Goal: Task Accomplishment & Management: Complete application form

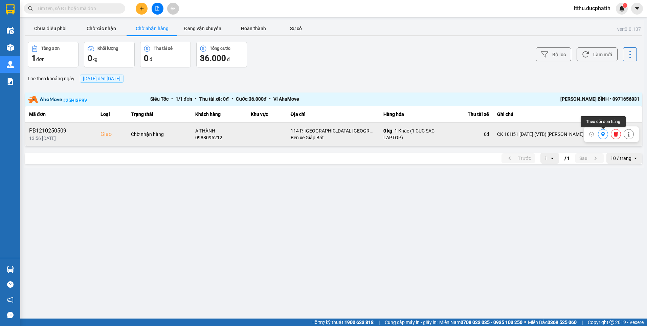
click at [601, 137] on button at bounding box center [603, 134] width 9 height 12
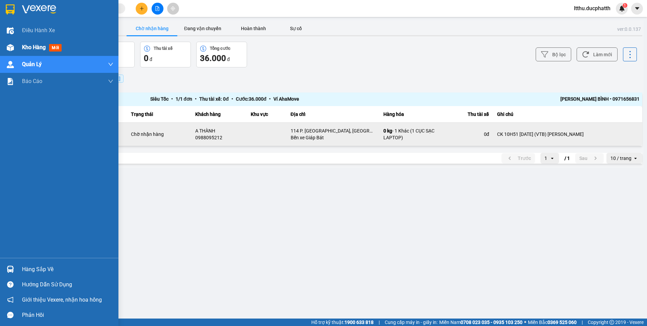
click at [33, 49] on span "Kho hàng" at bounding box center [34, 47] width 24 height 6
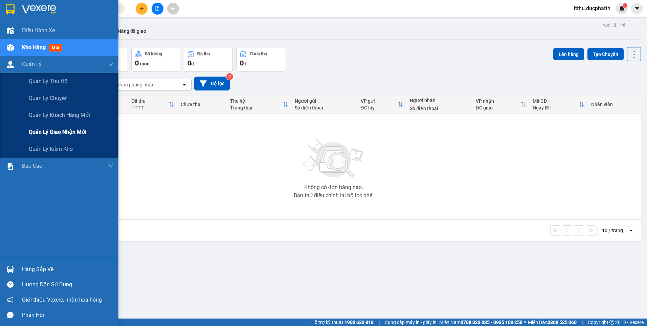
click at [52, 139] on div "Quản lý giao nhận mới" at bounding box center [71, 132] width 85 height 17
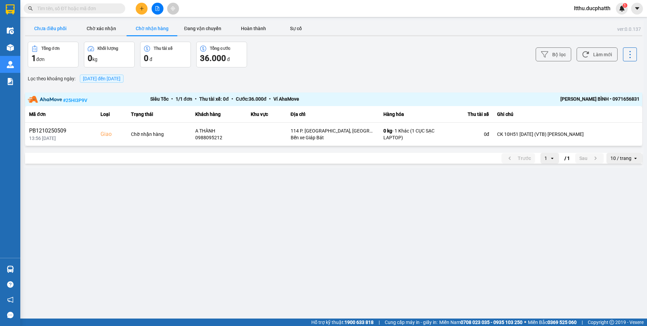
click at [57, 29] on button "Chưa điều phối" at bounding box center [50, 29] width 51 height 14
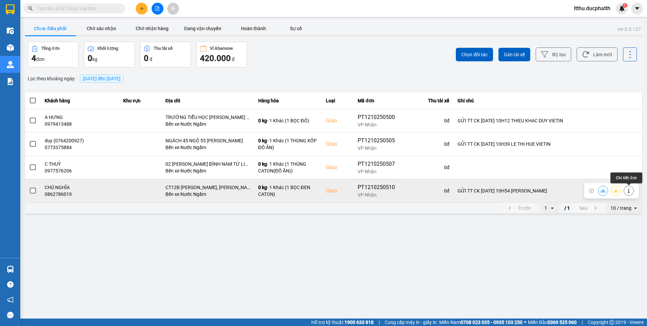
click at [632, 189] on button at bounding box center [628, 191] width 9 height 12
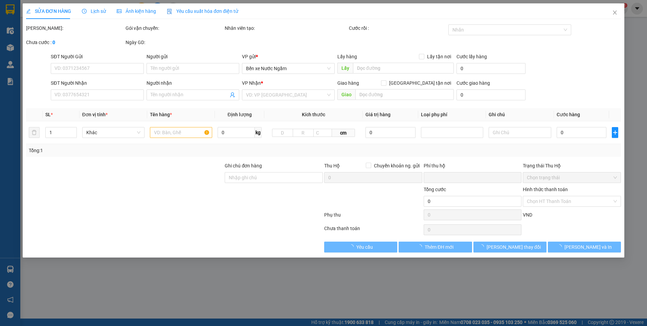
type input "0986601382"
type input "CÔ oANH"
type input "0862786019"
type input "CHÚ NGHĨA"
checkbox input "true"
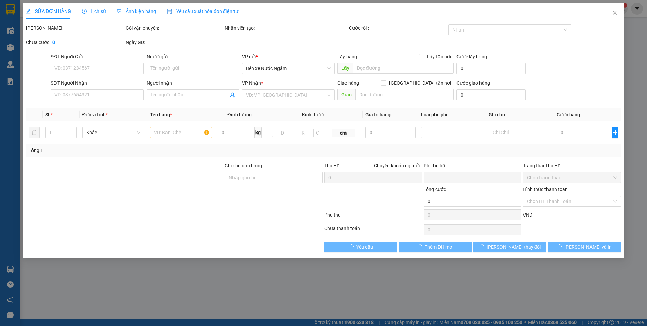
type input "CT12B Kim Văn Kim Lũ, Đ. Nghiêm Xuân Yêm, Đại Kim, Hoàng Mai, Hà Nội, Việt Nam"
type input "GỬI TT CK 12/10 10H54 TRẦN THI OANH VIETIN"
type input "0"
type input "90.000"
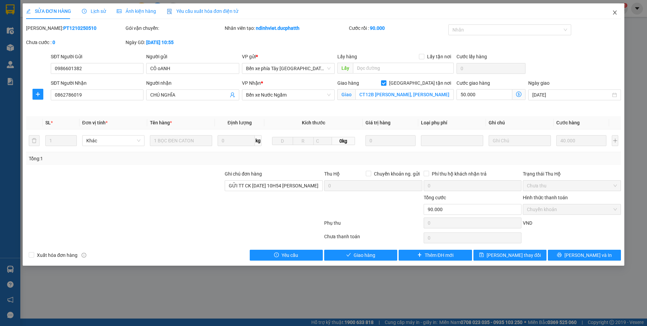
click at [615, 13] on icon "close" at bounding box center [614, 12] width 5 height 5
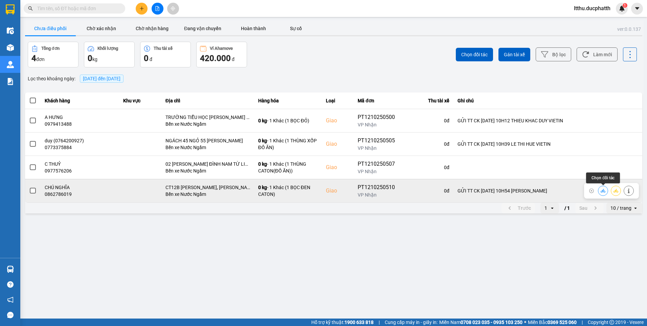
click at [604, 193] on icon at bounding box center [603, 190] width 5 height 5
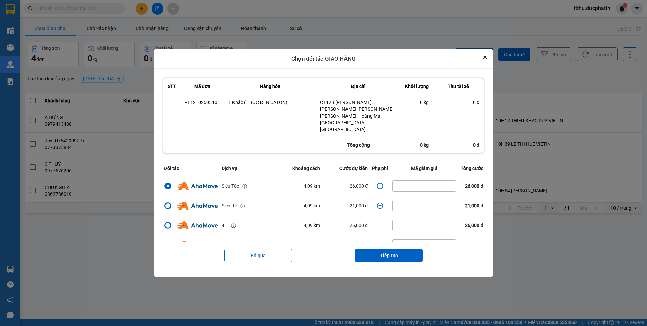
click at [377, 182] on icon "dialog" at bounding box center [380, 185] width 7 height 7
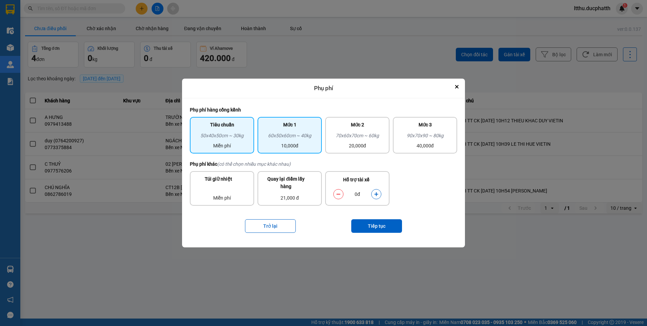
click at [303, 146] on div "10,000đ" at bounding box center [290, 145] width 56 height 7
click at [250, 134] on div "50x40x50cm ~ 30kg" at bounding box center [222, 137] width 56 height 10
click at [376, 196] on icon "dialog" at bounding box center [376, 194] width 5 height 5
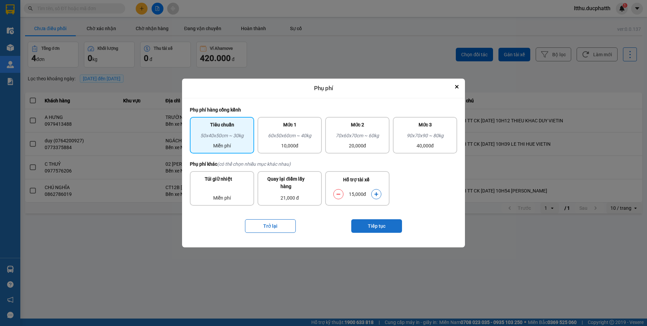
drag, startPoint x: 376, startPoint y: 196, endPoint x: 382, endPoint y: 228, distance: 32.4
click at [382, 228] on button "Tiếp tục" at bounding box center [376, 226] width 51 height 14
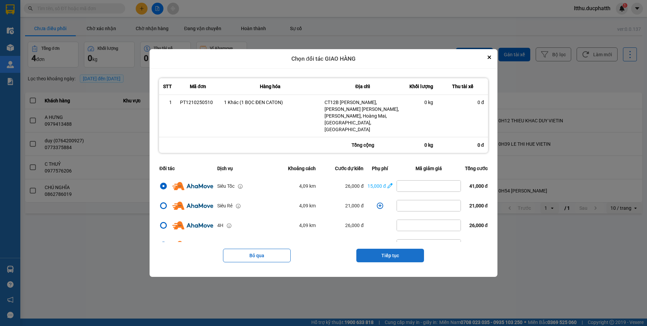
click at [377, 250] on button "Tiếp tục" at bounding box center [391, 256] width 68 height 14
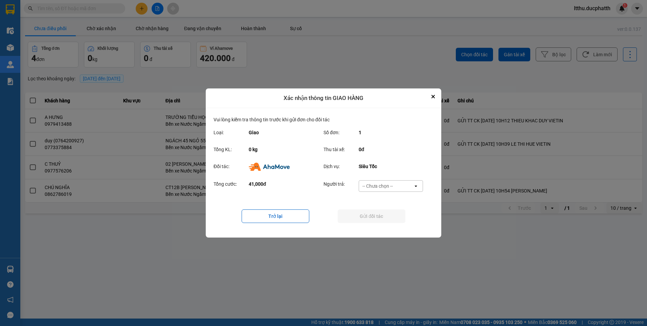
click at [383, 189] on div "-- Chưa chọn --" at bounding box center [378, 185] width 30 height 7
click at [377, 227] on span "Ví Ahamove" at bounding box center [377, 224] width 27 height 7
click at [376, 219] on button "Gửi đối tác" at bounding box center [372, 216] width 68 height 14
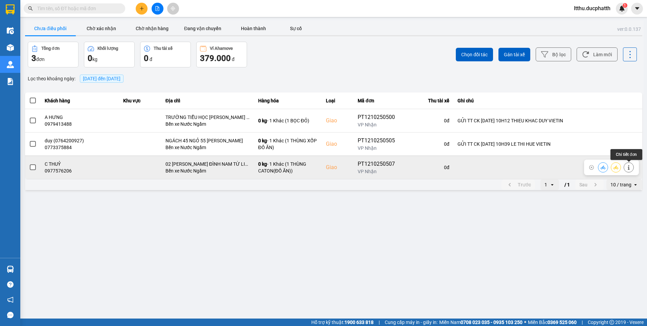
click at [627, 167] on icon at bounding box center [629, 167] width 5 height 5
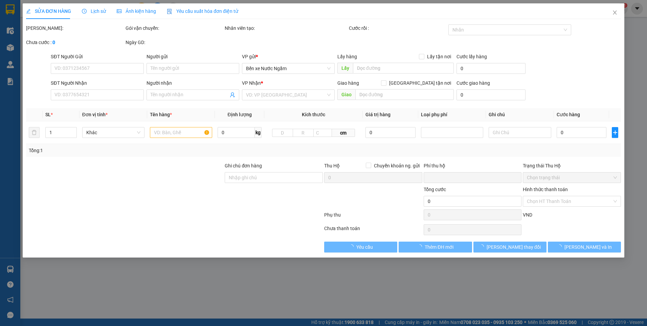
type input "0987944956"
type input "A TRUNG TỔNG ĐÀI"
type input "0977576206"
type input "C THUỶ"
checkbox input "true"
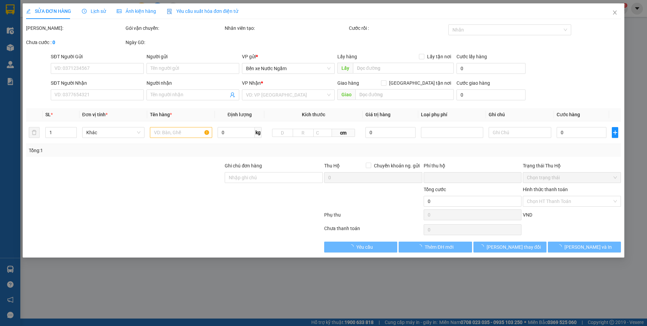
type input "02 NGUYỄN HOÀNG MỸ ĐÌNH NAM TỪ LIÊM"
type input "0"
type input "90.000"
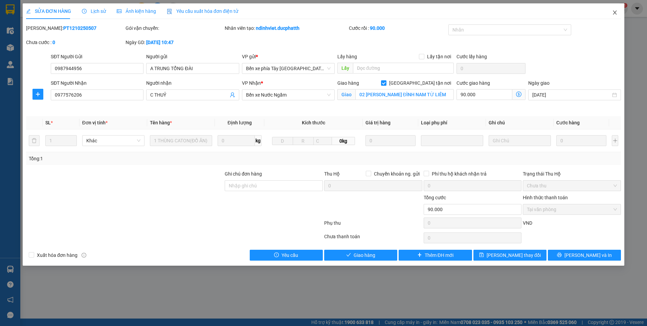
click at [614, 15] on icon "close" at bounding box center [614, 12] width 5 height 5
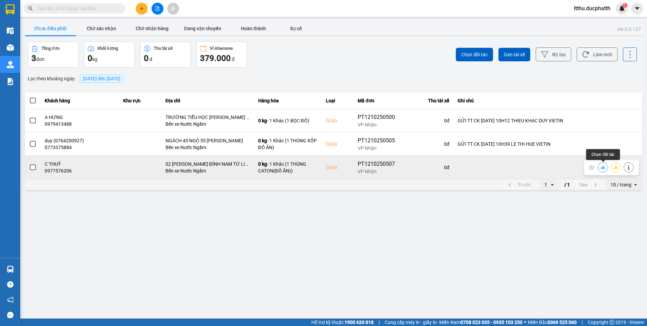
click at [603, 168] on icon at bounding box center [603, 167] width 5 height 4
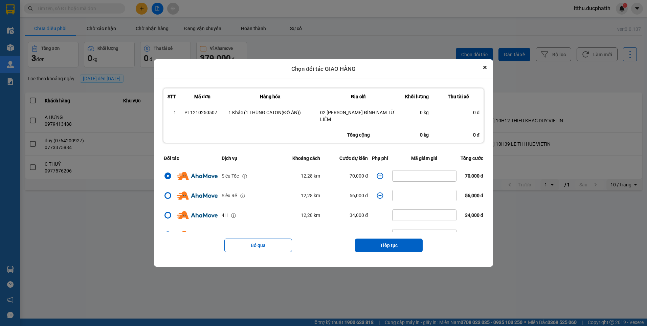
click at [377, 176] on icon "dialog" at bounding box center [380, 175] width 6 height 6
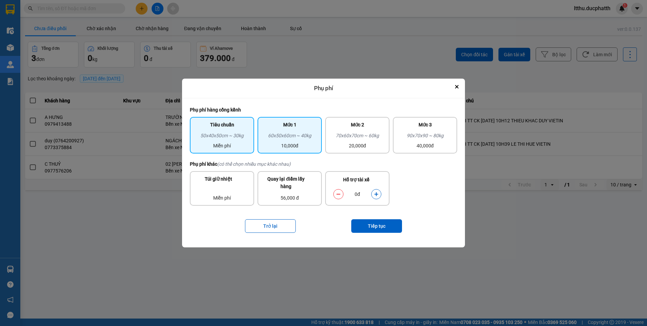
click at [292, 138] on div "60x50x60cm ~ 40kg" at bounding box center [290, 137] width 56 height 10
click at [378, 193] on icon "dialog" at bounding box center [376, 194] width 5 height 5
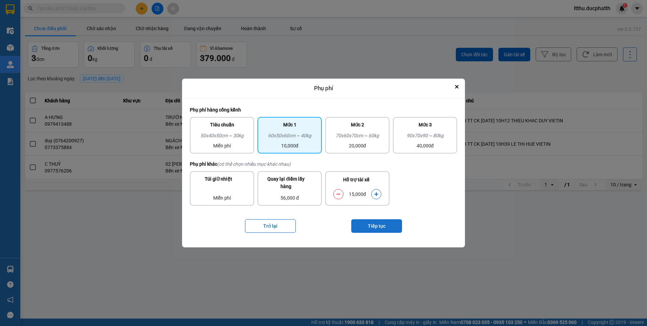
click at [381, 223] on button "Tiếp tục" at bounding box center [376, 226] width 51 height 14
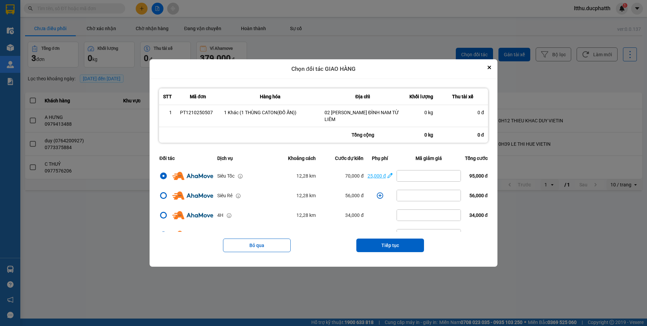
click at [372, 175] on div "25,000 đ" at bounding box center [377, 175] width 18 height 7
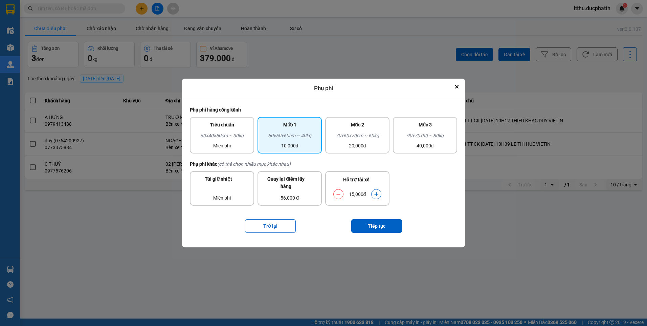
click at [345, 195] on div "15,000đ" at bounding box center [358, 193] width 28 height 7
click at [344, 195] on div "15,000đ" at bounding box center [358, 193] width 28 height 7
click at [340, 196] on icon "dialog" at bounding box center [338, 194] width 5 height 5
click at [374, 221] on button "Tiếp tục" at bounding box center [376, 226] width 51 height 14
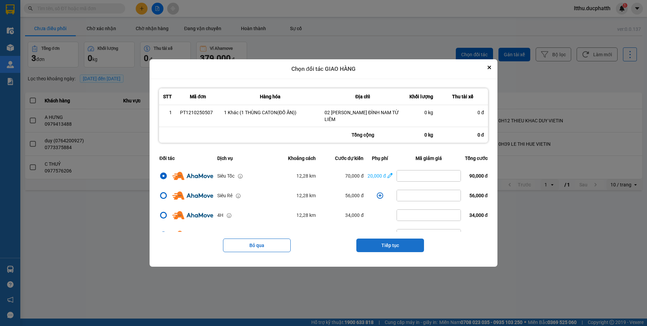
drag, startPoint x: 399, startPoint y: 249, endPoint x: 394, endPoint y: 238, distance: 12.7
click at [399, 249] on button "Tiếp tục" at bounding box center [391, 245] width 68 height 14
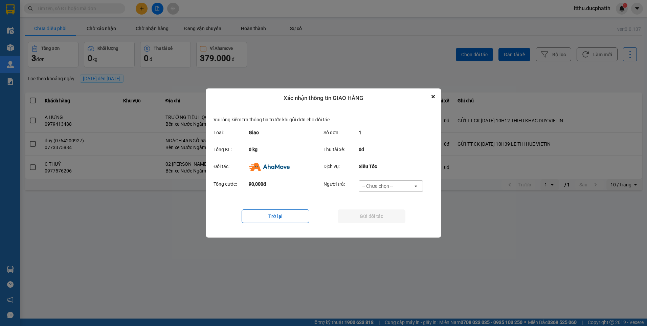
click at [386, 185] on div "-- Chưa chọn --" at bounding box center [378, 185] width 30 height 7
click at [381, 224] on span "Ví Ahamove" at bounding box center [377, 224] width 27 height 7
click at [360, 219] on button "Gửi đối tác" at bounding box center [372, 216] width 68 height 14
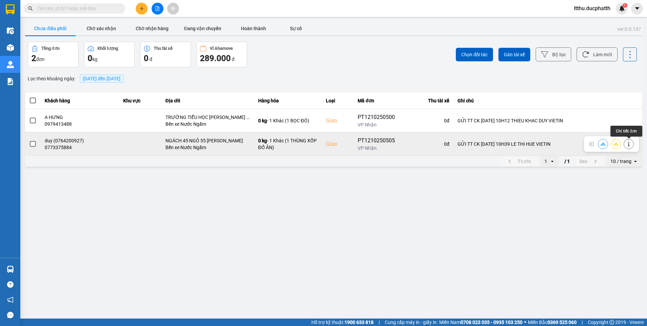
click at [629, 146] on icon at bounding box center [629, 144] width 2 height 5
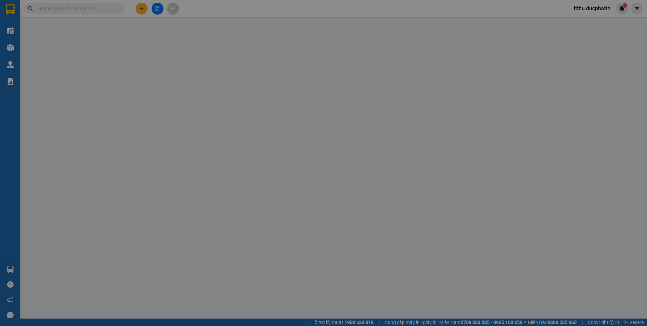
type input "0915201899"
type input "HIỀN"
type input "0773375884"
type input "duy (0764200927)"
checkbox input "true"
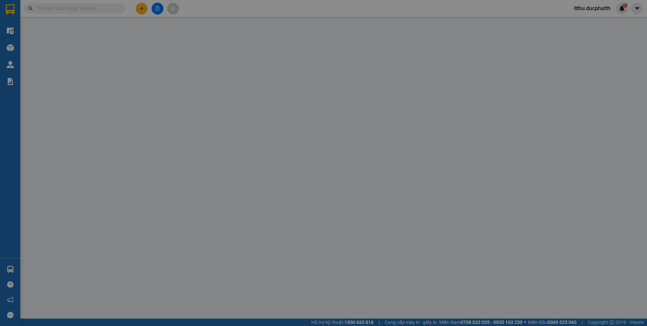
type input "NGÁCH 45 NGỎ 55 NGUYỄN ĐẠO AN"
type input "GỬI TT CK 12/10 10H39 LE THI HUE VIETIN"
type input "0"
type input "150.000"
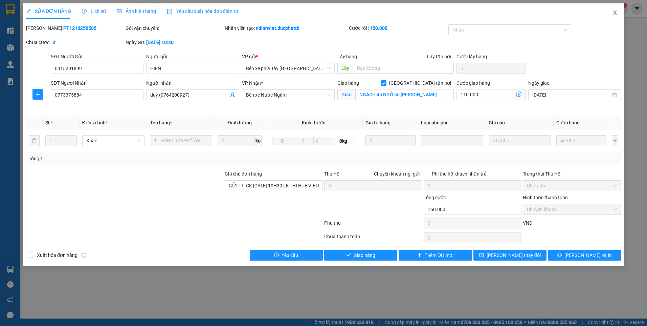
click at [612, 14] on span "Close" at bounding box center [615, 12] width 19 height 19
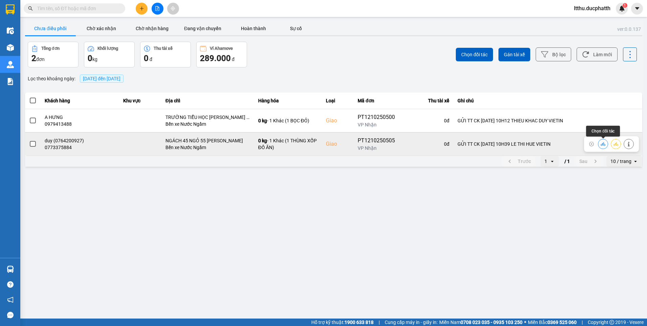
click at [600, 146] on button at bounding box center [603, 144] width 9 height 12
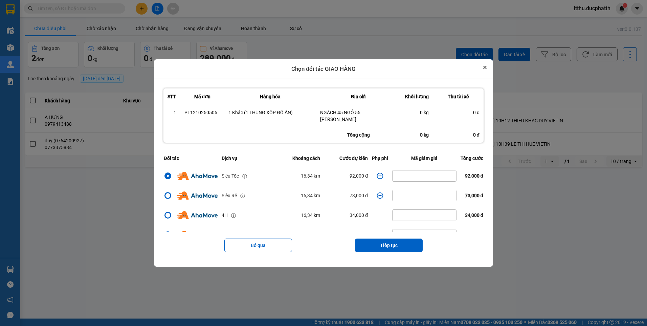
click at [487, 69] on icon "Close" at bounding box center [484, 67] width 3 height 3
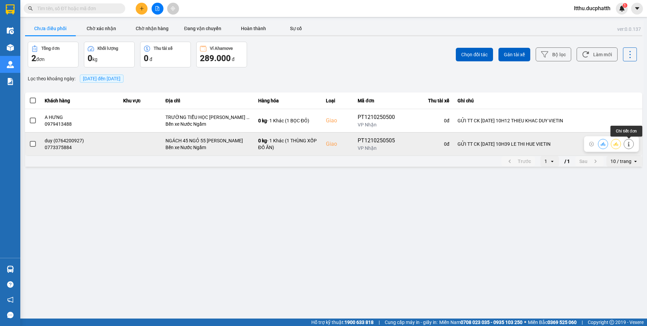
click at [633, 145] on button at bounding box center [628, 144] width 9 height 12
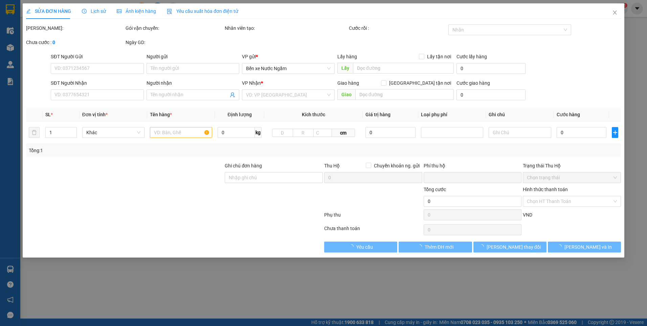
type input "0915201899"
type input "HIỀN"
type input "0773375884"
type input "duy (0764200927)"
checkbox input "true"
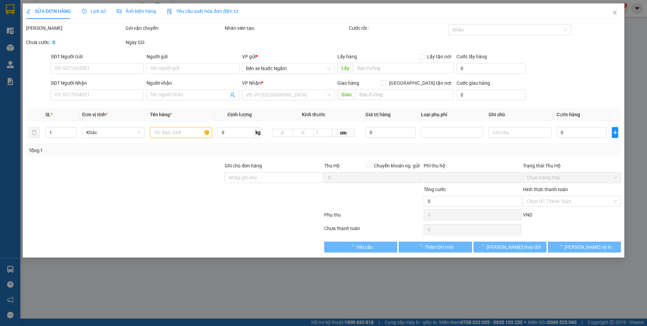
type input "NGÁCH 45 NGỎ 55 NGUYỄN ĐẠO AN"
type input "GỬI TT CK 12/10 10H39 LE THI HUE VIETIN"
type input "0"
type input "150.000"
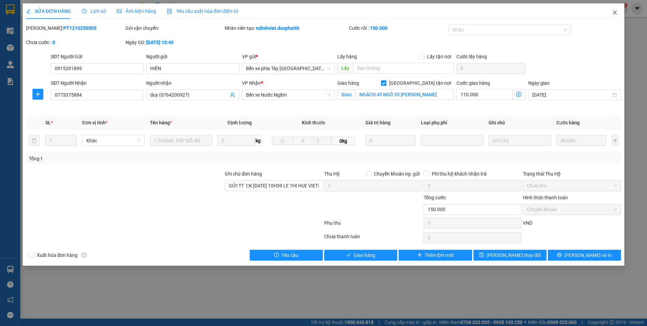
click at [612, 13] on span "Close" at bounding box center [615, 12] width 19 height 19
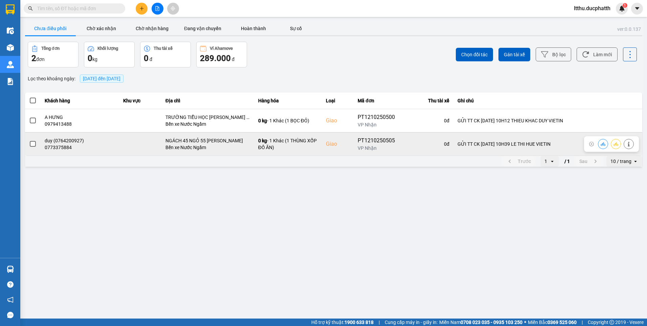
click at [602, 140] on button at bounding box center [603, 144] width 9 height 12
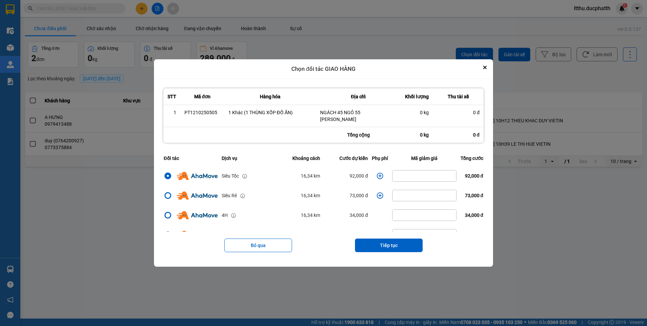
click at [379, 175] on icon "dialog" at bounding box center [380, 175] width 7 height 7
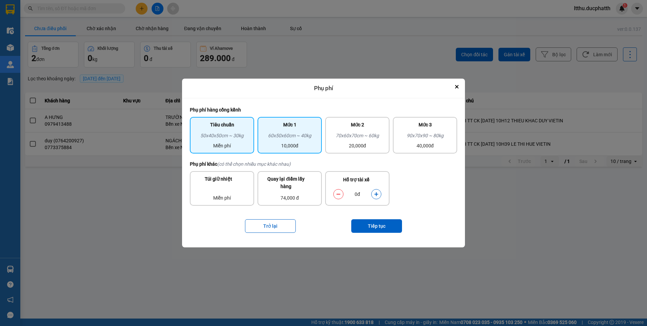
click at [300, 140] on div "60x50x60cm ~ 40kg" at bounding box center [290, 137] width 56 height 10
click at [376, 194] on icon "dialog" at bounding box center [376, 194] width 4 height 4
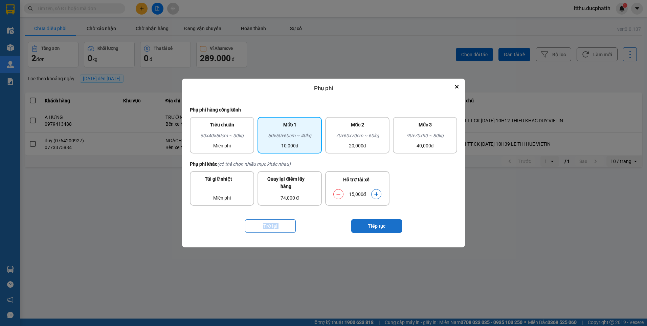
drag, startPoint x: 376, startPoint y: 194, endPoint x: 384, endPoint y: 231, distance: 37.8
click at [384, 231] on button "Tiếp tục" at bounding box center [376, 226] width 51 height 14
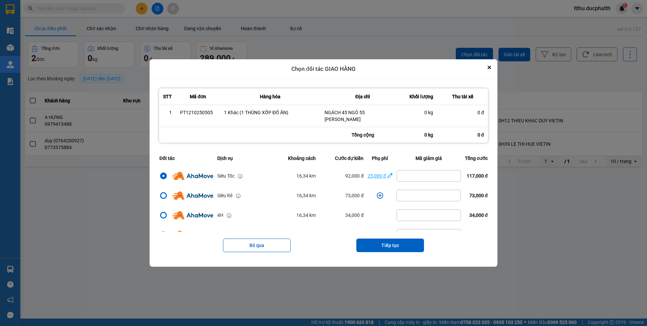
click at [379, 177] on div "25,000 đ" at bounding box center [377, 175] width 18 height 7
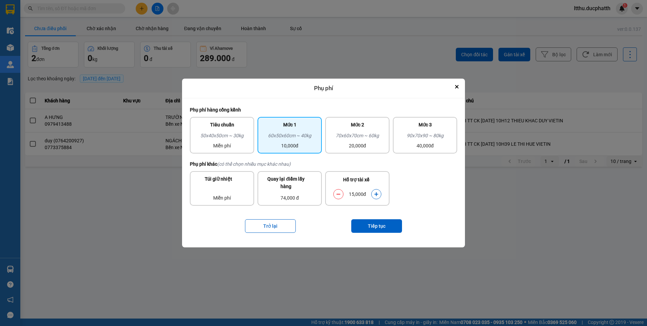
click at [343, 192] on div "dialog" at bounding box center [338, 194] width 10 height 10
click at [339, 196] on icon "dialog" at bounding box center [338, 194] width 5 height 5
click at [386, 230] on button "Tiếp tục" at bounding box center [376, 226] width 51 height 14
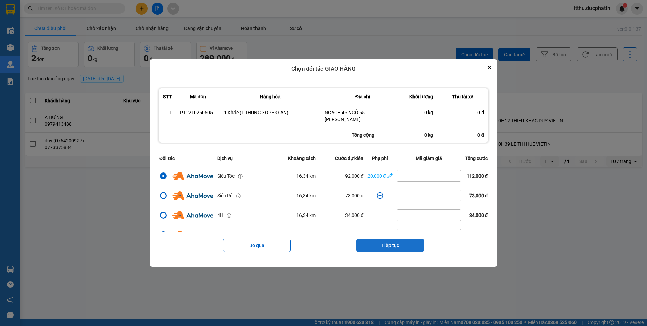
click at [391, 243] on button "Tiếp tục" at bounding box center [391, 245] width 68 height 14
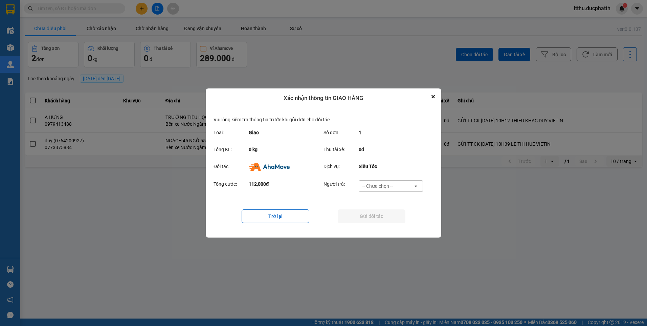
click at [389, 187] on div "-- Chưa chọn --" at bounding box center [378, 185] width 30 height 7
click at [376, 225] on span "Ví Ahamove" at bounding box center [377, 224] width 27 height 7
click at [387, 217] on button "Gửi đối tác" at bounding box center [372, 216] width 68 height 14
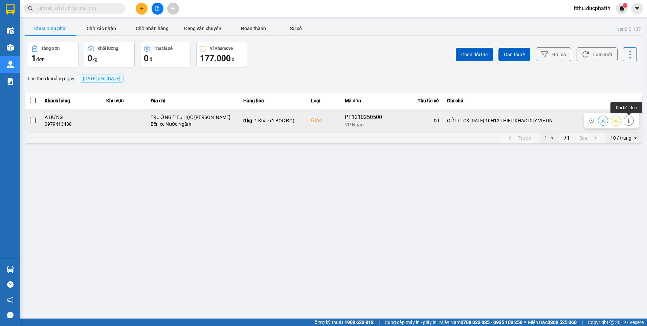
click at [629, 120] on icon at bounding box center [629, 120] width 5 height 5
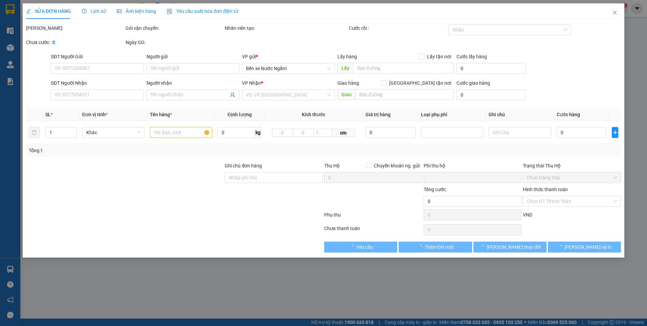
type input "0946229777"
type input "A DUY"
type input "0979413488"
type input "A HƯNG"
checkbox input "true"
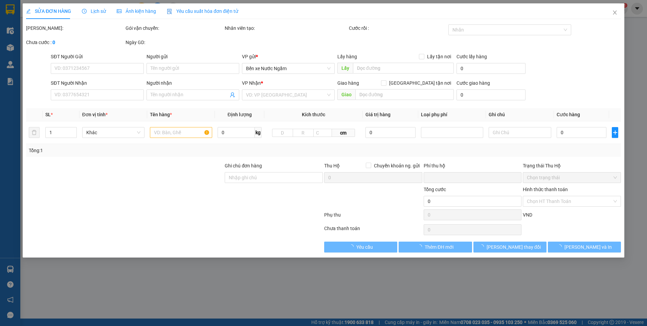
type input "TRƯỜNG TIỂU HỌC THANH XUÂN NAM 168 NGUYỄN XIỄN"
type input "GỬI TT CK 12/10 10H12 THIEU KHAC DUY VIETIN"
type input "0"
type input "90.000"
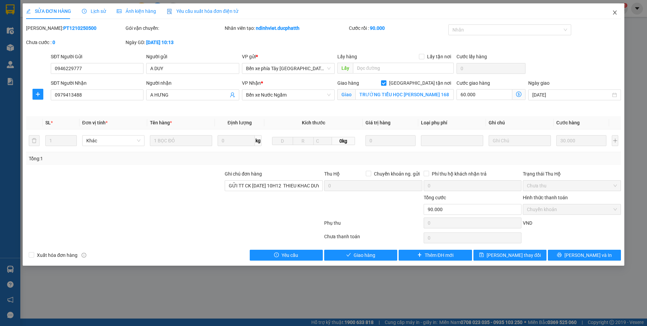
click at [612, 18] on span "Close" at bounding box center [615, 12] width 19 height 19
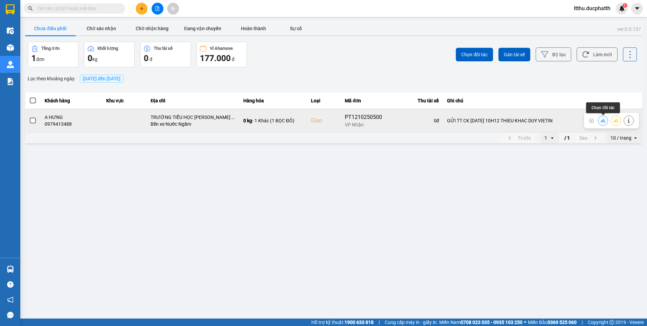
click at [602, 123] on icon at bounding box center [603, 120] width 5 height 5
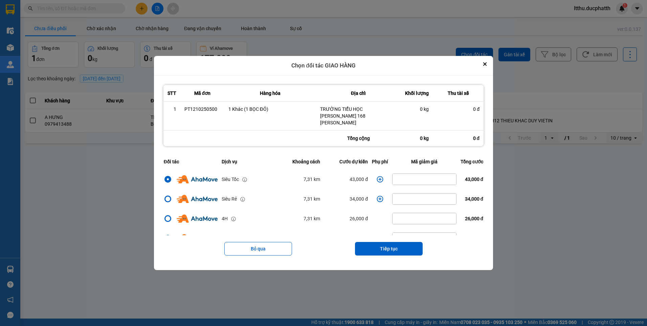
click at [378, 177] on icon "dialog" at bounding box center [380, 179] width 7 height 7
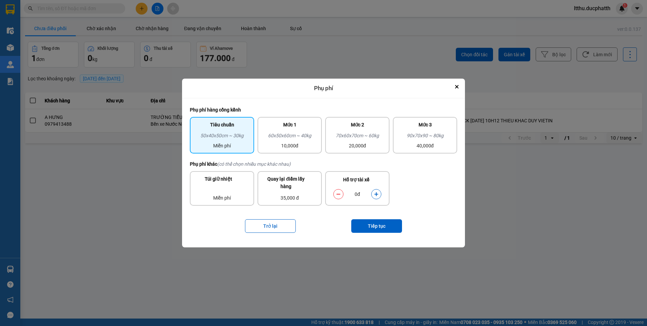
click at [375, 194] on icon "dialog" at bounding box center [376, 194] width 5 height 5
drag, startPoint x: 375, startPoint y: 194, endPoint x: 380, endPoint y: 225, distance: 31.6
click at [380, 225] on button "Tiếp tục" at bounding box center [376, 226] width 51 height 14
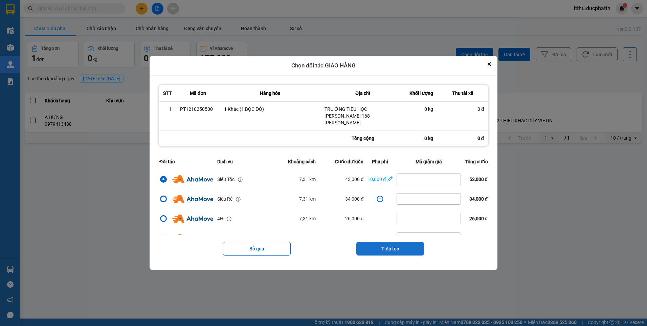
click at [383, 249] on button "Tiếp tục" at bounding box center [391, 249] width 68 height 14
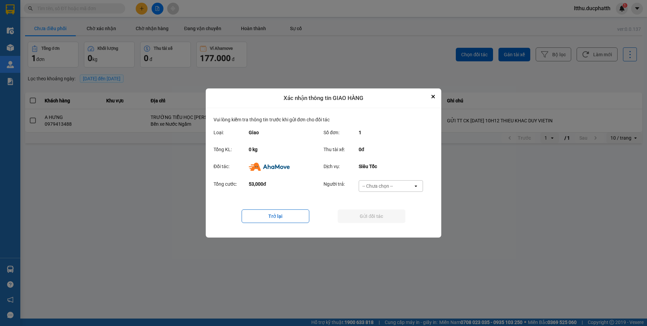
click at [387, 182] on div "-- Chưa chọn --" at bounding box center [378, 185] width 30 height 7
click at [381, 225] on span "Ví Ahamove" at bounding box center [377, 224] width 27 height 7
click at [390, 215] on button "Gửi đối tác" at bounding box center [372, 216] width 68 height 14
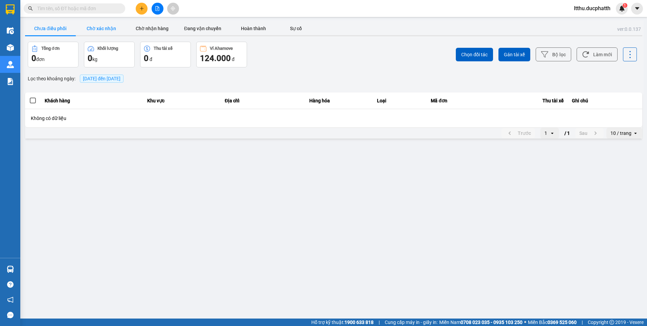
click at [103, 30] on button "Chờ xác nhận" at bounding box center [101, 29] width 51 height 14
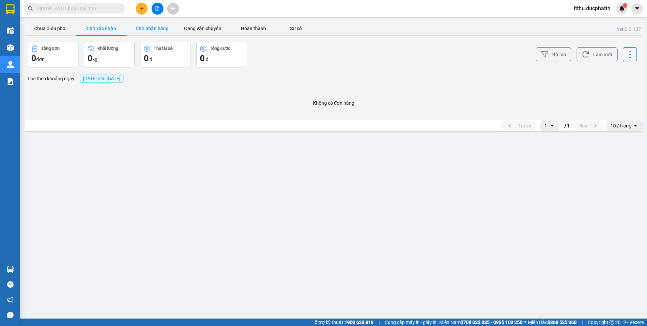
click at [142, 26] on button "Chờ nhận hàng" at bounding box center [152, 29] width 51 height 14
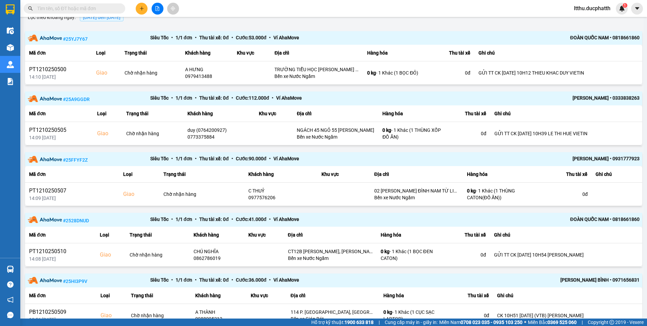
scroll to position [27, 0]
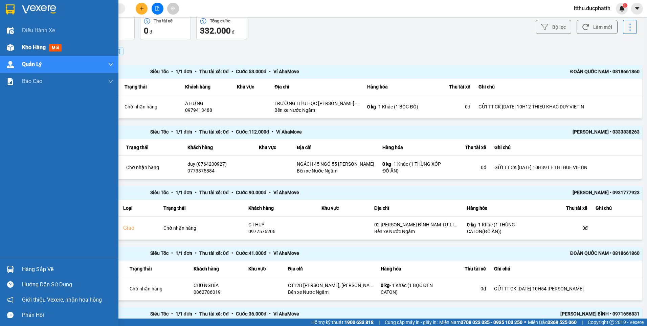
click at [17, 47] on div "Kho hàng mới" at bounding box center [59, 47] width 118 height 17
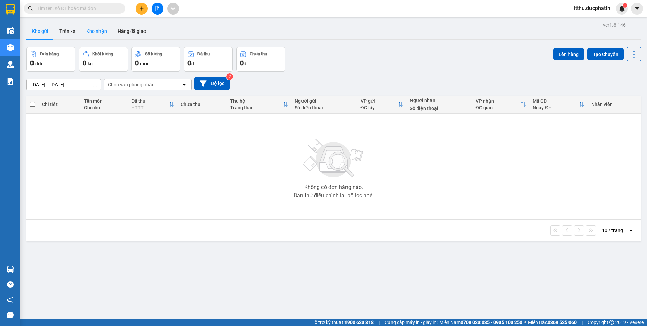
click at [105, 30] on button "Kho nhận" at bounding box center [96, 31] width 31 height 16
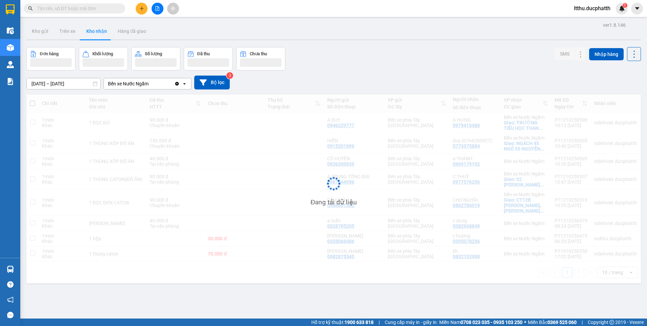
scroll to position [31, 0]
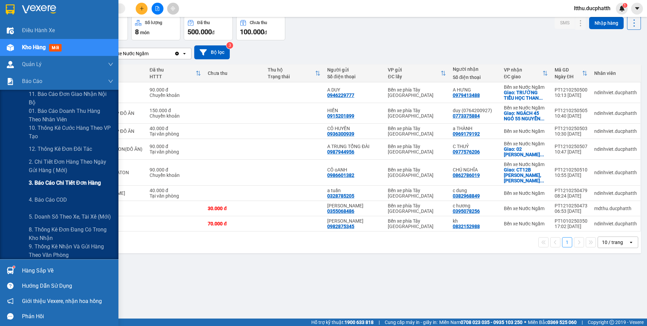
click at [69, 180] on span "3. Báo cáo chi tiết đơn hàng" at bounding box center [65, 182] width 72 height 8
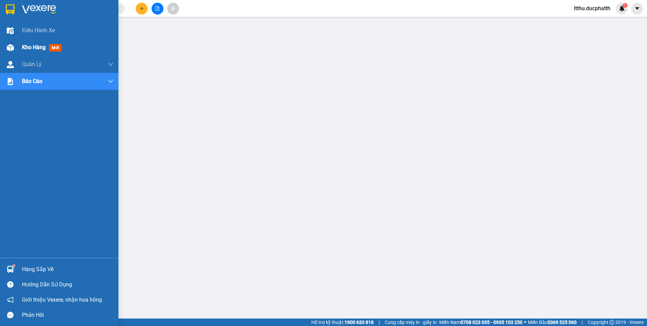
click at [51, 40] on div "Kho hàng mới" at bounding box center [67, 47] width 91 height 17
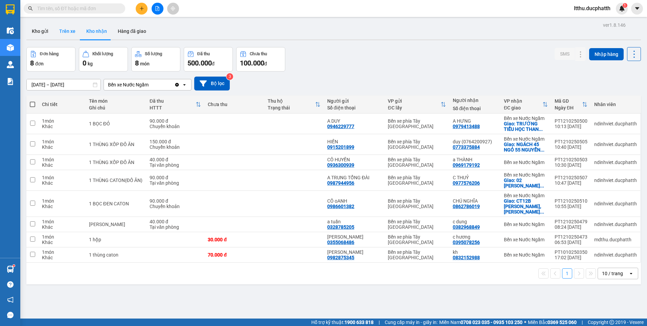
click at [70, 35] on button "Trên xe" at bounding box center [67, 31] width 27 height 16
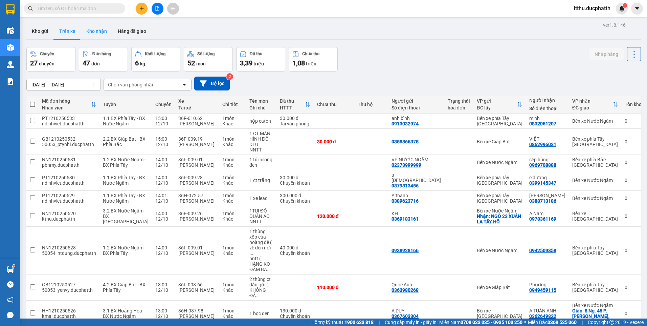
click at [101, 28] on button "Kho nhận" at bounding box center [96, 31] width 31 height 16
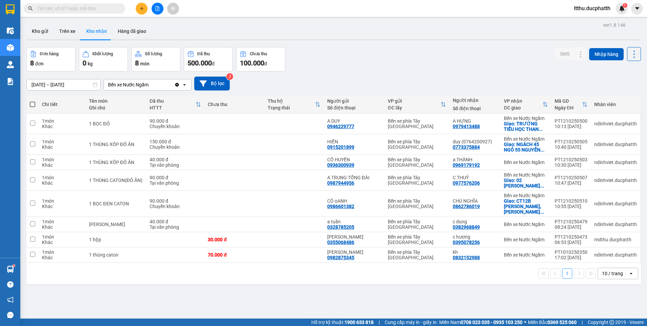
click at [76, 9] on input "text" at bounding box center [77, 8] width 80 height 7
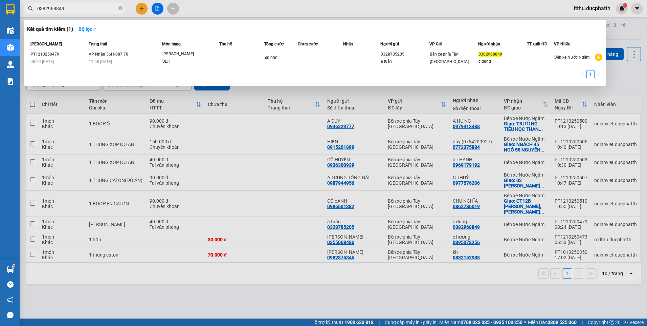
type input "0382968849"
click at [365, 306] on div at bounding box center [323, 163] width 647 height 326
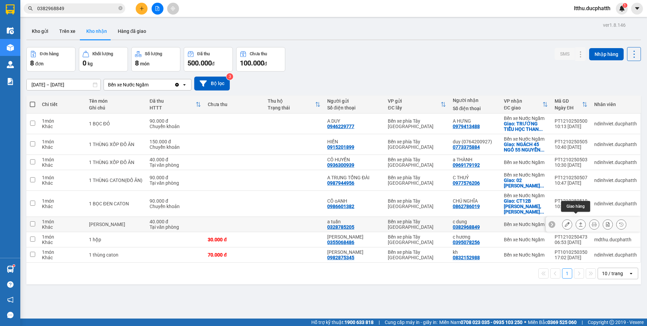
click at [579, 222] on icon at bounding box center [581, 224] width 5 height 5
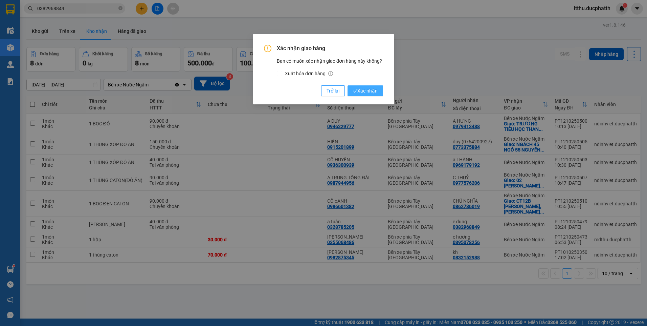
click at [378, 91] on button "Xác nhận" at bounding box center [366, 90] width 36 height 11
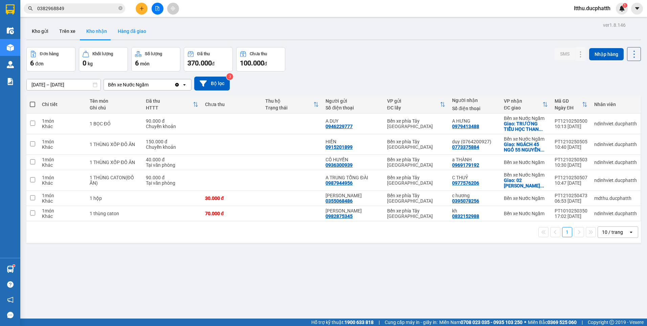
click at [137, 33] on button "Hàng đã giao" at bounding box center [131, 31] width 39 height 16
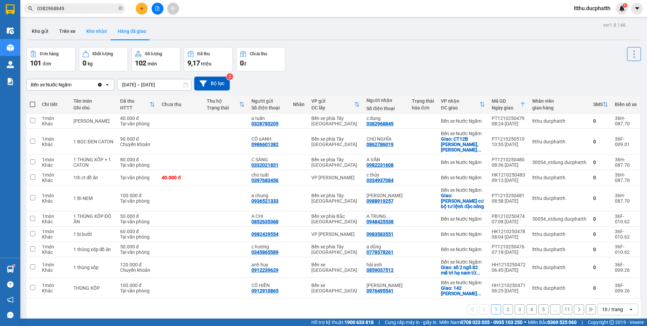
click at [95, 33] on button "Kho nhận" at bounding box center [96, 31] width 31 height 16
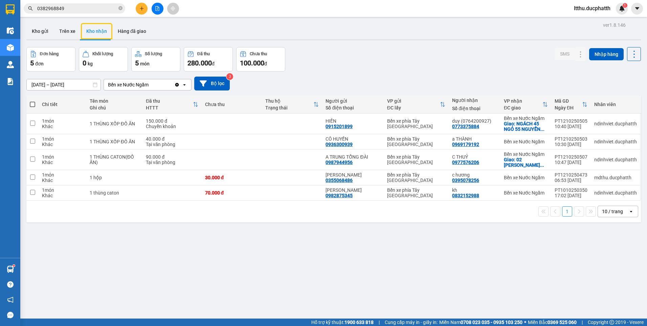
click at [112, 23] on button "Hàng đã giao" at bounding box center [131, 31] width 39 height 16
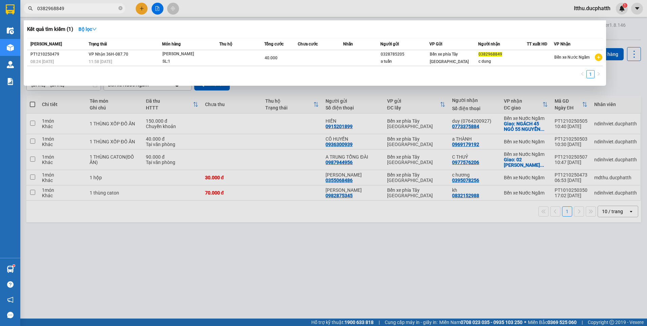
click at [89, 8] on input "0382968849" at bounding box center [77, 8] width 80 height 7
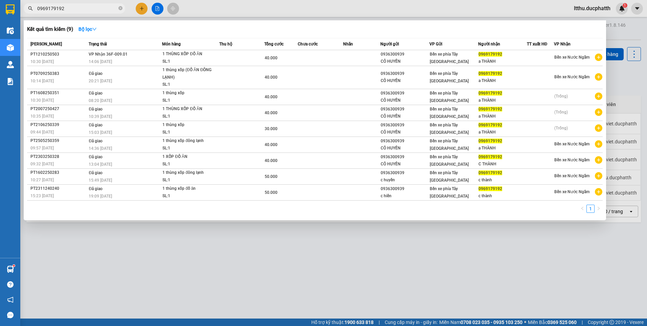
type input "0969179192"
click at [310, 260] on div at bounding box center [323, 163] width 647 height 326
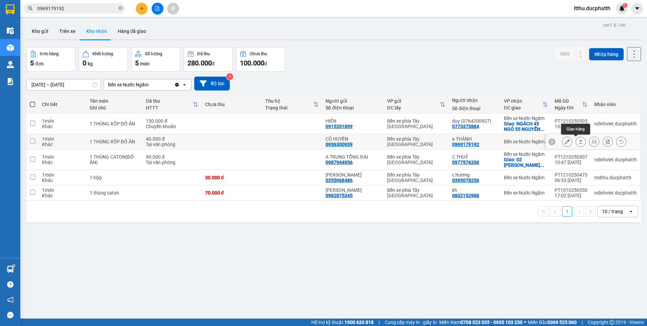
click at [576, 142] on button at bounding box center [580, 142] width 9 height 12
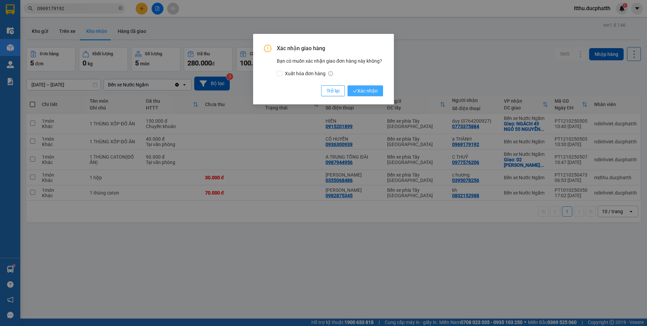
click at [356, 91] on icon "check" at bounding box center [355, 91] width 4 height 4
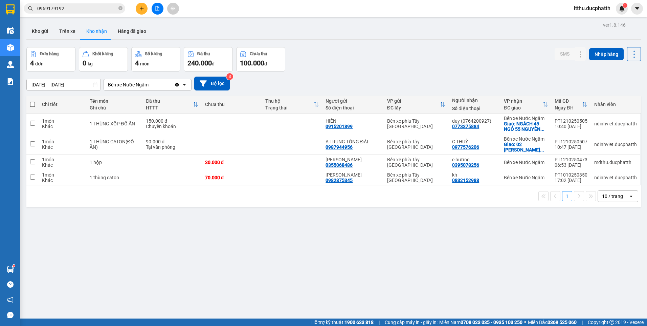
click at [424, 52] on div "Đơn hàng 4 đơn Khối lượng 0 kg Số lượng 4 món Đã thu 240.000 đ Chưa thu 100.000…" at bounding box center [333, 59] width 615 height 24
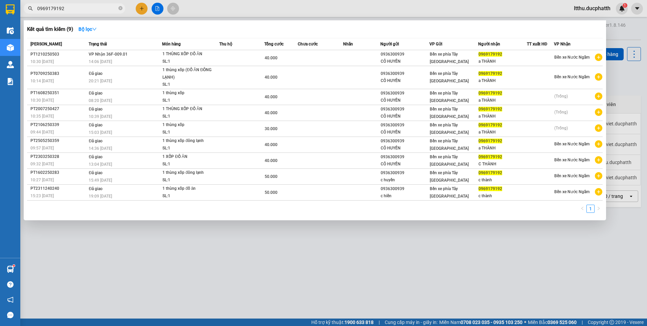
click at [96, 10] on input "0969179192" at bounding box center [77, 8] width 80 height 7
click at [269, 267] on div at bounding box center [323, 163] width 647 height 326
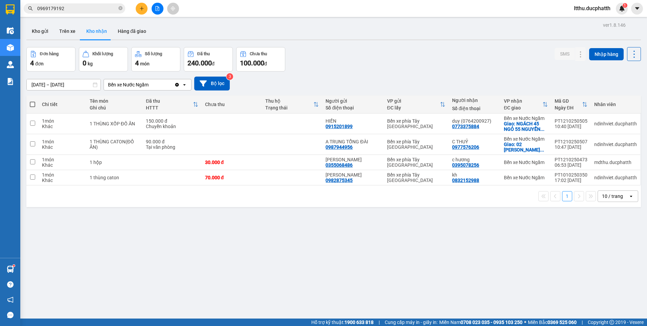
click at [93, 6] on input "0969179192" at bounding box center [77, 8] width 80 height 7
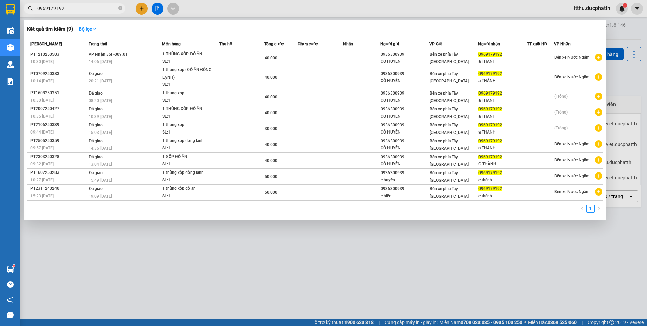
click at [93, 6] on input "0969179192" at bounding box center [77, 8] width 80 height 7
click at [70, 9] on input "0969179192" at bounding box center [77, 8] width 80 height 7
click at [72, 9] on input "0969179192" at bounding box center [77, 8] width 80 height 7
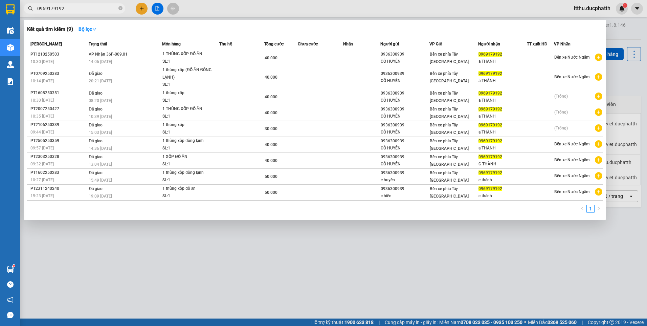
click at [72, 9] on input "0969179192" at bounding box center [77, 8] width 80 height 7
click at [79, 4] on span "0969179192" at bounding box center [75, 8] width 102 height 10
drag, startPoint x: 79, startPoint y: 4, endPoint x: 77, endPoint y: 9, distance: 5.8
click at [77, 9] on input "0969179192" at bounding box center [77, 8] width 80 height 7
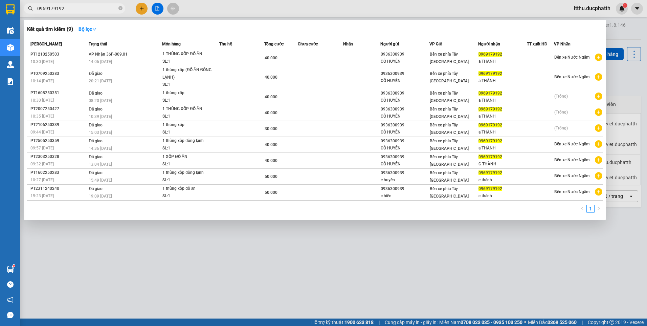
click at [77, 9] on input "0969179192" at bounding box center [77, 8] width 80 height 7
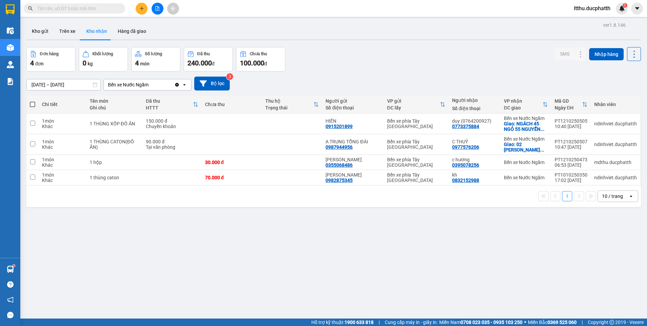
click at [91, 9] on input "text" at bounding box center [77, 8] width 80 height 7
click at [91, 13] on span at bounding box center [75, 8] width 102 height 10
click at [91, 9] on input "text" at bounding box center [77, 8] width 80 height 7
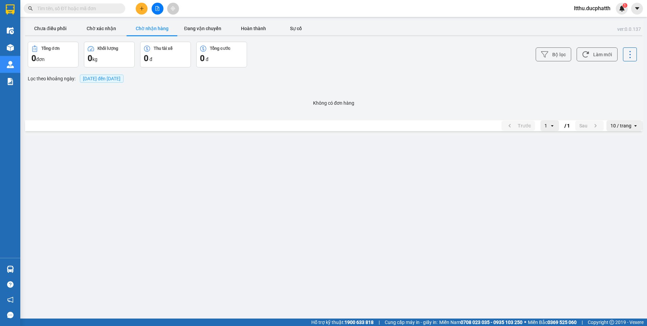
click at [78, 7] on input "text" at bounding box center [77, 8] width 80 height 7
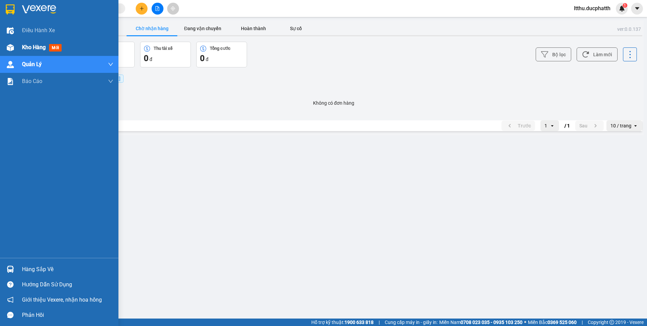
click at [35, 43] on div "Kho hàng mới" at bounding box center [43, 47] width 42 height 8
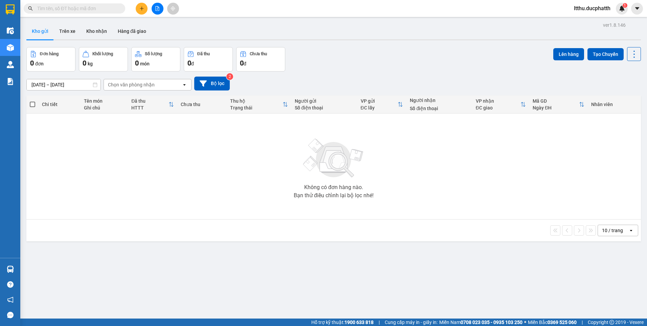
click at [101, 9] on input "text" at bounding box center [77, 8] width 80 height 7
click at [99, 8] on input "text" at bounding box center [77, 8] width 80 height 7
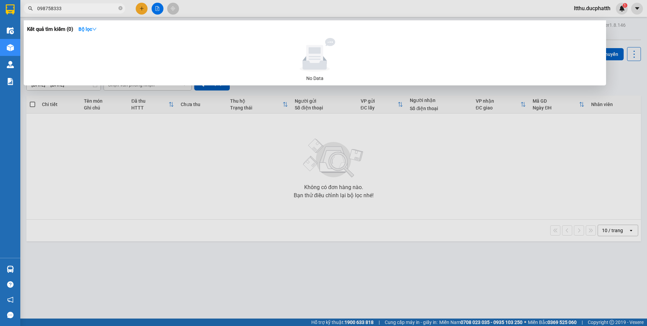
type input "098758333"
drag, startPoint x: 36, startPoint y: 8, endPoint x: 64, endPoint y: 8, distance: 27.4
click at [64, 8] on span "098758333" at bounding box center [75, 8] width 102 height 10
click at [64, 8] on input "098758333" at bounding box center [77, 8] width 80 height 7
click at [63, 8] on input "098758333" at bounding box center [77, 8] width 80 height 7
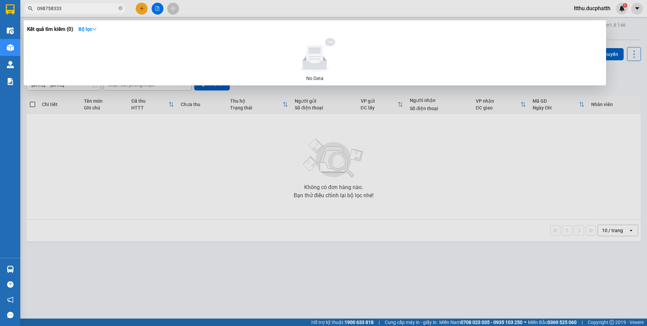
click at [63, 8] on input "098758333" at bounding box center [77, 8] width 80 height 7
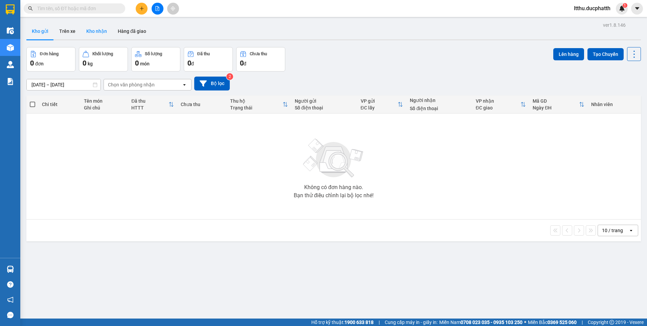
click at [94, 32] on button "Kho nhận" at bounding box center [96, 31] width 31 height 16
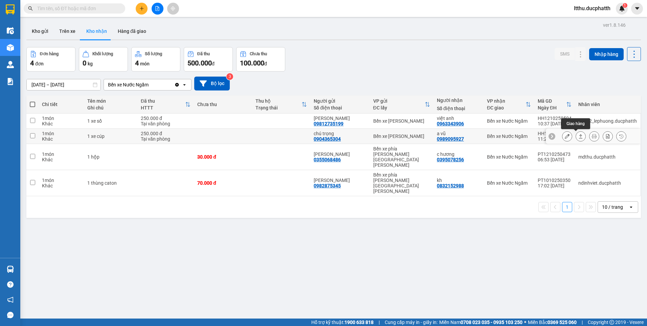
click at [579, 137] on icon at bounding box center [581, 136] width 5 height 5
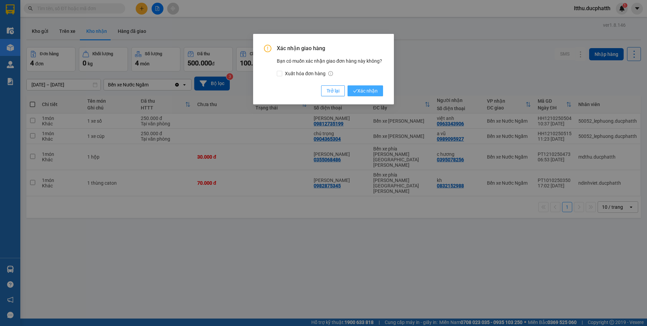
click at [366, 89] on span "Xác nhận" at bounding box center [365, 90] width 25 height 7
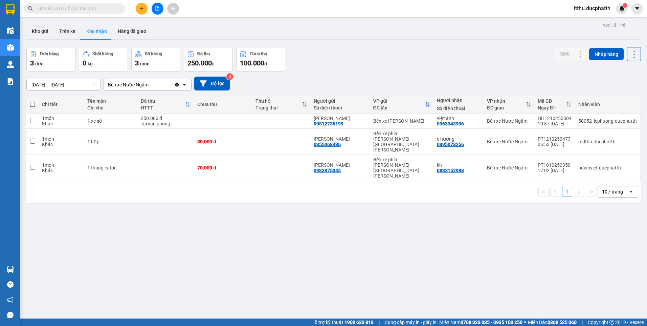
click at [81, 10] on input "text" at bounding box center [77, 8] width 80 height 7
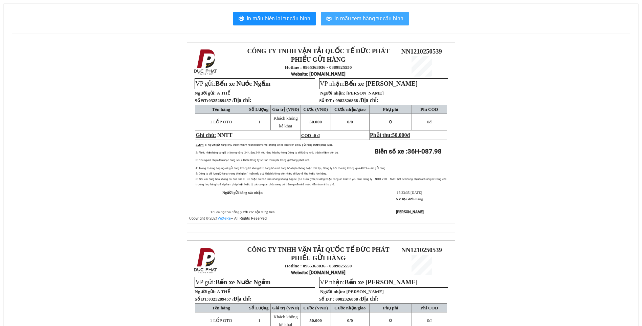
click at [381, 21] on span "In mẫu tem hàng tự cấu hình" at bounding box center [369, 18] width 69 height 8
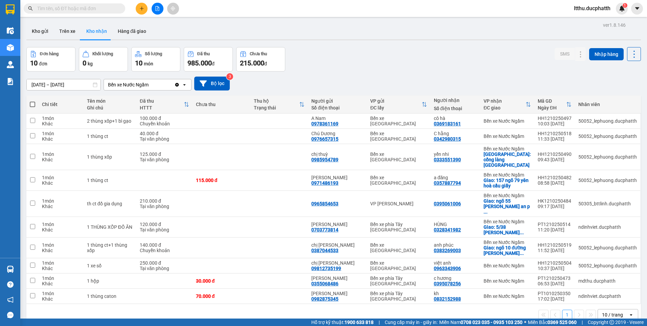
click at [99, 8] on input "text" at bounding box center [77, 8] width 80 height 7
click at [82, 11] on input "text" at bounding box center [77, 8] width 80 height 7
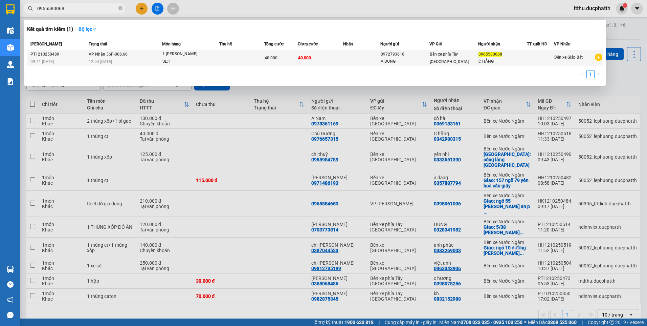
type input "0965580068"
click at [141, 63] on div "12:54 - 12/10" at bounding box center [125, 61] width 73 height 7
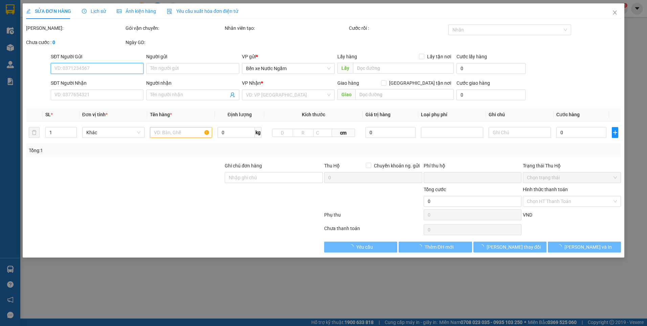
type input "0972793616"
type input "A DŨNG"
type input "0965580068"
type input "C HẰNG"
type input "0"
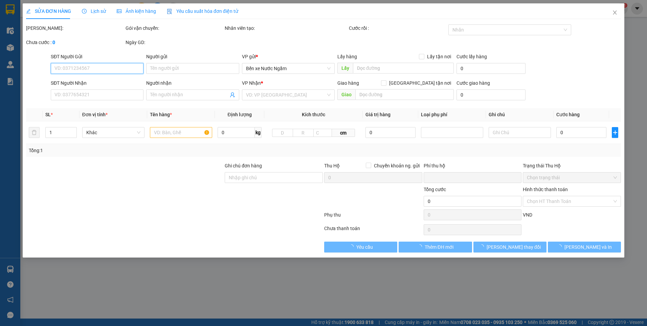
type input "40.000"
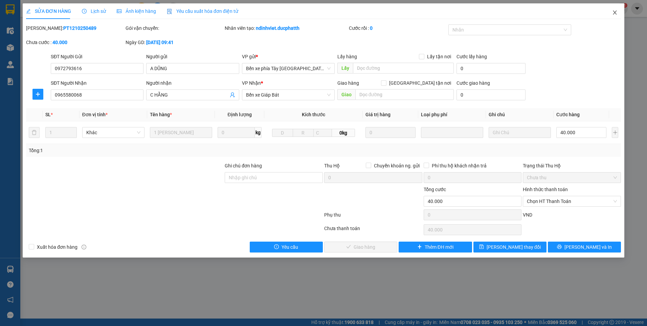
click at [614, 14] on icon "close" at bounding box center [614, 12] width 5 height 5
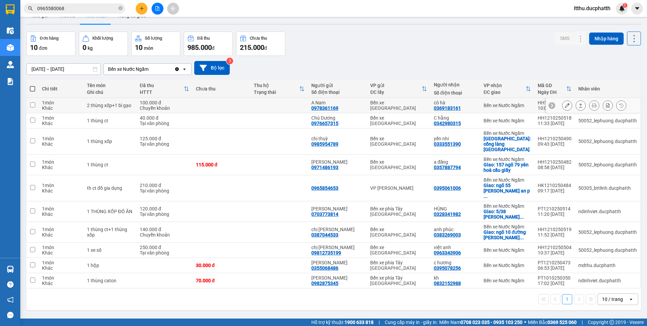
scroll to position [31, 0]
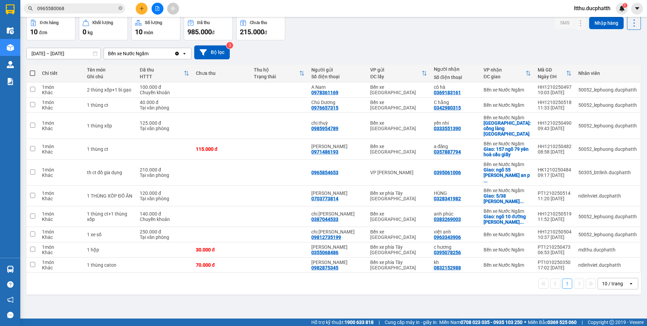
click at [83, 10] on input "0965580068" at bounding box center [77, 8] width 80 height 7
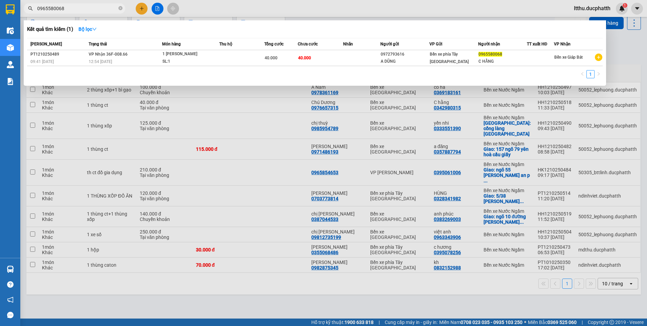
click at [83, 10] on input "0965580068" at bounding box center [77, 8] width 80 height 7
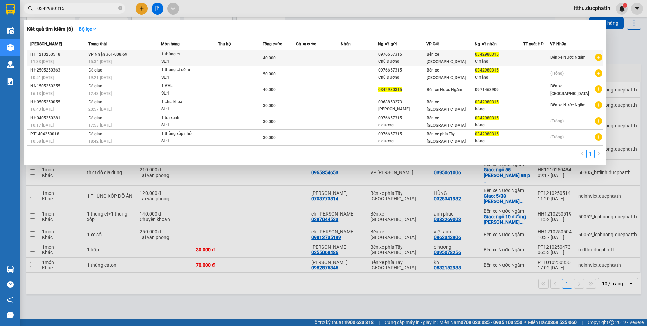
type input "0342980315"
click at [248, 60] on td at bounding box center [240, 58] width 45 height 16
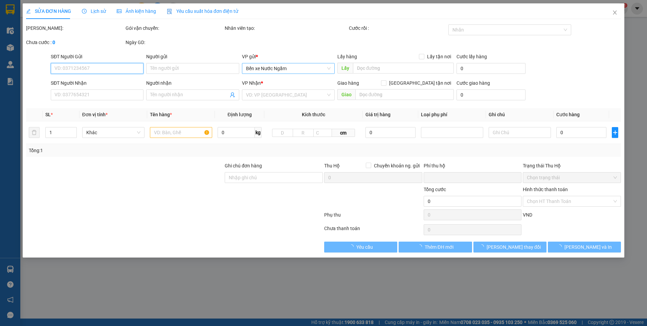
type input "0976657315"
type input "Chú Dương"
type input "0342980315"
type input "C hằng"
type input "0"
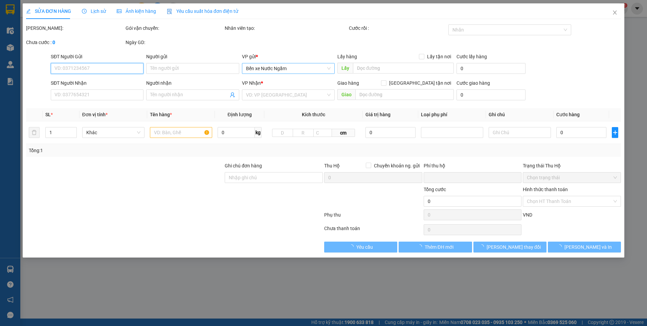
type input "40.000"
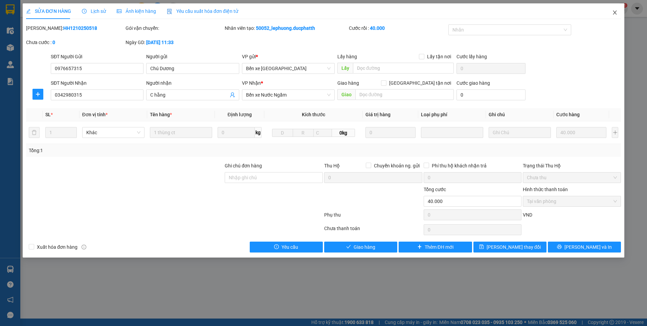
click at [617, 12] on icon "close" at bounding box center [614, 12] width 5 height 5
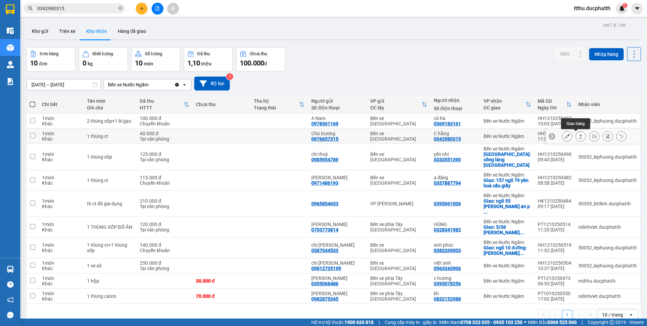
click at [579, 136] on button at bounding box center [580, 136] width 9 height 12
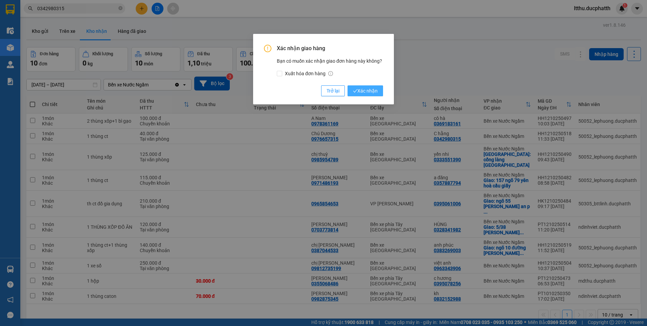
click at [377, 94] on span "Xác nhận" at bounding box center [365, 90] width 25 height 7
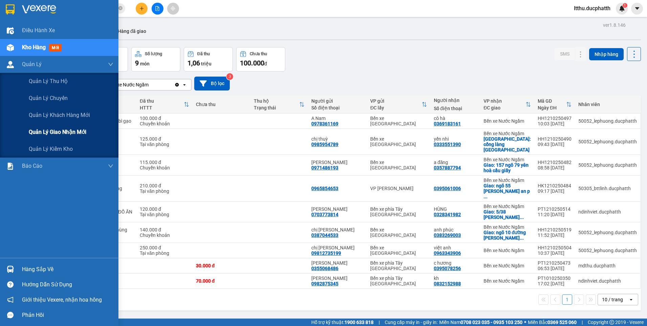
click at [62, 131] on span "Quản lý giao nhận mới" at bounding box center [58, 132] width 58 height 8
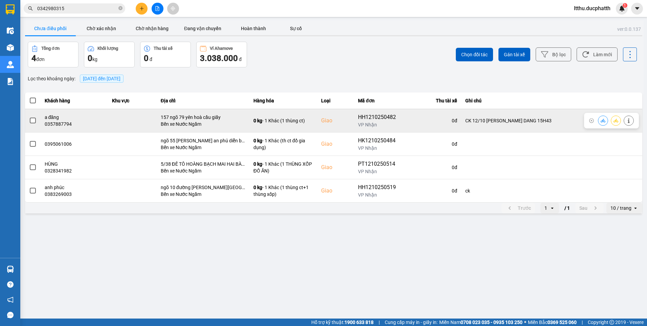
click at [629, 122] on icon at bounding box center [629, 120] width 2 height 5
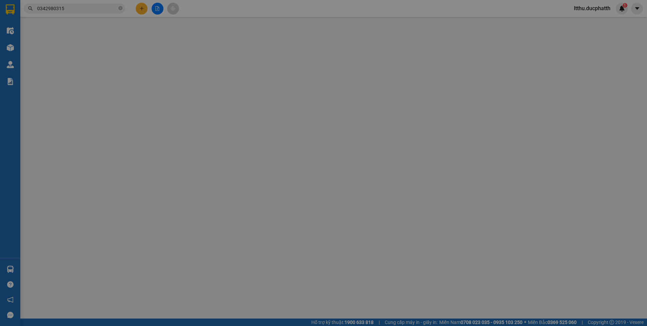
type input "0971486193"
type input "anh minh"
type input "0357887794"
type input "a đăng"
checkbox input "true"
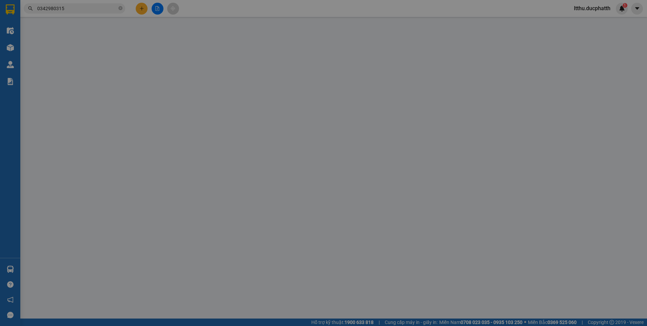
type input "157 ngõ 79 yên hoà cầu giấy"
type input "CK 12/10 NGUYEN HAI DANG 15H43"
type input "0"
type input "115.000"
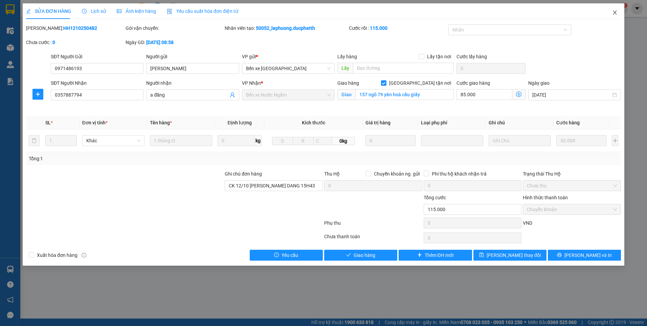
click at [615, 15] on icon "close" at bounding box center [614, 12] width 5 height 5
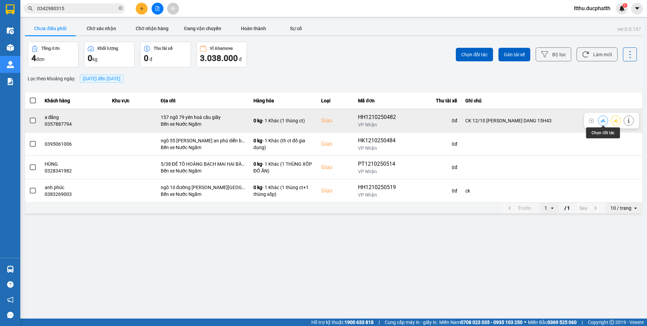
click at [605, 123] on button at bounding box center [603, 120] width 9 height 12
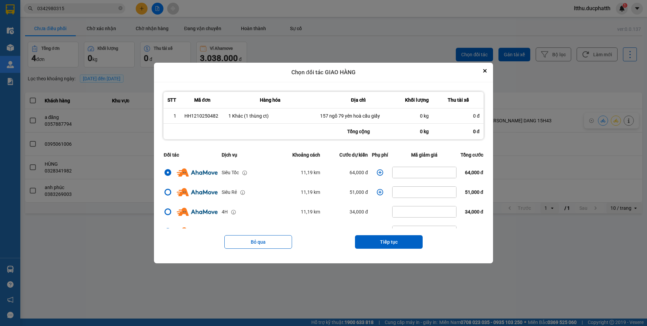
click at [377, 173] on icon "dialog" at bounding box center [380, 172] width 7 height 7
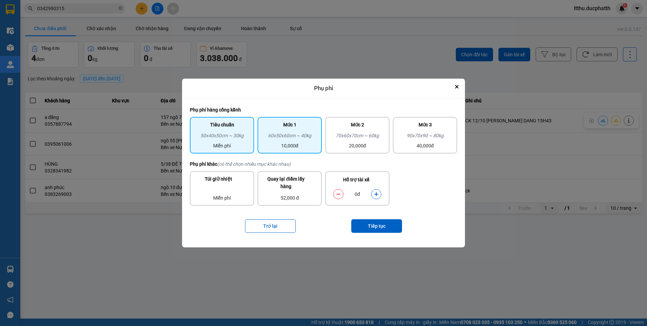
click at [307, 146] on div "10,000đ" at bounding box center [290, 145] width 56 height 7
click at [377, 195] on icon "dialog" at bounding box center [376, 194] width 5 height 5
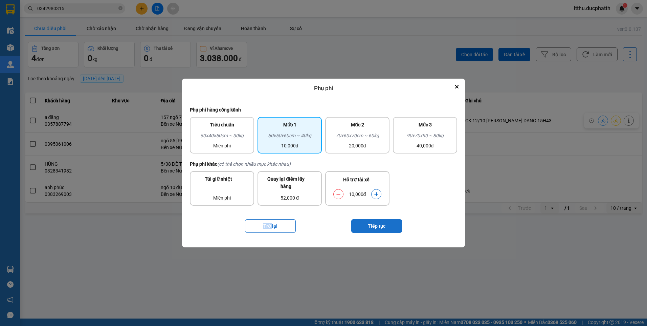
drag, startPoint x: 377, startPoint y: 195, endPoint x: 386, endPoint y: 230, distance: 35.9
click at [386, 230] on button "Tiếp tục" at bounding box center [376, 226] width 51 height 14
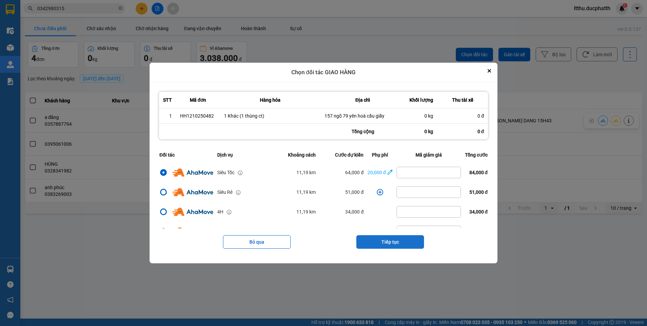
click at [385, 245] on button "Tiếp tục" at bounding box center [391, 242] width 68 height 14
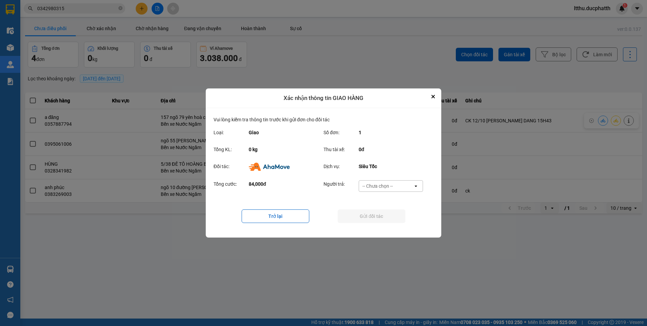
click at [392, 185] on div "-- Chưa chọn --" at bounding box center [378, 185] width 30 height 7
click at [378, 224] on span "Ví Ahamove" at bounding box center [377, 224] width 27 height 7
click at [385, 214] on button "Gửi đối tác" at bounding box center [372, 216] width 68 height 14
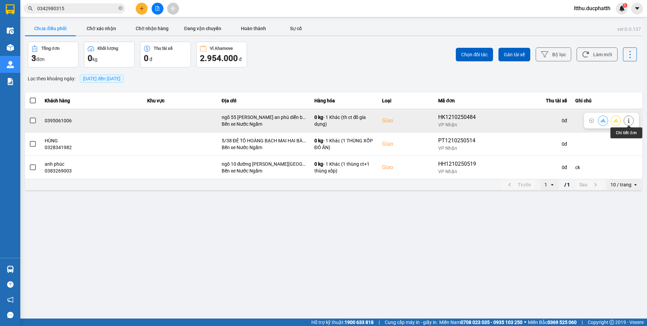
click at [630, 122] on icon at bounding box center [629, 120] width 5 height 5
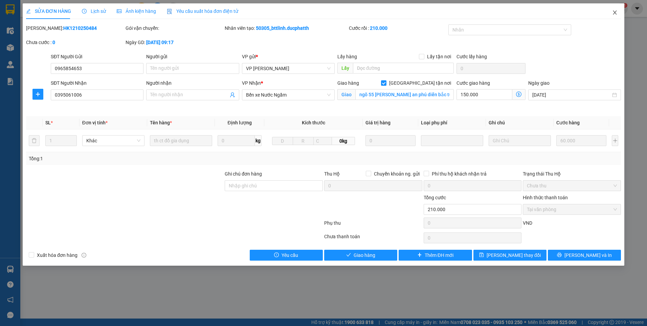
click at [617, 13] on icon "close" at bounding box center [614, 12] width 5 height 5
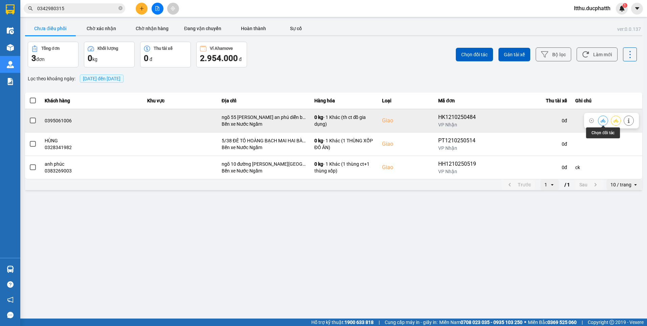
click at [600, 118] on button at bounding box center [603, 120] width 9 height 12
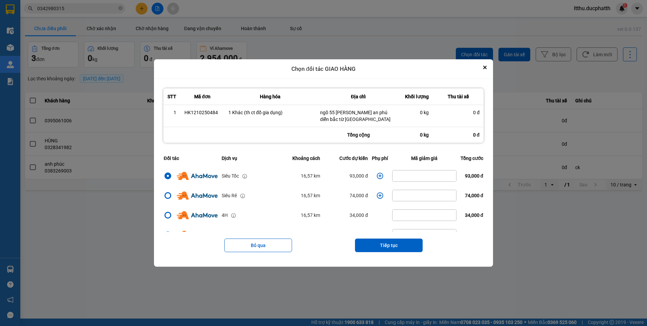
click at [377, 175] on icon "dialog" at bounding box center [380, 175] width 7 height 7
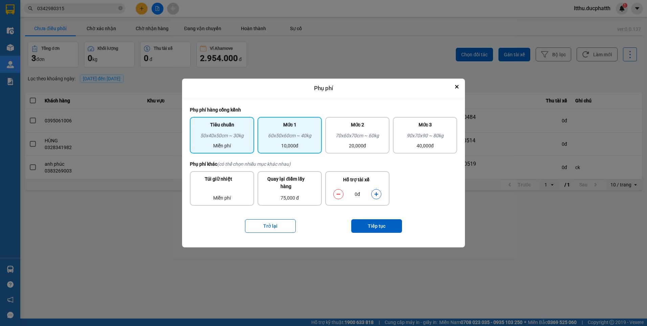
click at [295, 135] on div "60x50x60cm ~ 40kg" at bounding box center [290, 137] width 56 height 10
click at [456, 88] on icon "Close" at bounding box center [457, 86] width 3 height 3
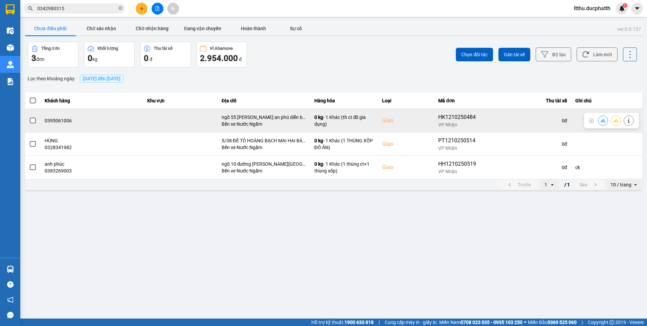
click at [604, 120] on icon at bounding box center [603, 120] width 5 height 4
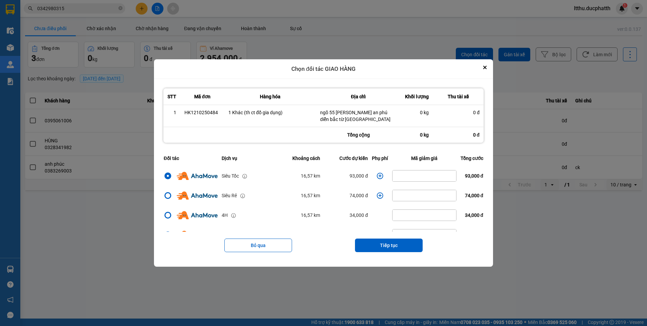
click at [377, 175] on icon "dialog" at bounding box center [380, 175] width 7 height 7
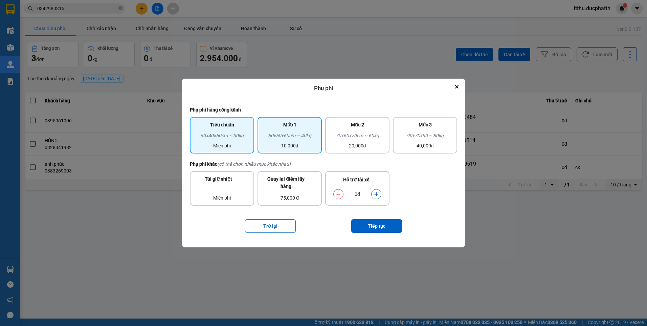
click at [286, 138] on div "60x50x60cm ~ 40kg" at bounding box center [290, 137] width 56 height 10
click at [379, 199] on div "0đ" at bounding box center [357, 194] width 55 height 14
click at [379, 196] on icon "dialog" at bounding box center [376, 194] width 5 height 5
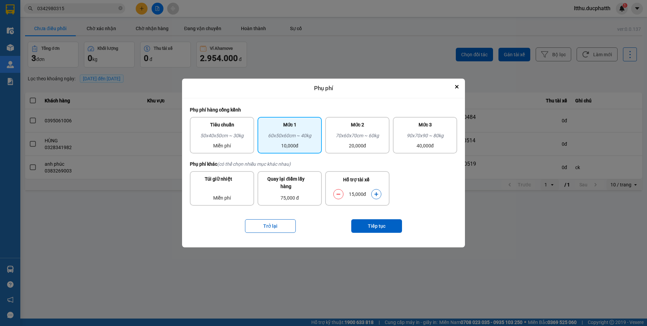
drag, startPoint x: 379, startPoint y: 196, endPoint x: 379, endPoint y: 235, distance: 38.9
click at [379, 235] on div "Trở lại Tiếp tục" at bounding box center [323, 225] width 267 height 27
click at [380, 232] on button "Tiếp tục" at bounding box center [376, 226] width 51 height 14
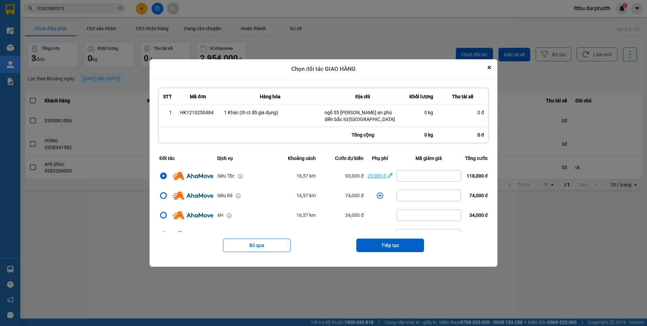
click at [372, 177] on div "25,000 đ" at bounding box center [377, 175] width 18 height 7
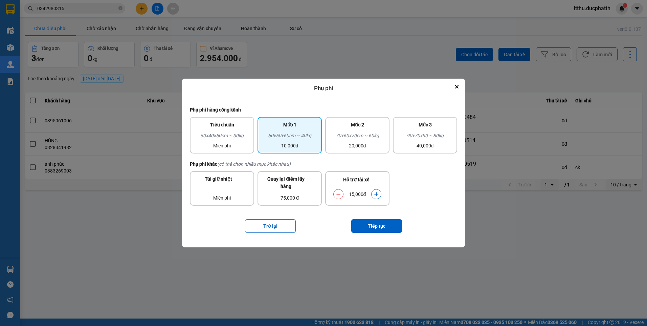
click at [376, 193] on icon "dialog" at bounding box center [376, 194] width 5 height 5
click at [384, 224] on button "Tiếp tục" at bounding box center [376, 226] width 51 height 14
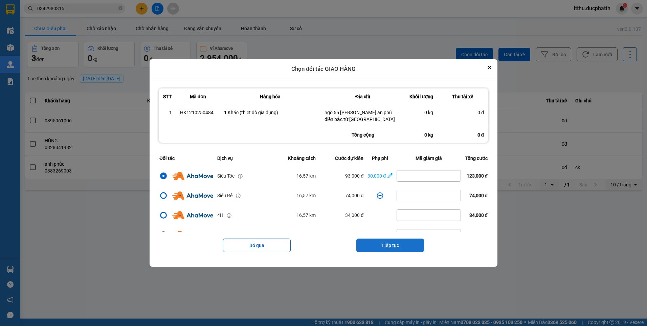
click at [396, 245] on button "Tiếp tục" at bounding box center [391, 245] width 68 height 14
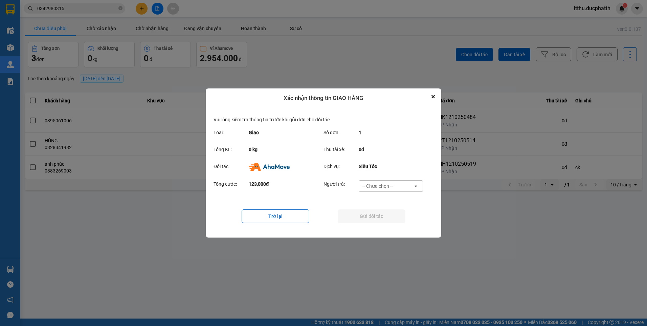
click at [384, 186] on div "-- Chưa chọn --" at bounding box center [378, 185] width 30 height 7
click at [385, 225] on span "Ví Ahamove" at bounding box center [377, 224] width 27 height 7
click at [380, 218] on button "Gửi đối tác" at bounding box center [372, 216] width 68 height 14
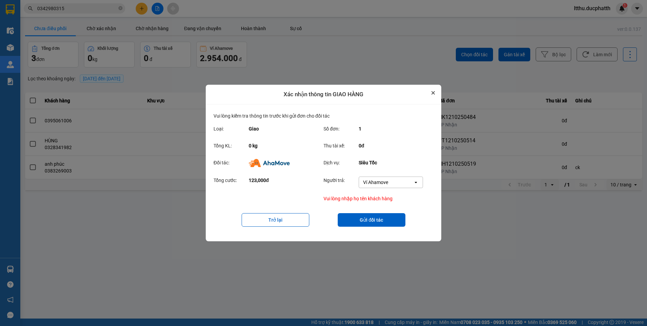
click at [436, 95] on button "Close" at bounding box center [433, 93] width 8 height 8
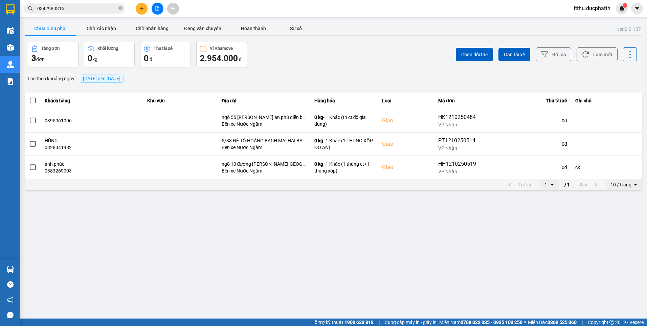
click at [78, 10] on input "0342980315" at bounding box center [77, 8] width 80 height 7
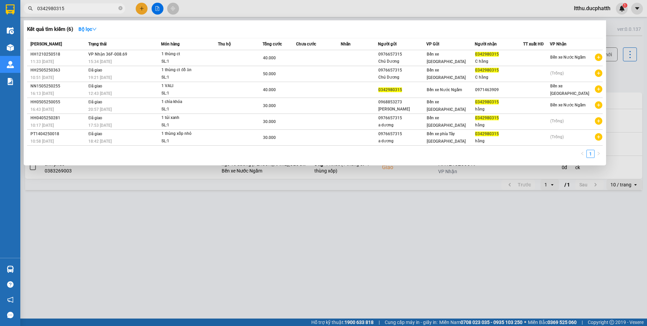
click at [78, 10] on input "0342980315" at bounding box center [77, 8] width 80 height 7
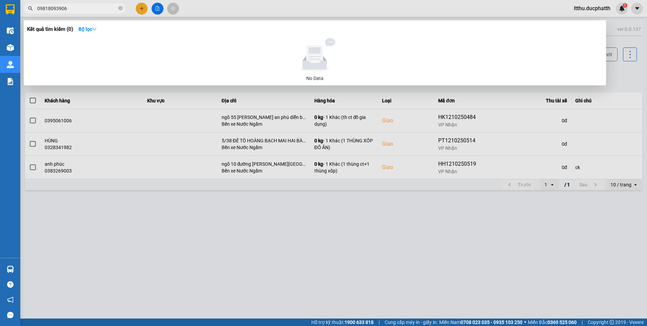
click at [42, 8] on input "09818093906" at bounding box center [77, 8] width 80 height 7
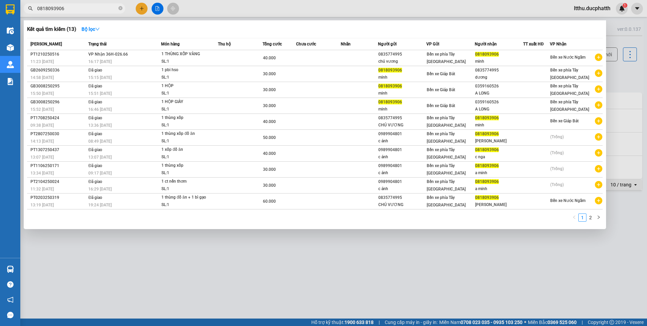
click at [328, 274] on div at bounding box center [323, 163] width 647 height 326
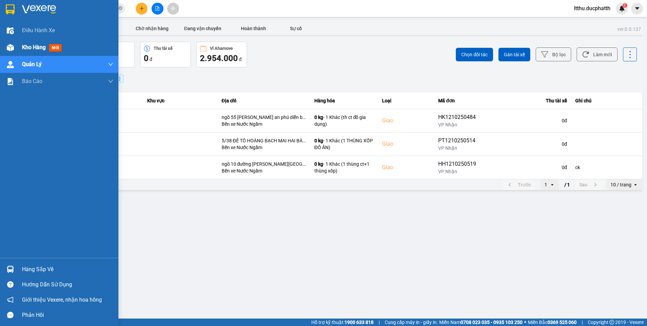
click at [28, 45] on span "Kho hàng" at bounding box center [34, 47] width 24 height 6
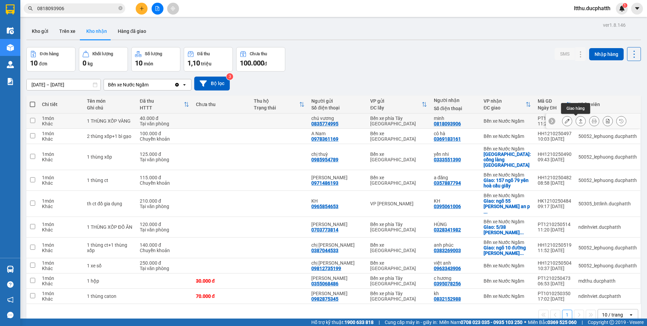
click at [579, 121] on icon at bounding box center [581, 120] width 5 height 5
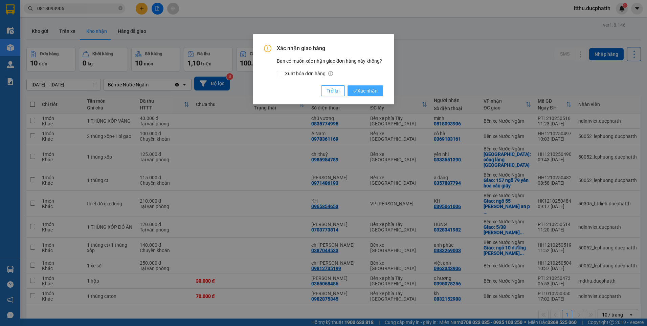
click at [374, 92] on span "Xác nhận" at bounding box center [365, 90] width 25 height 7
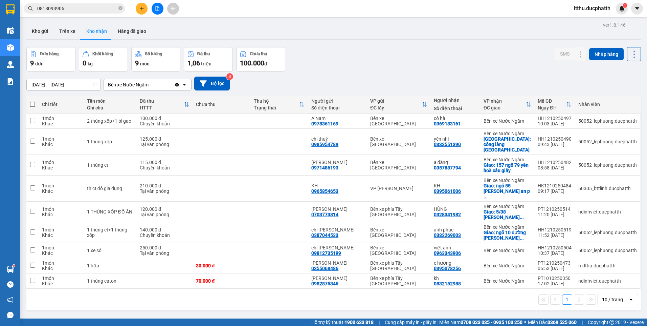
click at [88, 8] on input "0818093906" at bounding box center [77, 8] width 80 height 7
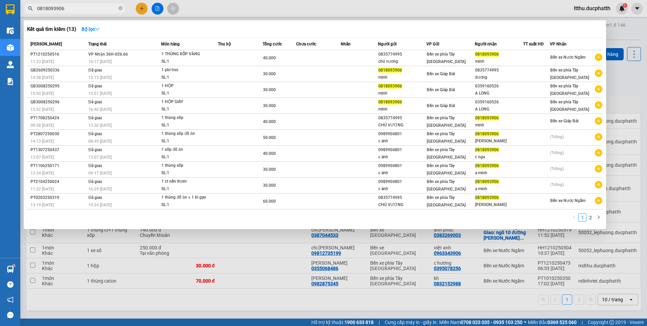
click at [88, 8] on input "0818093906" at bounding box center [77, 8] width 80 height 7
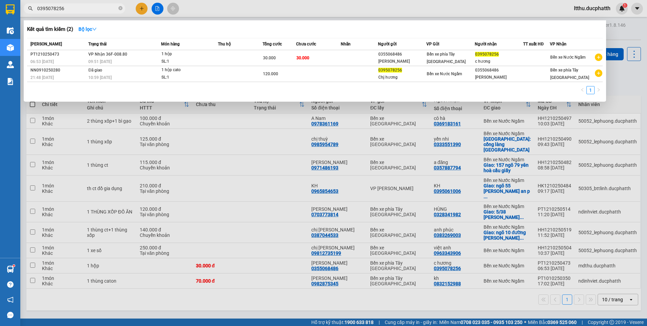
type input "0395078256"
click at [302, 310] on div at bounding box center [323, 163] width 647 height 326
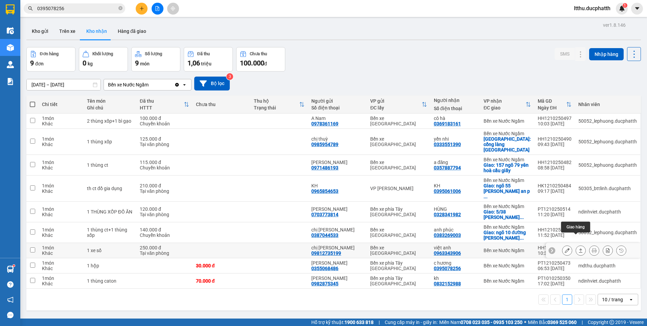
click at [579, 248] on icon at bounding box center [581, 250] width 5 height 5
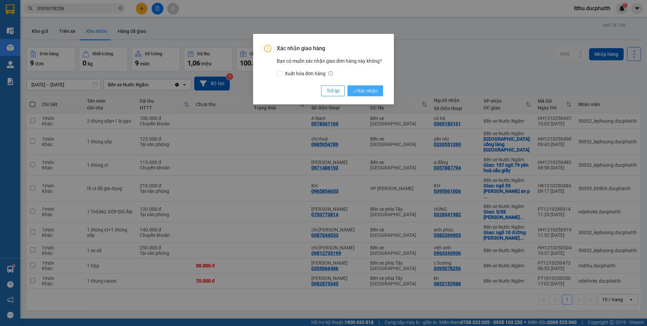
click at [361, 94] on span "Xác nhận" at bounding box center [365, 90] width 25 height 7
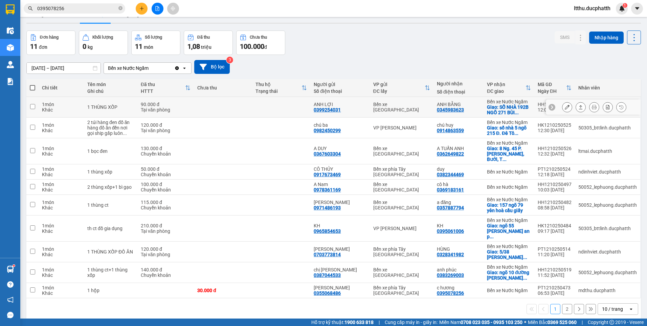
scroll to position [31, 0]
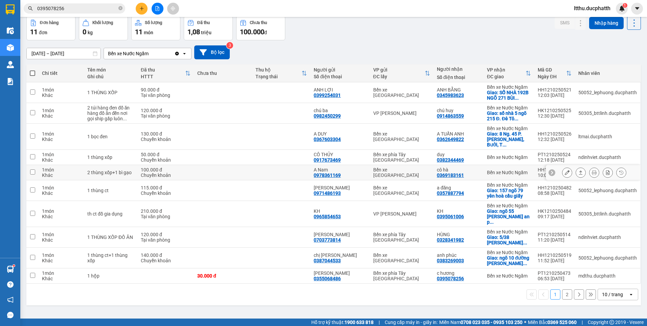
click at [579, 170] on icon at bounding box center [581, 172] width 5 height 5
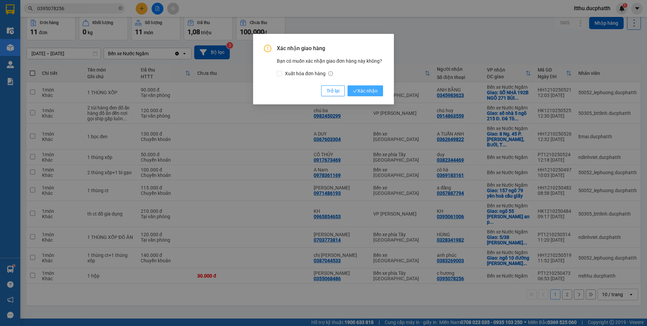
click at [366, 92] on span "Xác nhận" at bounding box center [365, 90] width 25 height 7
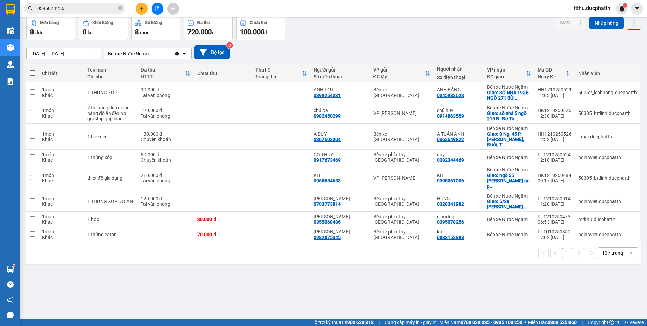
click at [288, 292] on div "ver 1.8.146 Kho gửi Trên xe Kho nhận Hàng đã giao Đơn hàng 8 đơn Khối lượng 0 k…" at bounding box center [334, 152] width 620 height 326
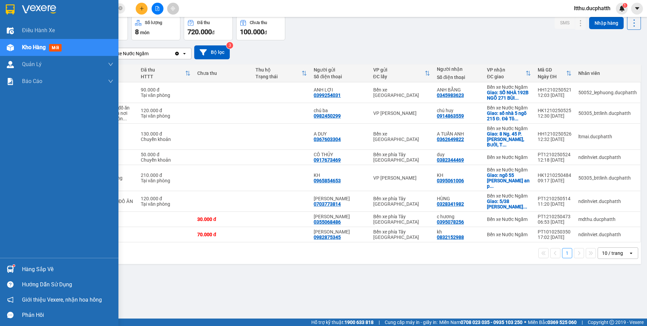
click at [33, 268] on div "Hàng sắp về" at bounding box center [67, 269] width 91 height 10
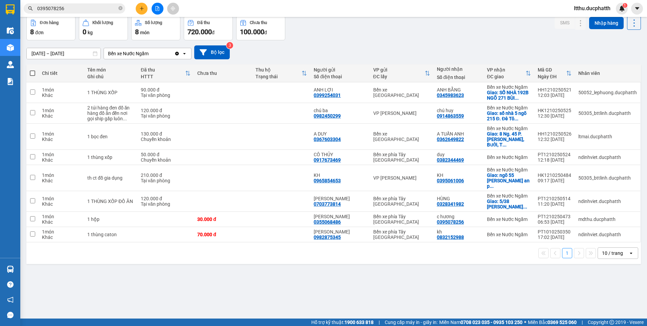
click at [406, 265] on section "Kết quả tìm kiếm ( 2 ) Bộ lọc Mã ĐH Trạng thái Món hàng Thu hộ Tổng cước Chưa c…" at bounding box center [323, 163] width 647 height 326
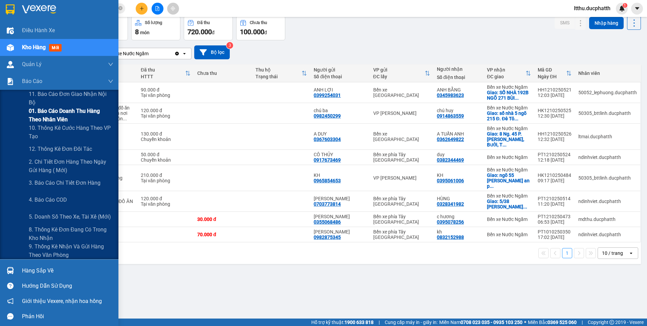
click at [64, 116] on span "01. Báo cáo doanh thu hàng theo nhân viên" at bounding box center [71, 115] width 85 height 17
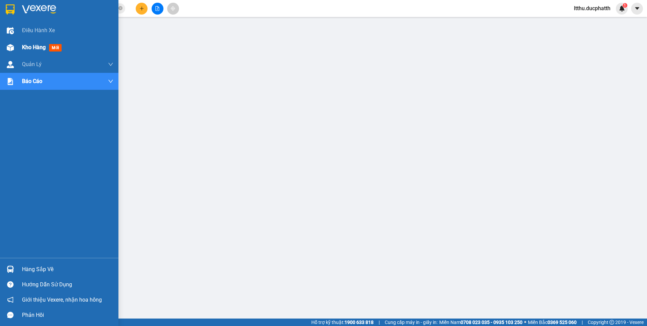
click at [27, 48] on span "Kho hàng" at bounding box center [34, 47] width 24 height 6
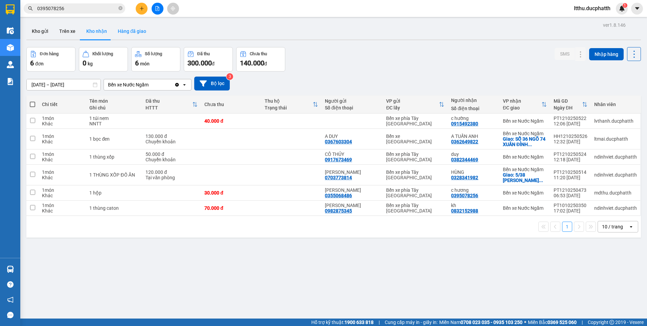
click at [124, 27] on button "Hàng đã giao" at bounding box center [131, 31] width 39 height 16
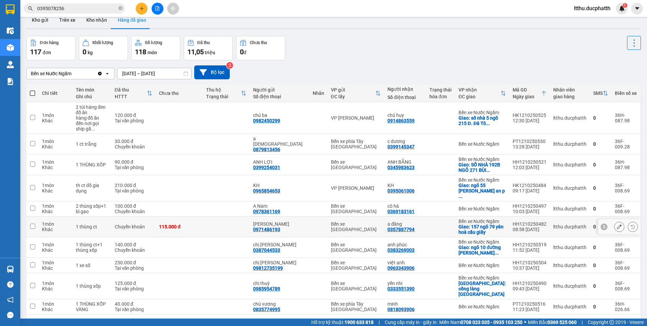
scroll to position [31, 0]
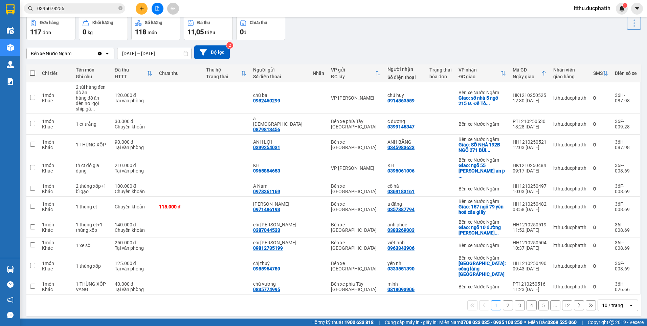
click at [504, 300] on button "2" at bounding box center [508, 305] width 10 height 10
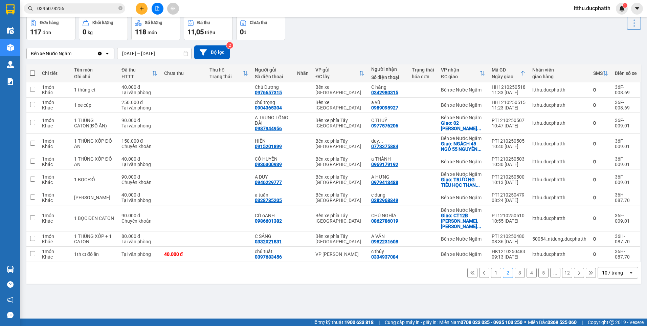
click at [543, 267] on button "5" at bounding box center [544, 272] width 10 height 10
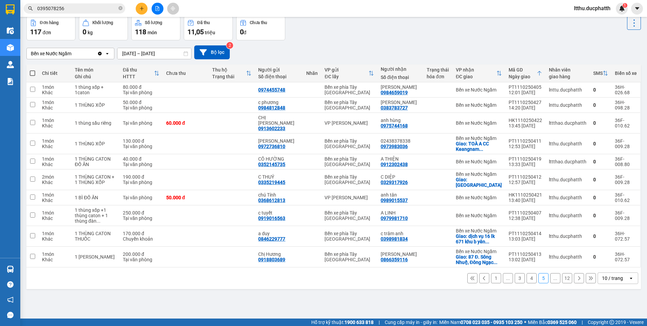
click at [527, 275] on button "4" at bounding box center [532, 278] width 10 height 10
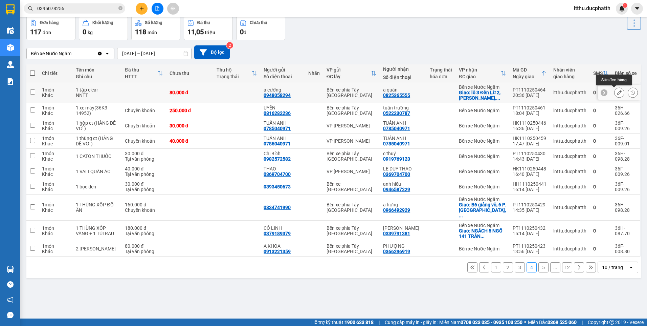
click at [615, 93] on button at bounding box center [619, 93] width 9 height 12
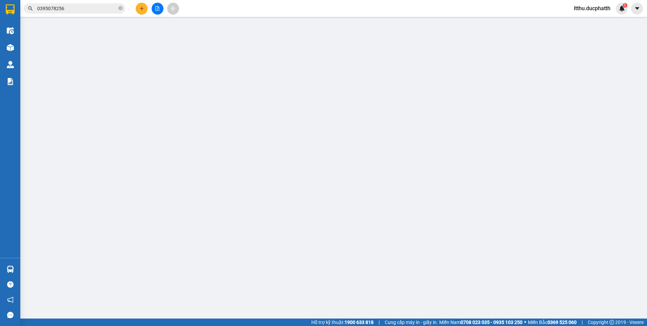
type input "0948058294"
type input "a cường"
type input "0825365555"
type input "a quân"
checkbox input "true"
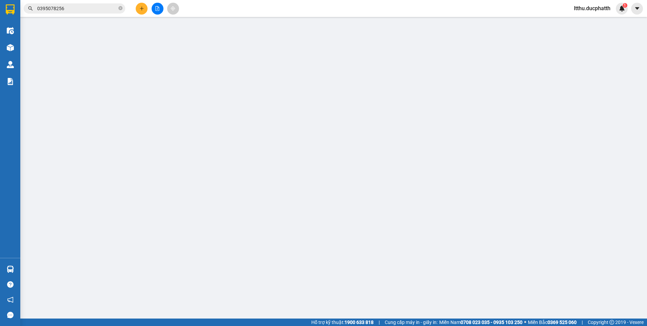
type input "lô 3 Đền Lừ 2, Hoàng Văn Thụ, Hoàng Mai, Hà Nội"
type input "50.000"
type input "tm"
type input "0"
type input "80.000"
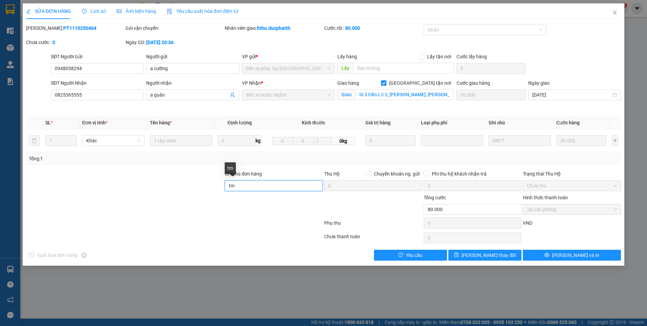
click at [266, 183] on input "tm" at bounding box center [274, 185] width 98 height 11
type input "TM"
click at [488, 254] on span "Lưu thay đổi" at bounding box center [489, 254] width 54 height 7
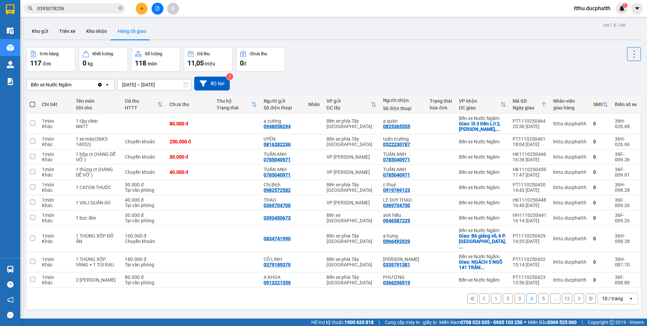
click at [491, 293] on button "1" at bounding box center [496, 298] width 10 height 10
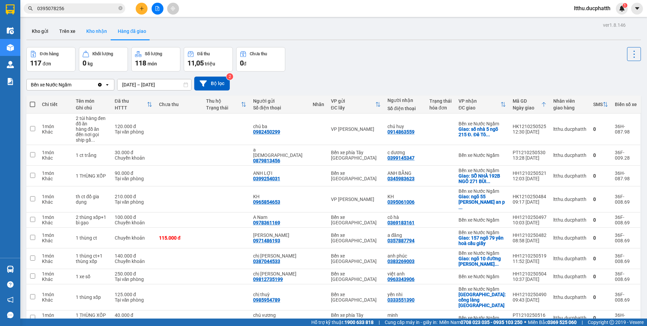
click at [95, 29] on button "Kho nhận" at bounding box center [96, 31] width 31 height 16
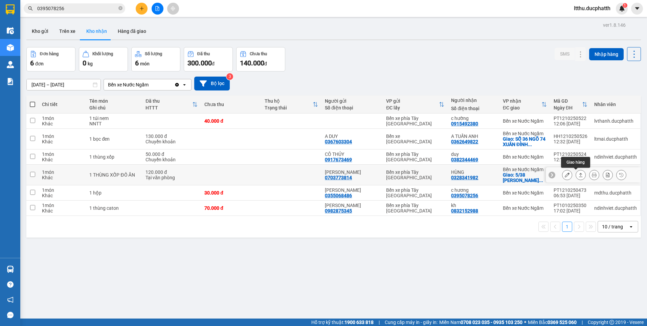
click at [576, 171] on button at bounding box center [580, 175] width 9 height 12
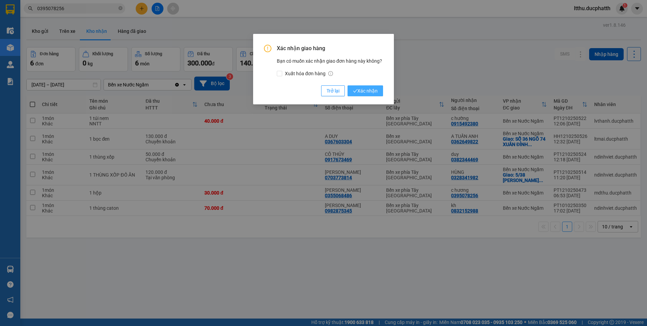
click at [370, 88] on span "Xác nhận" at bounding box center [365, 90] width 25 height 7
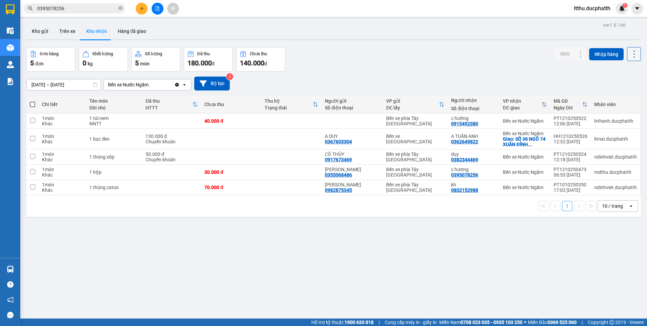
click at [631, 59] on icon at bounding box center [634, 53] width 9 height 9
click at [612, 73] on span "Xuất excel" at bounding box center [621, 72] width 22 height 7
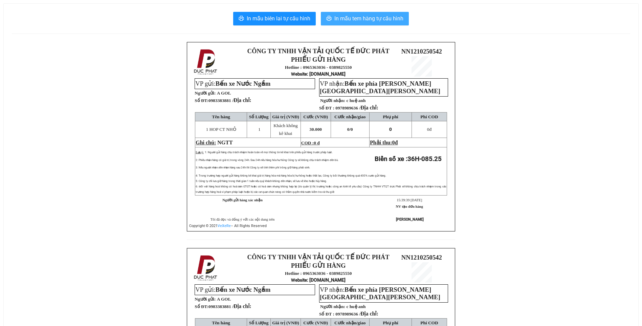
click at [379, 21] on span "In mẫu tem hàng tự cấu hình" at bounding box center [369, 18] width 69 height 8
click at [376, 23] on button "In mẫu tem hàng tự cấu hình" at bounding box center [365, 19] width 88 height 14
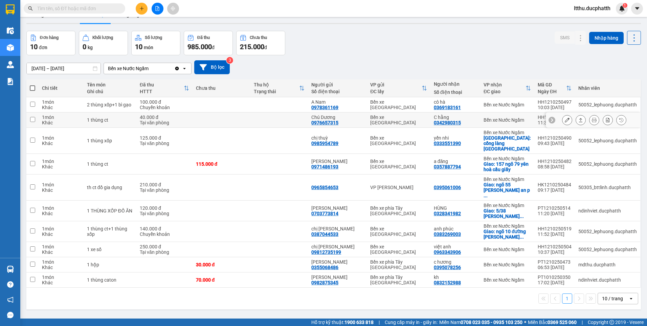
scroll to position [31, 0]
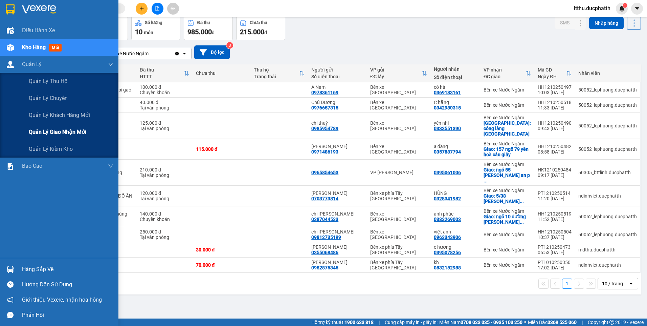
click at [52, 129] on span "Quản lý giao nhận mới" at bounding box center [58, 132] width 58 height 8
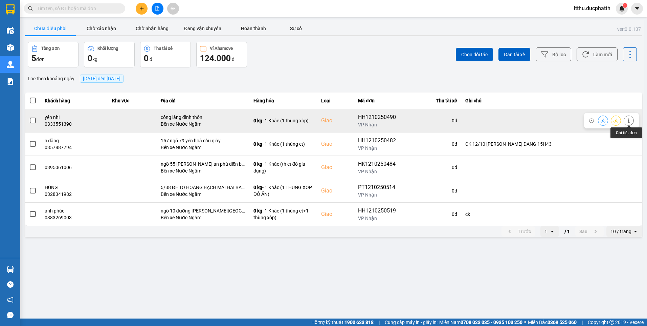
click at [628, 123] on icon at bounding box center [629, 120] width 2 height 5
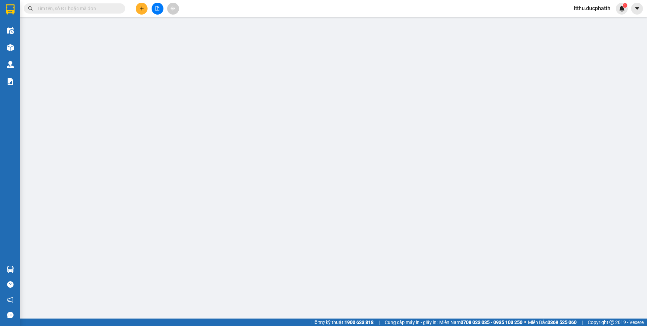
type input "0985954789"
type input "chị thuỳ"
type input "0333551390"
type input "yến nhi"
checkbox input "true"
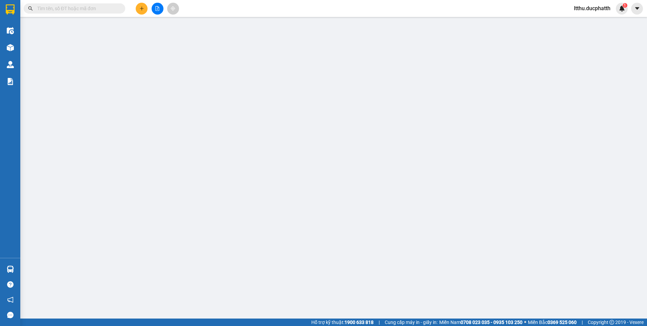
type input "cổng làng đình thôn"
type input "0"
type input "125.000"
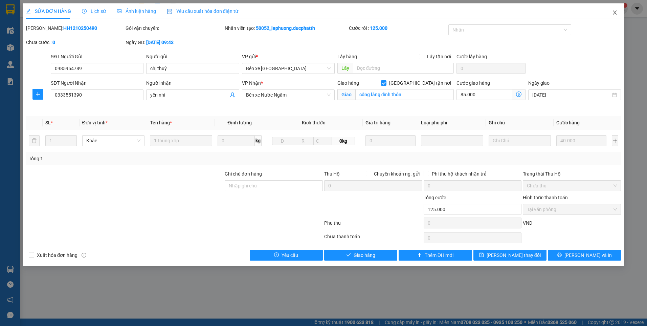
click at [616, 14] on icon "close" at bounding box center [614, 12] width 5 height 5
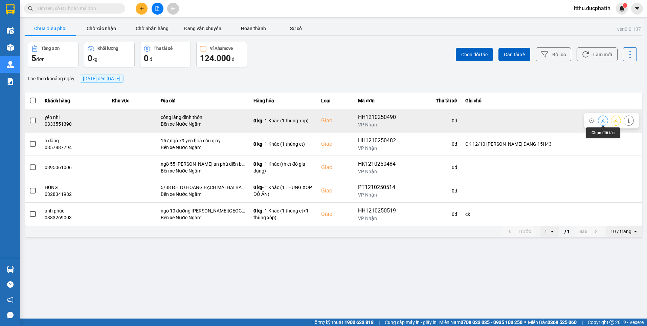
click at [605, 120] on icon at bounding box center [603, 120] width 5 height 4
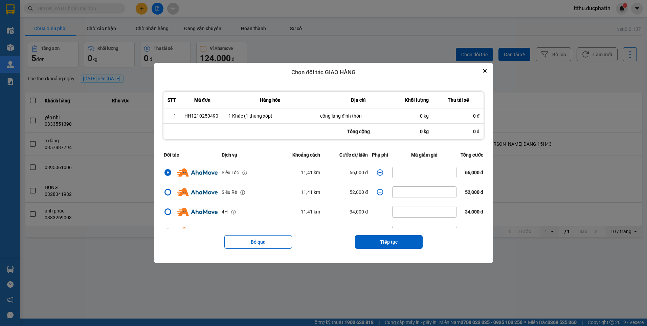
click at [378, 174] on icon "dialog" at bounding box center [380, 172] width 7 height 7
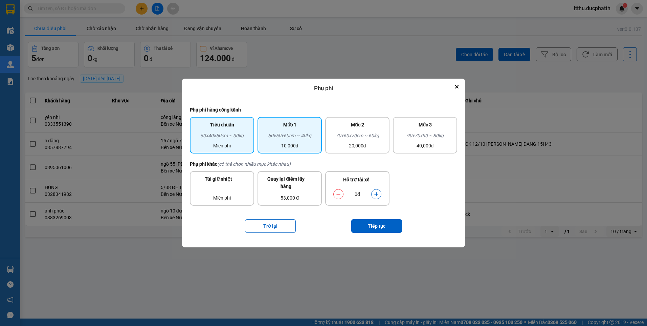
click at [281, 132] on div "60x50x60cm ~ 40kg" at bounding box center [290, 137] width 56 height 10
click at [378, 191] on button "dialog" at bounding box center [376, 194] width 9 height 12
click at [378, 194] on icon "dialog" at bounding box center [376, 194] width 4 height 4
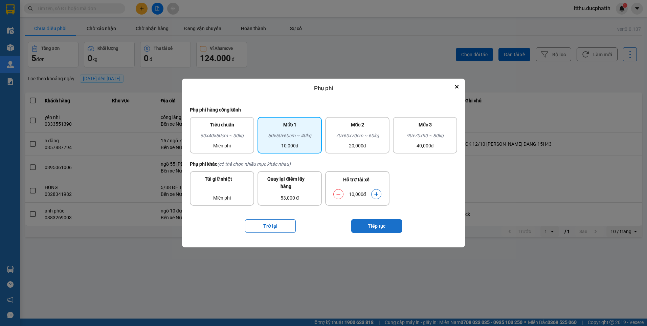
click at [372, 230] on button "Tiếp tục" at bounding box center [376, 226] width 51 height 14
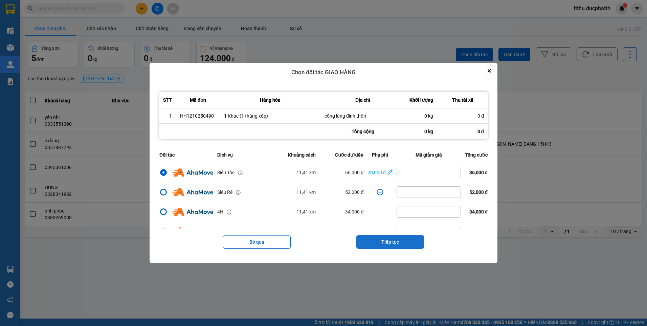
click at [382, 241] on button "Tiếp tục" at bounding box center [391, 242] width 68 height 14
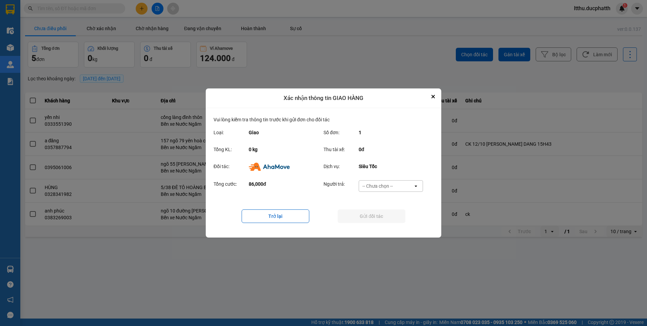
click at [388, 188] on div "-- Chưa chọn --" at bounding box center [378, 185] width 30 height 7
click at [379, 224] on span "Ví Ahamove" at bounding box center [377, 224] width 27 height 7
click at [385, 219] on button "Gửi đối tác" at bounding box center [372, 216] width 68 height 14
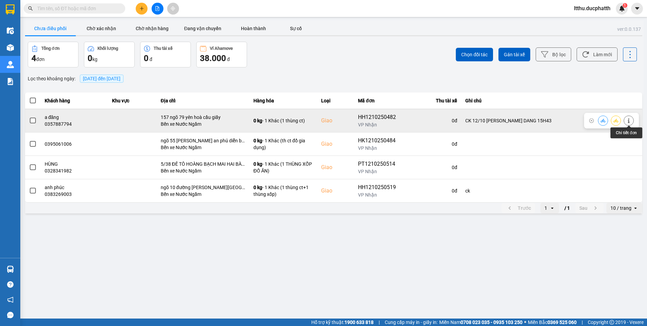
click at [629, 121] on icon at bounding box center [629, 120] width 2 height 5
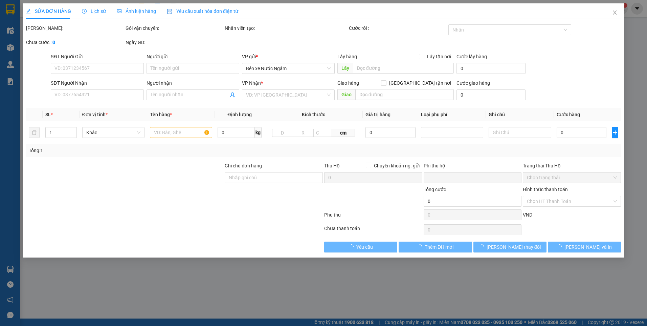
type input "0971486193"
type input "anh minh"
type input "0357887794"
type input "a đăng"
checkbox input "true"
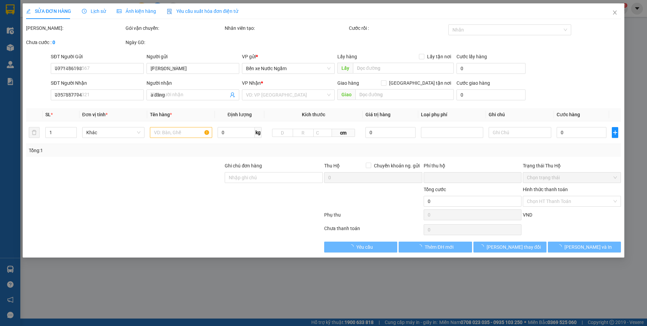
type input "157 ngõ 79 yên hoà cầu giấy"
type input "CK 12/10 NGUYEN HAI DANG 15H43"
type input "0"
type input "115.000"
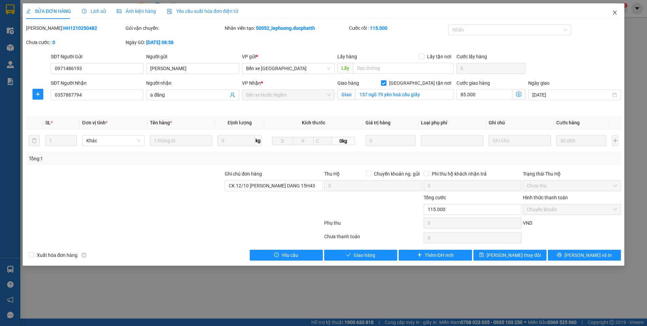
click at [616, 14] on icon "close" at bounding box center [614, 12] width 5 height 5
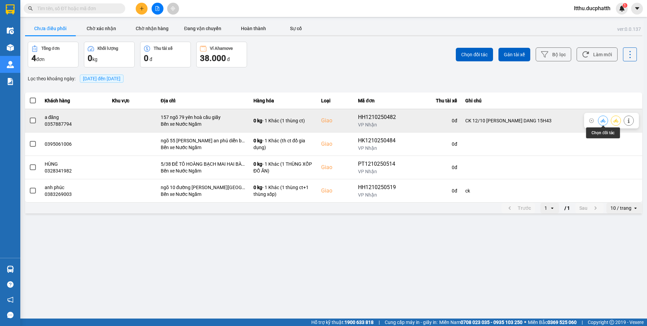
click at [604, 121] on icon at bounding box center [603, 120] width 5 height 4
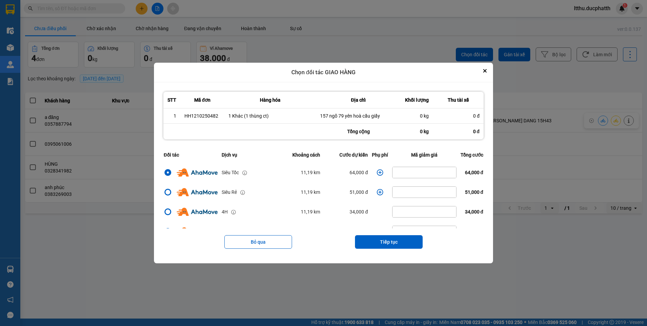
click at [378, 174] on icon "dialog" at bounding box center [380, 172] width 7 height 7
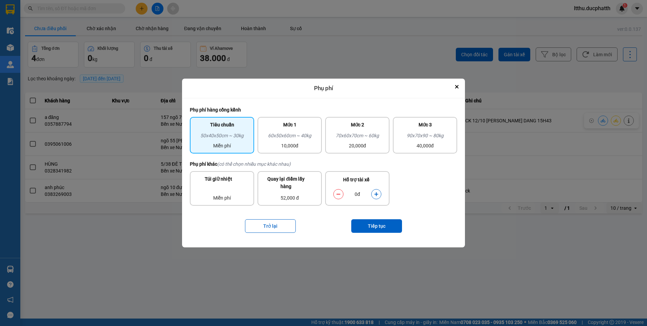
click at [375, 197] on button "dialog" at bounding box center [376, 194] width 9 height 12
click at [272, 148] on div "10,000đ" at bounding box center [290, 145] width 56 height 7
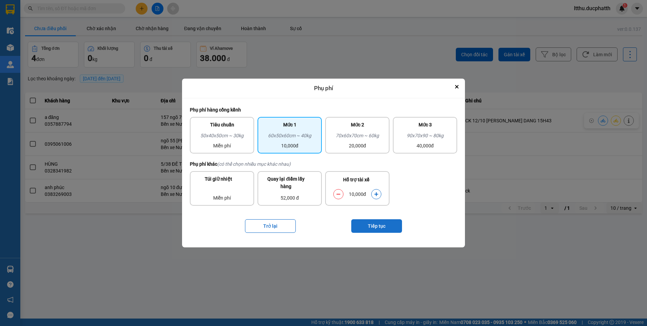
click at [378, 229] on button "Tiếp tục" at bounding box center [376, 226] width 51 height 14
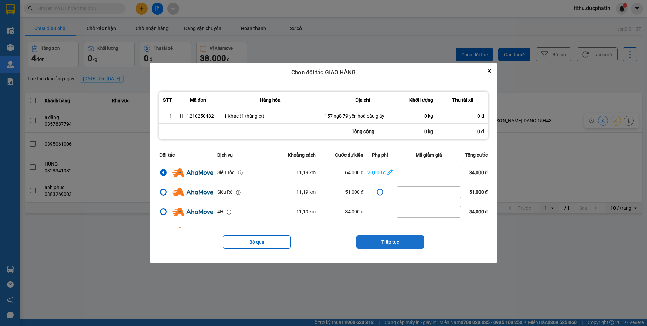
click at [389, 242] on button "Tiếp tục" at bounding box center [391, 242] width 68 height 14
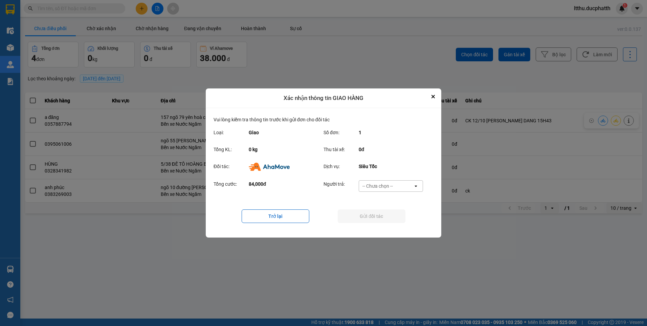
click at [371, 188] on div "-- Chưa chọn --" at bounding box center [378, 185] width 30 height 7
click at [372, 223] on span "Ví Ahamove" at bounding box center [377, 224] width 27 height 7
click at [381, 219] on button "Gửi đối tác" at bounding box center [372, 216] width 68 height 14
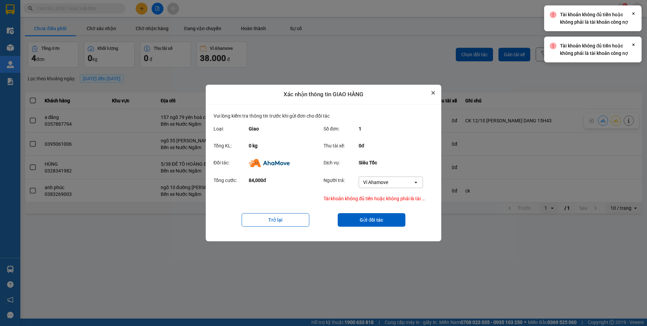
click at [434, 94] on icon "Close" at bounding box center [433, 92] width 3 height 3
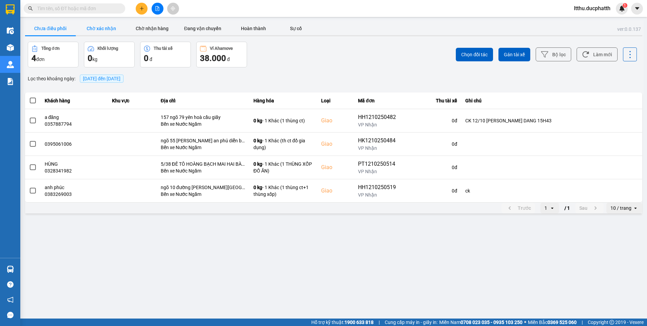
click at [112, 26] on button "Chờ xác nhận" at bounding box center [101, 29] width 51 height 14
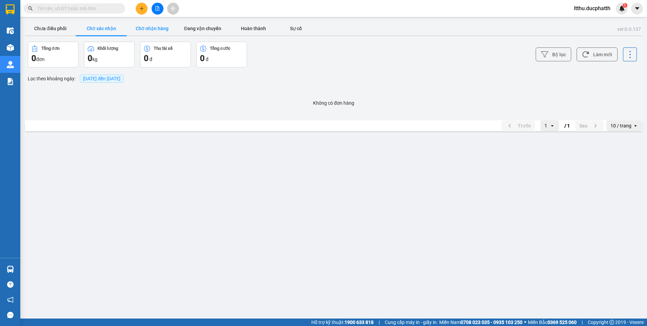
click at [148, 24] on button "Chờ nhận hàng" at bounding box center [152, 29] width 51 height 14
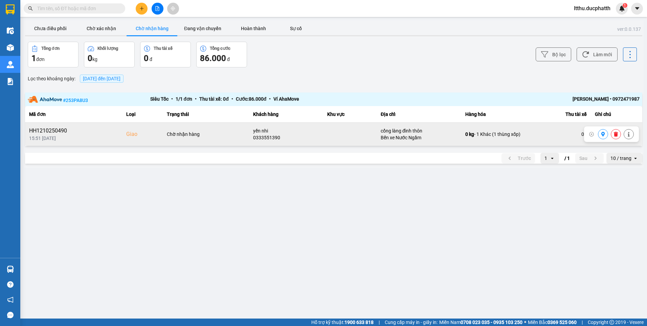
click at [603, 138] on button at bounding box center [603, 134] width 9 height 12
click at [98, 33] on button "Chờ xác nhận" at bounding box center [101, 29] width 51 height 14
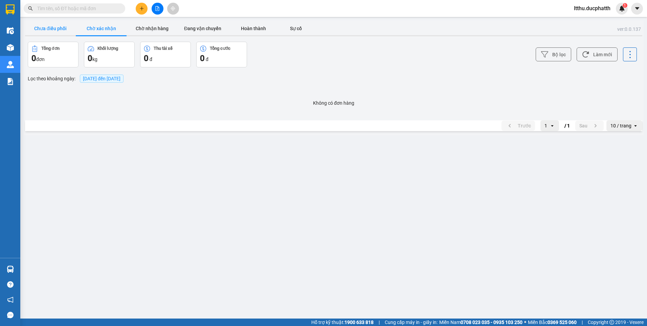
click at [54, 29] on button "Chưa điều phối" at bounding box center [50, 29] width 51 height 14
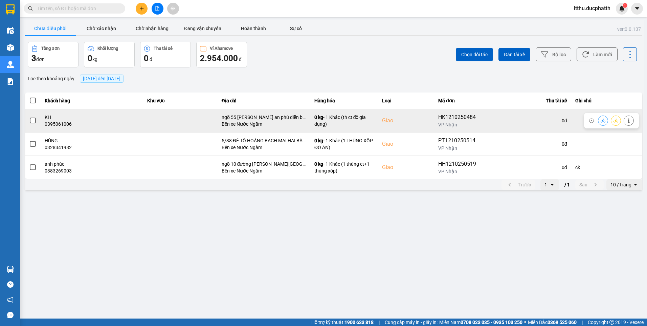
click at [602, 119] on icon at bounding box center [603, 120] width 5 height 5
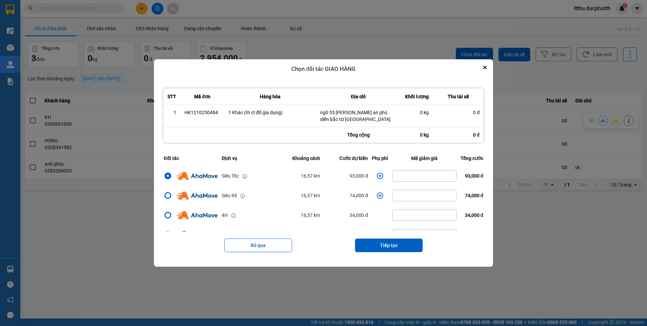
click at [484, 104] on th "Thu tài xế" at bounding box center [458, 96] width 51 height 17
click at [488, 70] on button "Close" at bounding box center [485, 67] width 8 height 8
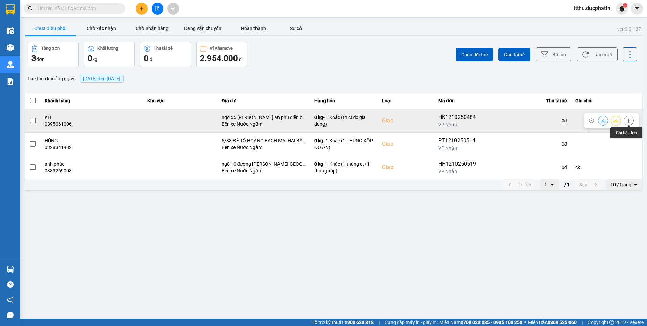
click at [630, 122] on icon at bounding box center [629, 120] width 5 height 5
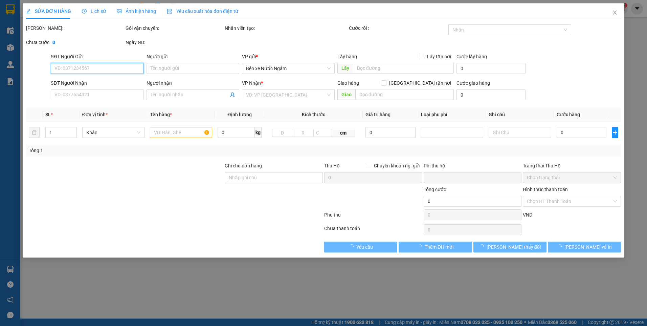
type input "0965854653"
type input "KH"
type input "0395061006"
type input "KH"
checkbox input "true"
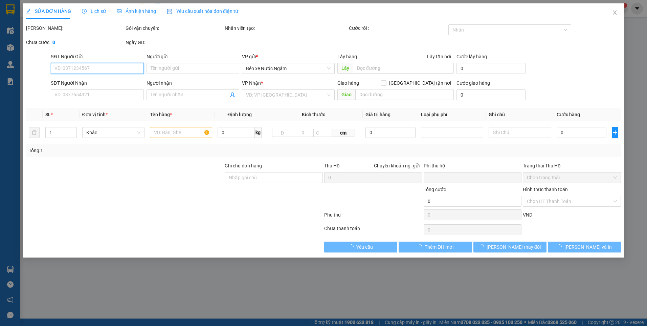
type input "ngõ 55 nguyễn đạo an phú diễn bắc từ liêm"
type input "0"
type input "210.000"
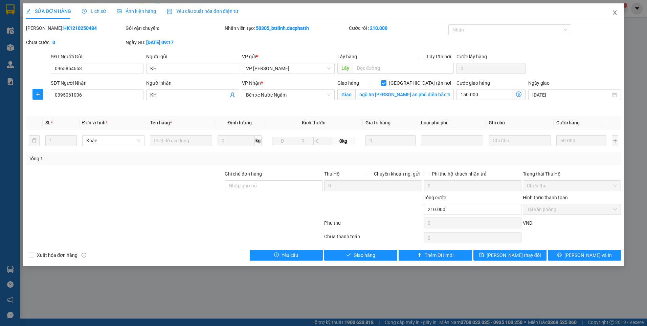
click at [616, 16] on span "Close" at bounding box center [615, 12] width 19 height 19
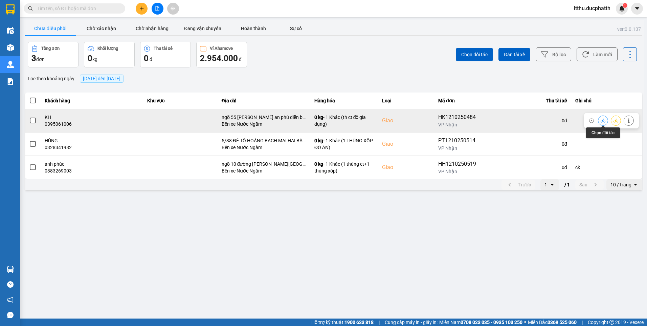
click at [601, 120] on icon at bounding box center [603, 120] width 5 height 5
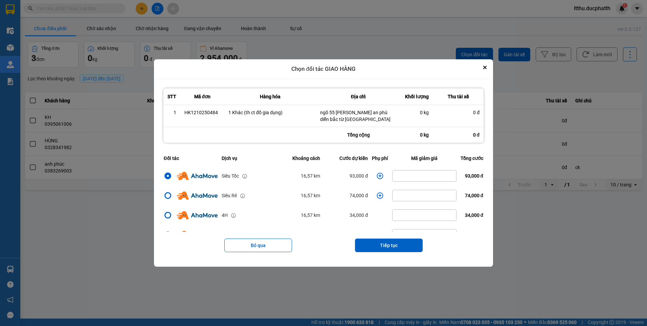
click at [373, 175] on td "dialog" at bounding box center [380, 176] width 20 height 20
click at [378, 175] on icon "dialog" at bounding box center [380, 175] width 6 height 6
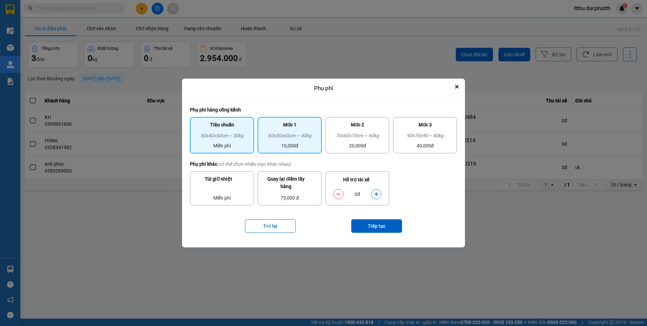
click at [279, 126] on div "Mức 1" at bounding box center [290, 126] width 56 height 11
click at [376, 198] on button "dialog" at bounding box center [376, 194] width 9 height 12
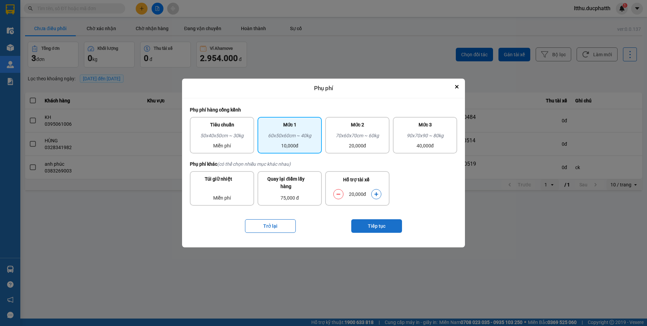
click at [374, 224] on button "Tiếp tục" at bounding box center [376, 226] width 51 height 14
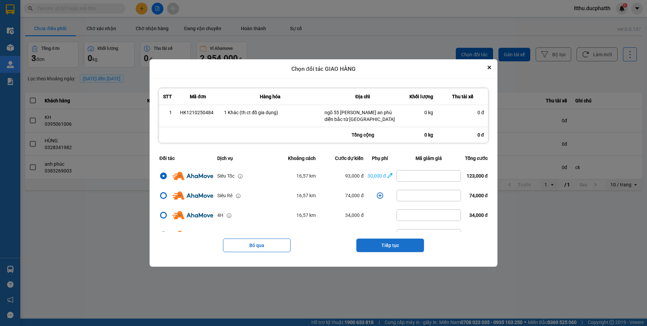
click at [397, 248] on button "Tiếp tục" at bounding box center [391, 245] width 68 height 14
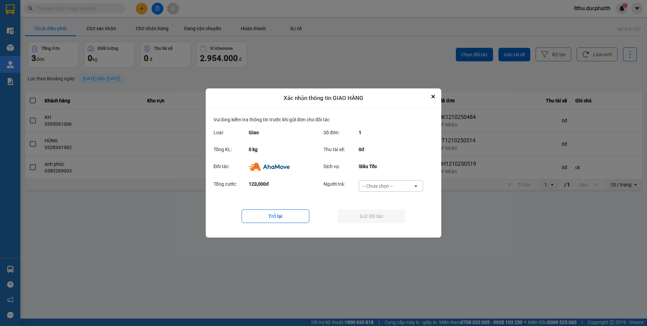
click at [385, 179] on div "Tổng cước: 123,000đ Người trả: -- Chưa chọn -- open" at bounding box center [324, 187] width 220 height 21
click at [385, 188] on div "-- Chưa chọn --" at bounding box center [378, 185] width 30 height 7
click at [381, 223] on span "Ví Ahamove" at bounding box center [377, 224] width 27 height 7
click at [383, 216] on button "Gửi đối tác" at bounding box center [372, 216] width 68 height 14
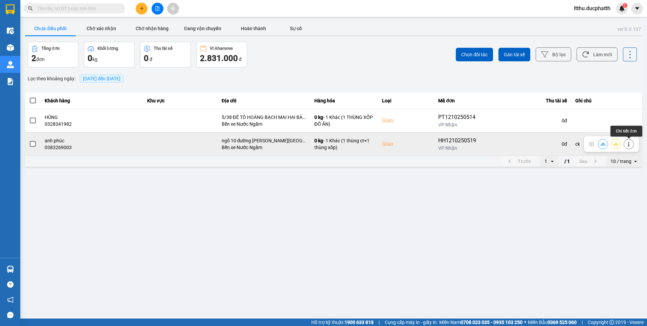
click at [629, 147] on button at bounding box center [628, 144] width 9 height 12
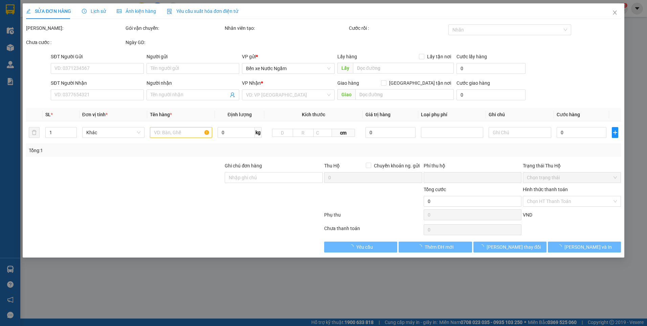
type input "0387044533"
type input "chị chinh"
type input "0383269003"
type input "anh phúc"
checkbox input "true"
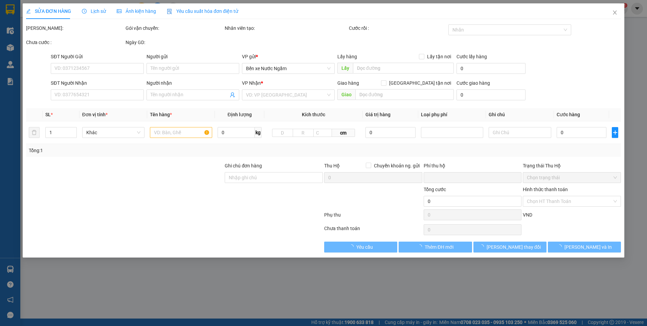
type input "ngõ 10 đường nguyễn văn lộc hà đông"
type input "ck"
type input "0"
type input "140.000"
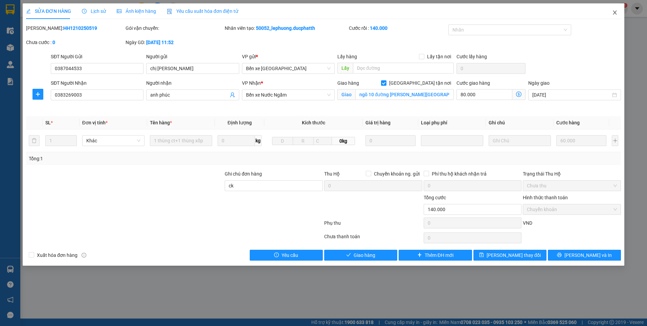
click at [612, 16] on span "Close" at bounding box center [615, 12] width 19 height 19
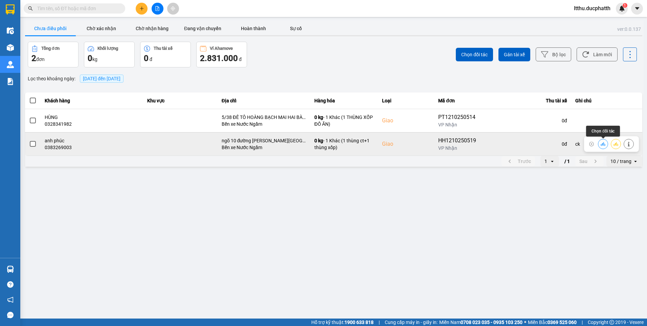
click at [604, 146] on icon at bounding box center [603, 144] width 5 height 5
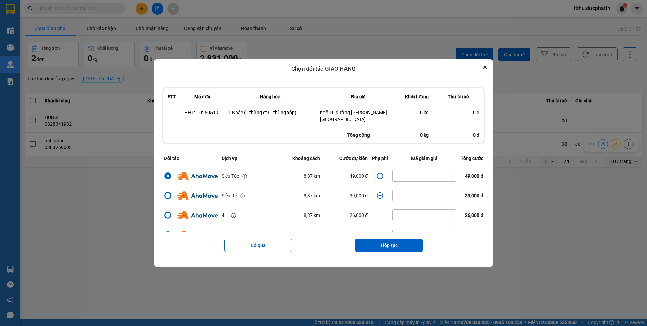
click at [378, 176] on icon "dialog" at bounding box center [380, 175] width 6 height 6
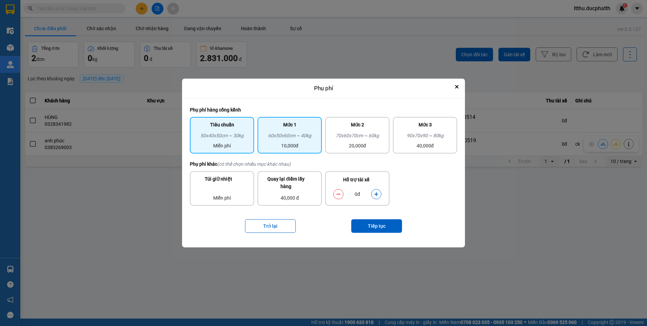
click at [288, 132] on div "60x50x60cm ~ 40kg" at bounding box center [290, 137] width 56 height 10
click at [376, 195] on icon "dialog" at bounding box center [376, 194] width 4 height 4
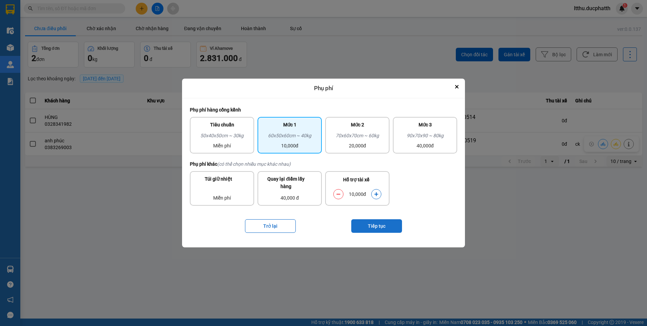
drag, startPoint x: 376, startPoint y: 195, endPoint x: 378, endPoint y: 229, distance: 33.2
click at [378, 229] on button "Tiếp tục" at bounding box center [376, 226] width 51 height 14
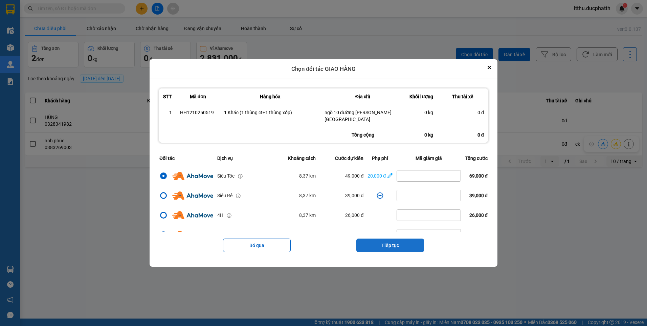
click at [382, 242] on button "Tiếp tục" at bounding box center [391, 245] width 68 height 14
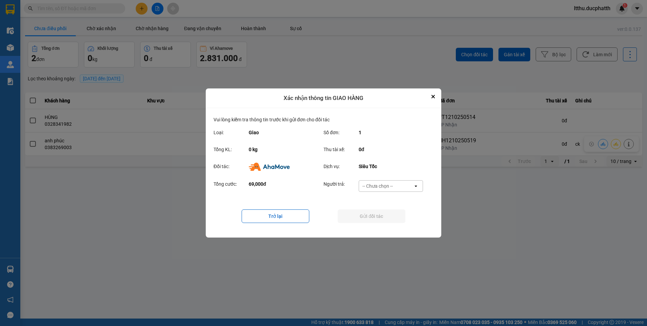
click at [397, 186] on div "-- Chưa chọn --" at bounding box center [386, 185] width 54 height 11
click at [382, 227] on span "Ví Ahamove" at bounding box center [377, 224] width 27 height 7
click at [378, 219] on button "Gửi đối tác" at bounding box center [372, 216] width 68 height 14
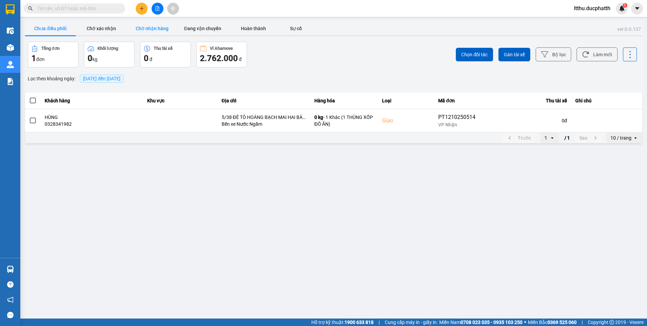
click at [167, 26] on button "Chờ nhận hàng" at bounding box center [152, 29] width 51 height 14
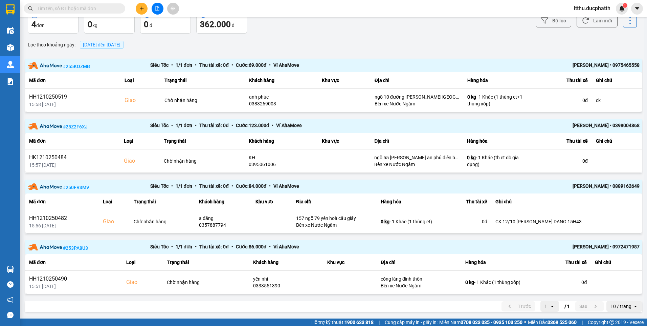
scroll to position [35, 0]
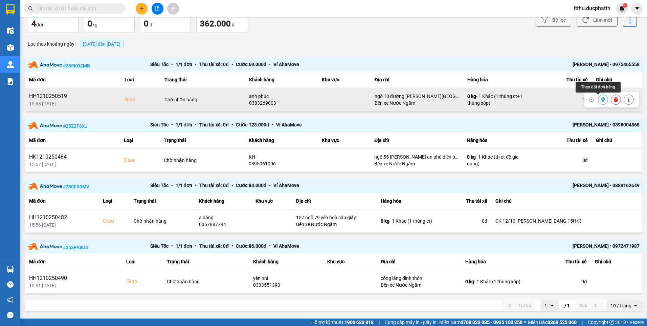
click at [601, 102] on icon at bounding box center [603, 99] width 5 height 5
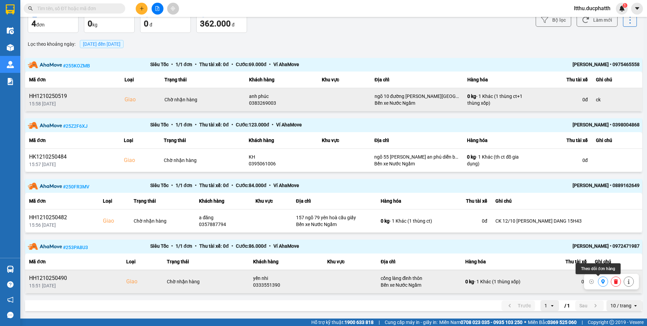
click at [602, 280] on icon at bounding box center [604, 281] width 4 height 5
click at [627, 99] on icon at bounding box center [629, 99] width 5 height 5
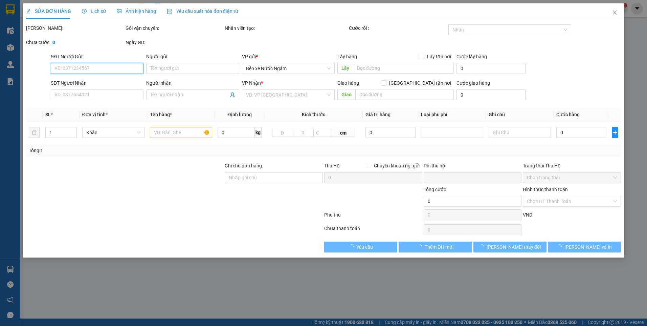
type input "0387044533"
type input "chị chinh"
type input "0383269003"
type input "anh phúc"
checkbox input "true"
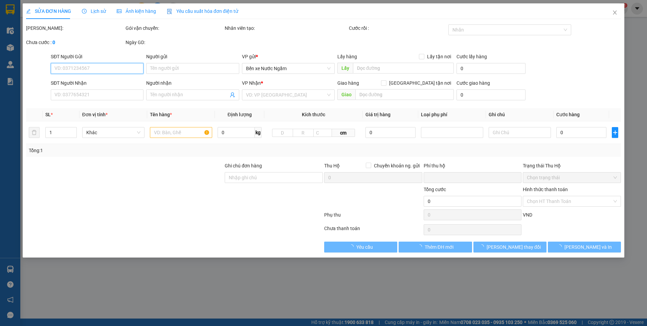
type input "ngõ 10 đường nguyễn văn lộc hà đông"
type input "ck"
type input "0"
type input "140.000"
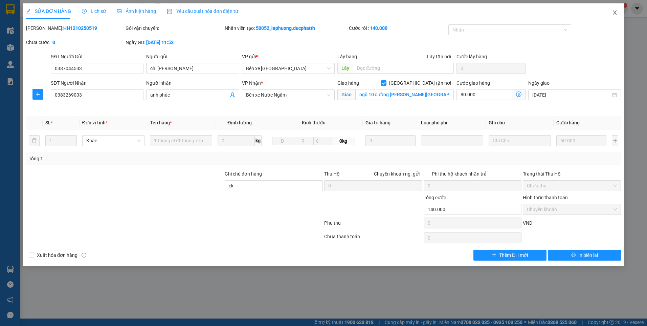
click at [612, 16] on span "Close" at bounding box center [615, 12] width 19 height 19
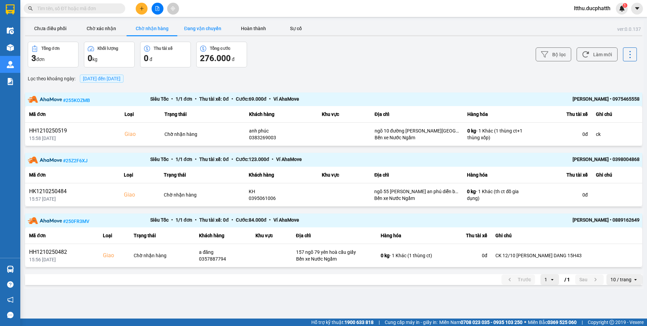
click at [219, 30] on button "Đang vận chuyển" at bounding box center [202, 29] width 51 height 14
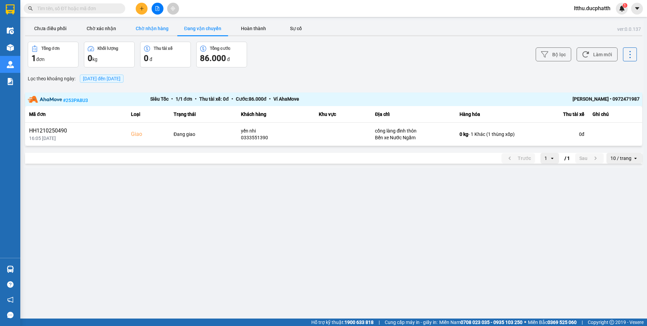
click at [148, 24] on button "Chờ nhận hàng" at bounding box center [152, 29] width 51 height 14
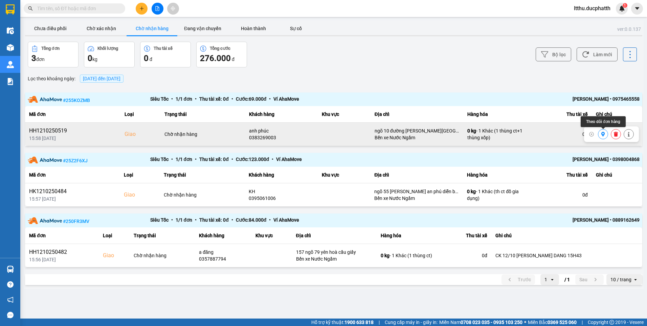
click at [602, 135] on icon at bounding box center [604, 134] width 4 height 5
click at [202, 25] on button "Đang vận chuyển" at bounding box center [202, 29] width 51 height 14
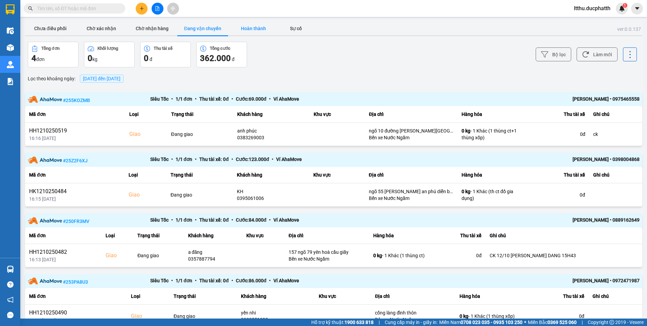
click at [252, 26] on button "Hoàn thành" at bounding box center [253, 29] width 51 height 14
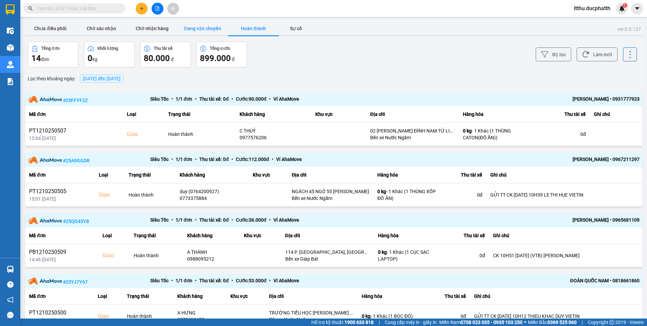
click at [189, 34] on button "Đang vận chuyển" at bounding box center [202, 29] width 51 height 14
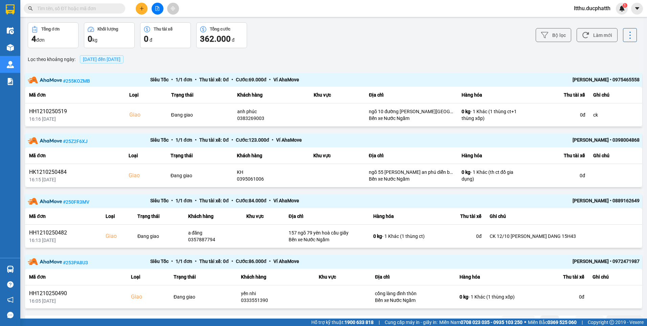
scroll to position [35, 0]
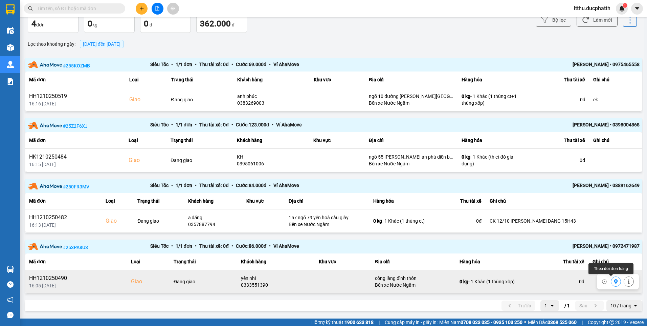
click at [614, 283] on icon at bounding box center [616, 281] width 5 height 5
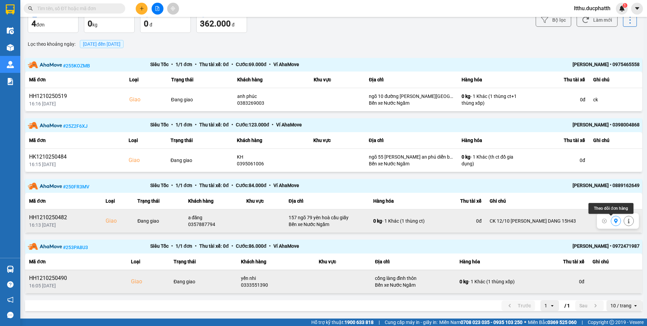
click at [614, 222] on icon at bounding box center [616, 220] width 5 height 5
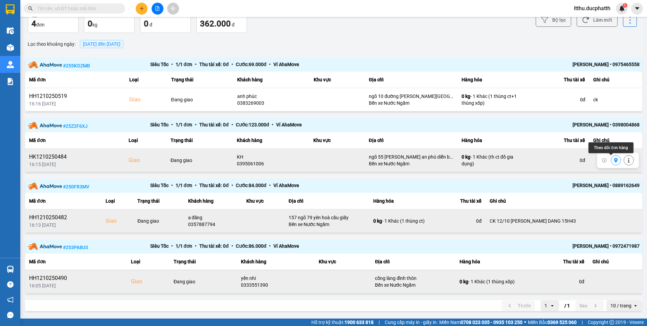
click at [614, 161] on icon at bounding box center [616, 160] width 5 height 5
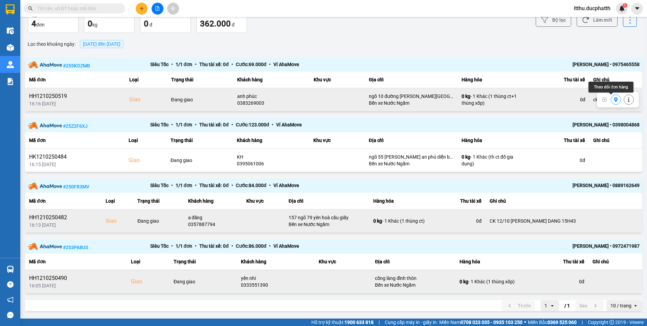
click at [615, 101] on icon at bounding box center [617, 99] width 4 height 5
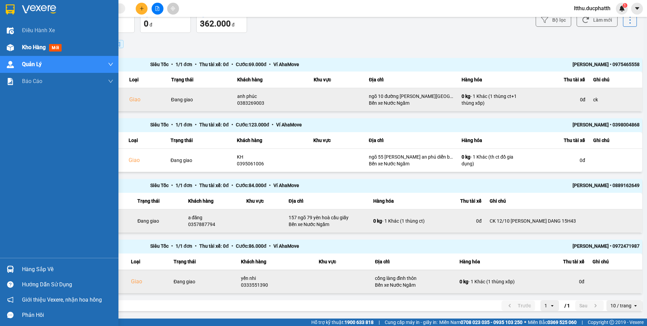
click at [16, 45] on div at bounding box center [10, 48] width 12 height 12
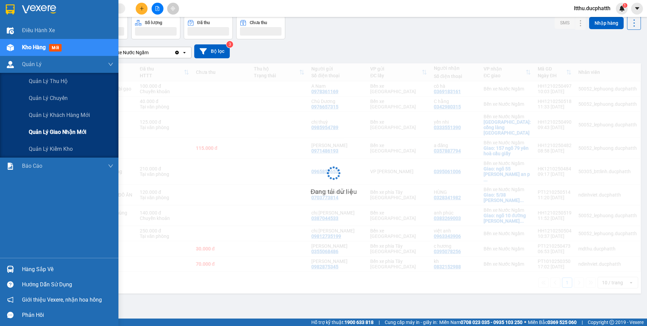
scroll to position [31, 0]
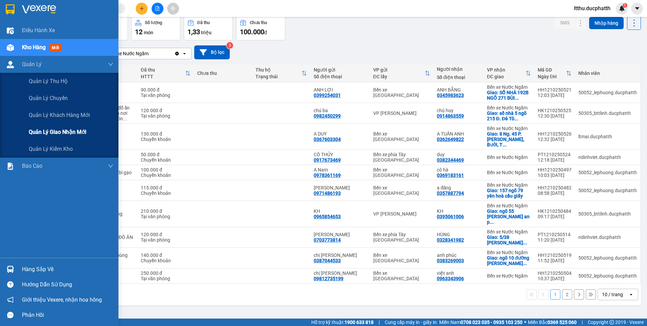
click at [72, 136] on div "Quản lý giao nhận mới" at bounding box center [71, 132] width 85 height 17
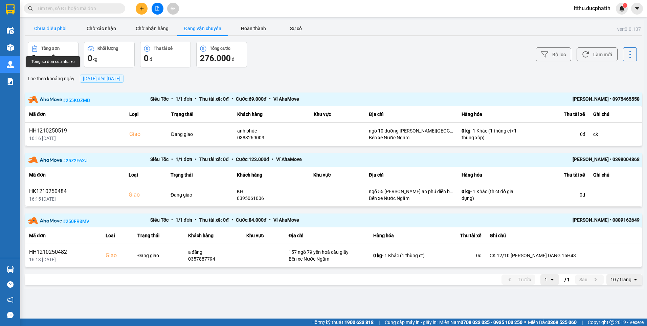
click at [43, 29] on button "Chưa điều phối" at bounding box center [50, 29] width 51 height 14
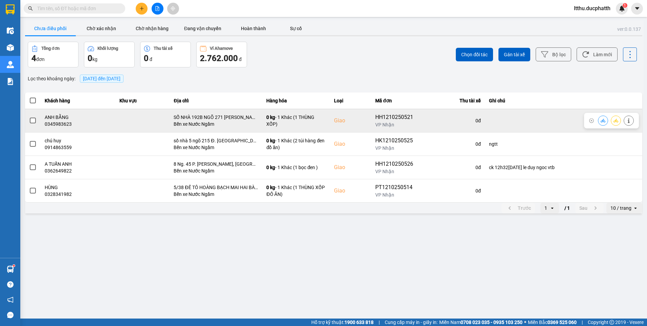
click at [630, 120] on icon at bounding box center [629, 120] width 5 height 5
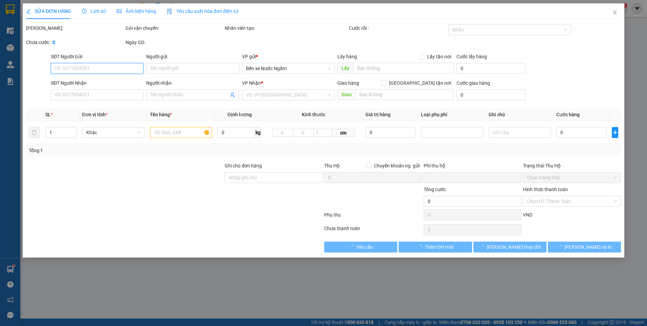
type input "0399254031"
type input "ANH LỢI"
type input "0345983623"
type input "ANH BẰNG"
checkbox input "true"
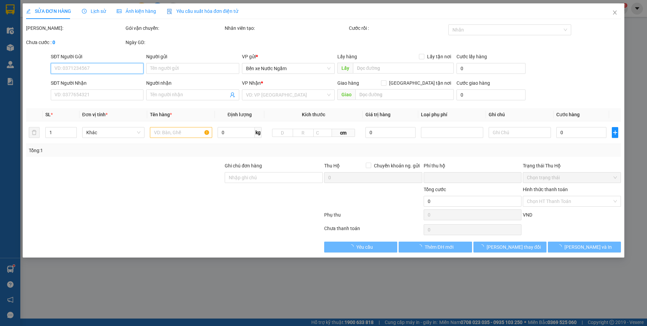
type input "SỐ NHÀ 192B NGÕ 271 BÙI XƯƠNG TRẠCH HOÀNG MAI"
type input "0"
type input "90.000"
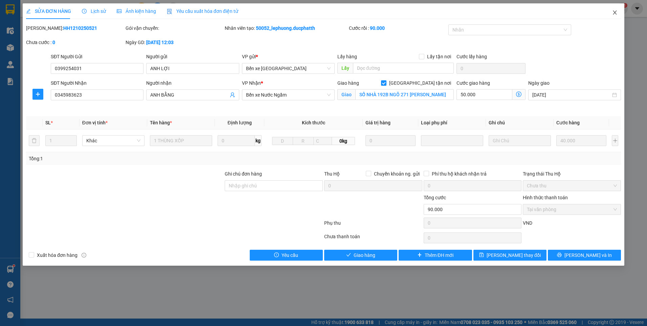
click at [617, 16] on span "Close" at bounding box center [615, 12] width 19 height 19
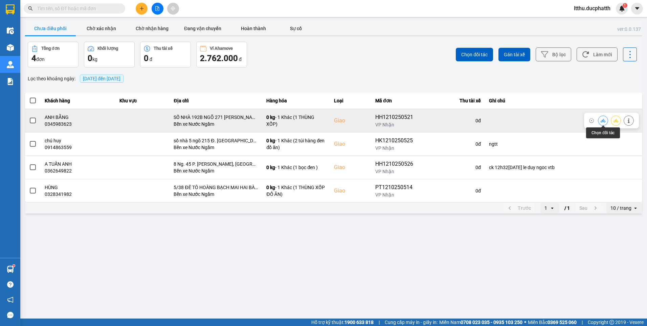
click at [604, 121] on icon at bounding box center [603, 120] width 5 height 5
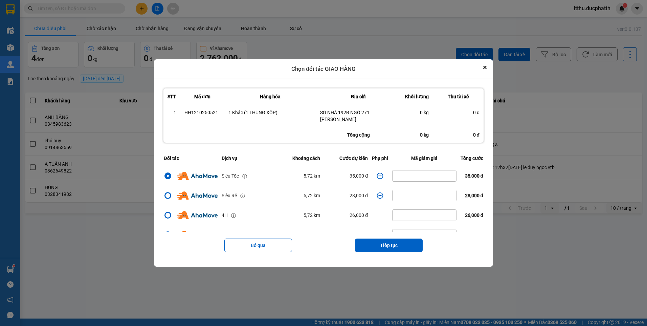
click at [378, 175] on icon "dialog" at bounding box center [380, 175] width 6 height 6
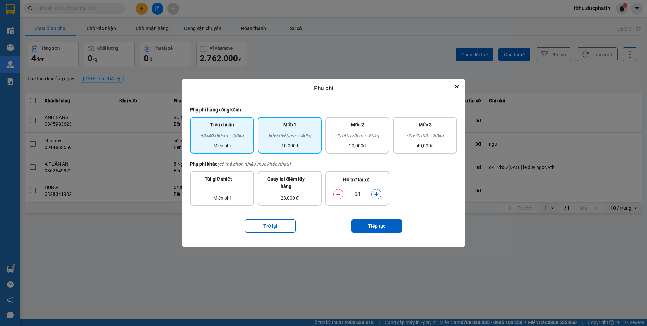
click at [307, 141] on div "60x50x60cm ~ 40kg" at bounding box center [290, 137] width 56 height 10
click at [375, 194] on icon "dialog" at bounding box center [376, 194] width 5 height 5
click at [376, 196] on icon "dialog" at bounding box center [376, 194] width 5 height 5
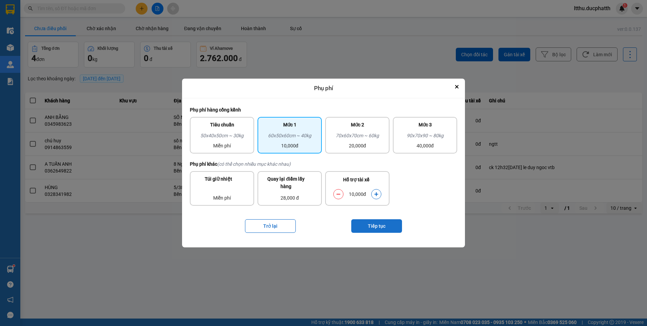
click at [373, 226] on button "Tiếp tục" at bounding box center [376, 226] width 51 height 14
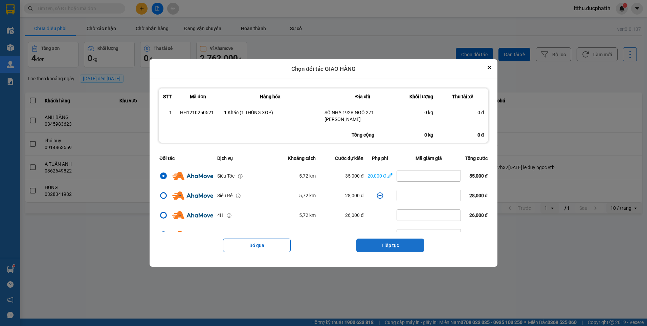
click at [400, 248] on button "Tiếp tục" at bounding box center [391, 245] width 68 height 14
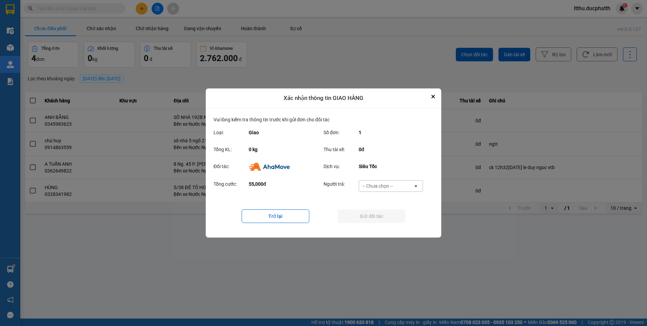
click at [385, 188] on div "-- Chưa chọn --" at bounding box center [378, 185] width 30 height 7
click at [376, 225] on span "Ví Ahamove" at bounding box center [377, 224] width 27 height 7
click at [391, 215] on button "Gửi đối tác" at bounding box center [372, 216] width 68 height 14
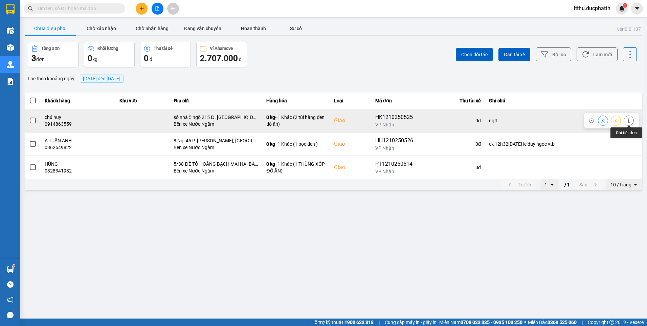
click at [632, 121] on button at bounding box center [628, 120] width 9 height 12
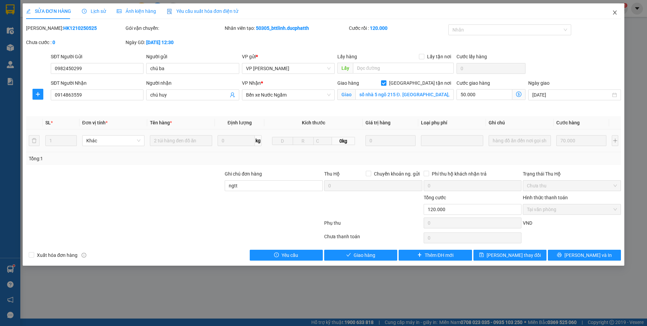
click at [618, 15] on icon "close" at bounding box center [614, 12] width 5 height 5
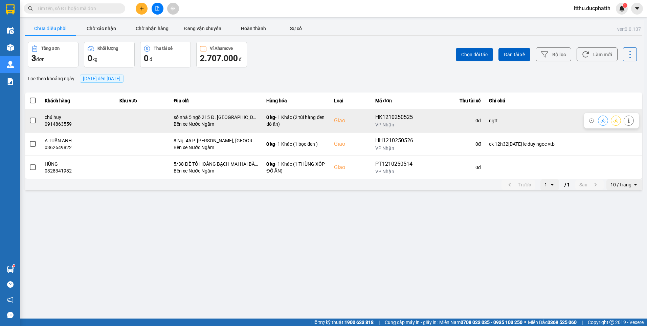
click at [602, 122] on icon at bounding box center [603, 120] width 5 height 4
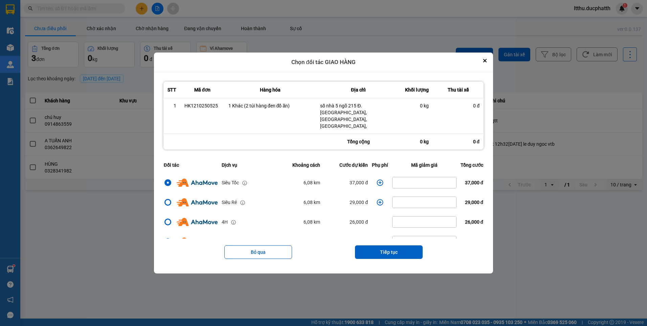
click at [380, 179] on icon "dialog" at bounding box center [380, 182] width 6 height 6
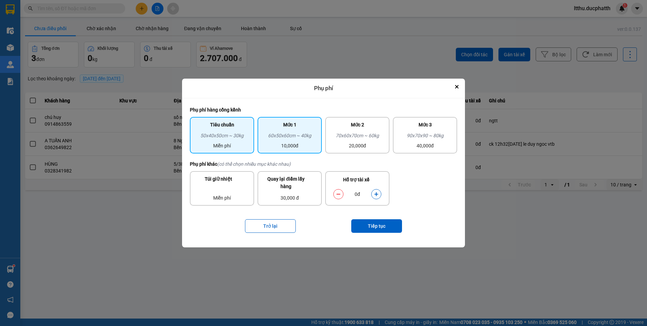
click at [301, 136] on div "60x50x60cm ~ 40kg" at bounding box center [290, 137] width 56 height 10
click at [378, 194] on icon "dialog" at bounding box center [376, 194] width 5 height 5
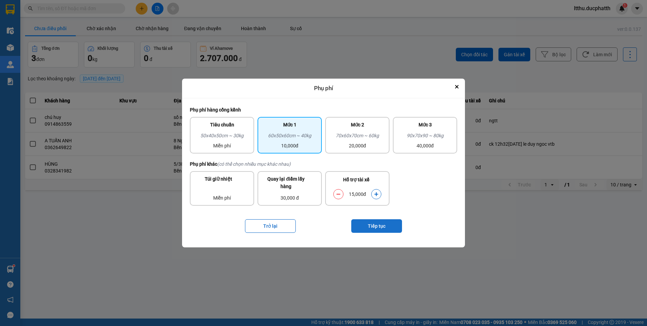
click at [375, 228] on button "Tiếp tục" at bounding box center [376, 226] width 51 height 14
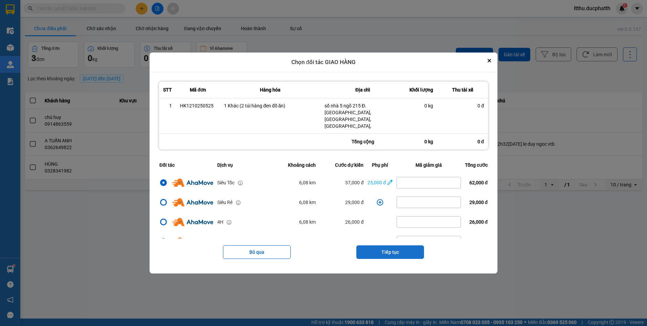
click at [397, 245] on button "Tiếp tục" at bounding box center [391, 252] width 68 height 14
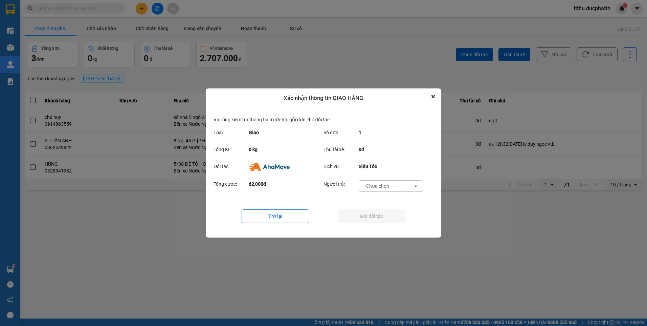
click at [383, 188] on div "-- Chưa chọn --" at bounding box center [378, 185] width 30 height 7
click at [375, 228] on span "Ví Ahamove" at bounding box center [377, 224] width 27 height 7
click at [376, 218] on button "Gửi đối tác" at bounding box center [372, 216] width 68 height 14
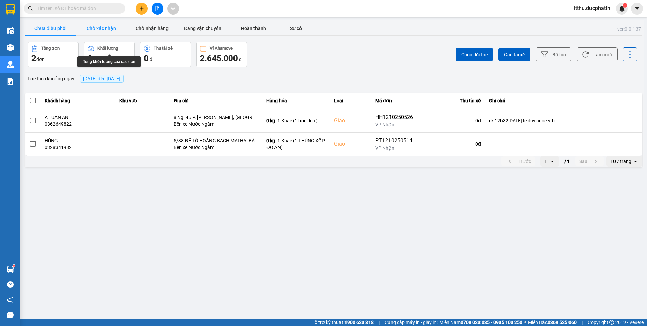
click at [108, 29] on button "Chờ xác nhận" at bounding box center [101, 29] width 51 height 14
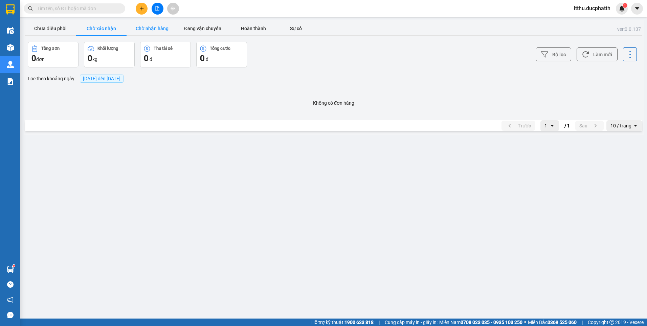
click at [155, 31] on button "Chờ nhận hàng" at bounding box center [152, 29] width 51 height 14
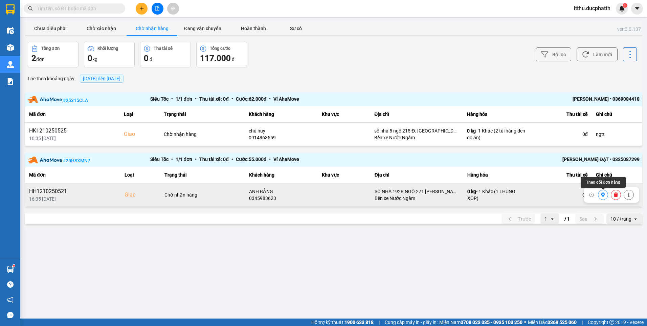
click at [602, 194] on icon at bounding box center [604, 194] width 4 height 5
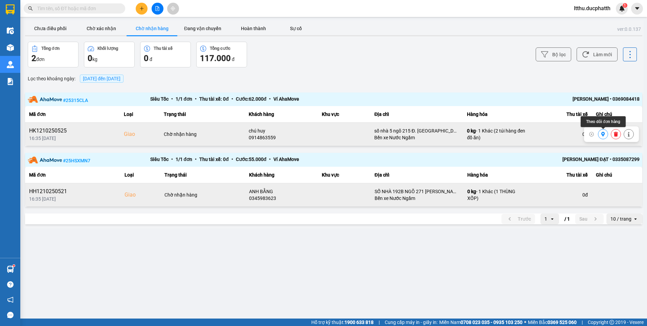
click at [603, 135] on icon at bounding box center [604, 134] width 4 height 5
click at [48, 33] on button "Chưa điều phối" at bounding box center [50, 29] width 51 height 14
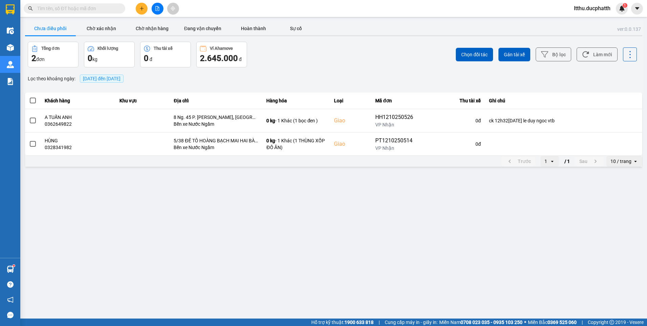
click at [96, 7] on input "text" at bounding box center [77, 8] width 80 height 7
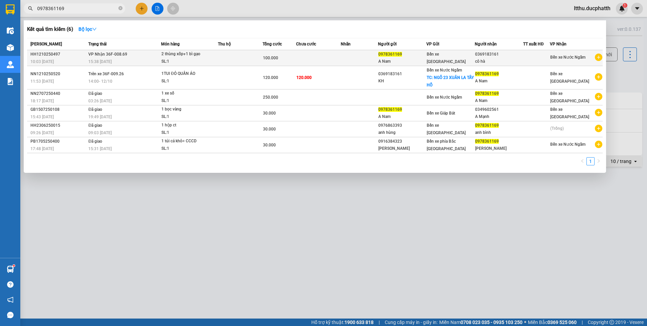
type input "0978361169"
click at [205, 58] on div "2 thùng xốp+1 bì gạo" at bounding box center [186, 53] width 51 height 7
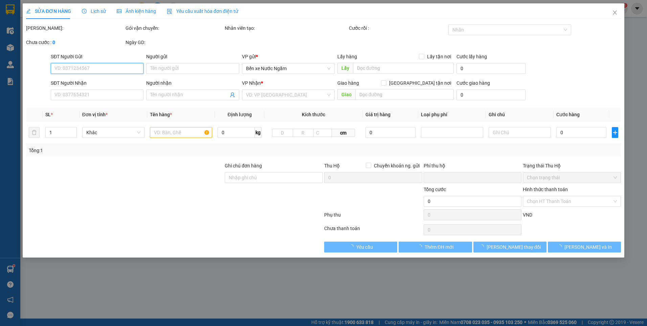
type input "0978361169"
type input "A Nam"
type input "0369183161"
type input "cô hà"
type input "ck 10h03 12/10 vtb cty truong tien nam"
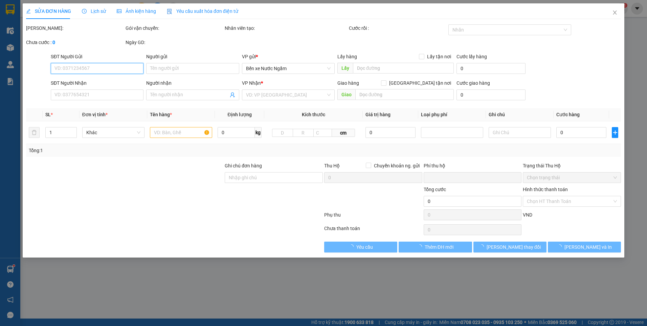
type input "0"
type input "100.000"
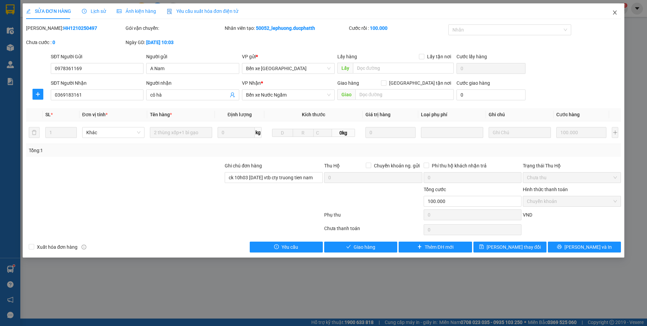
click at [617, 16] on span "Close" at bounding box center [615, 12] width 19 height 19
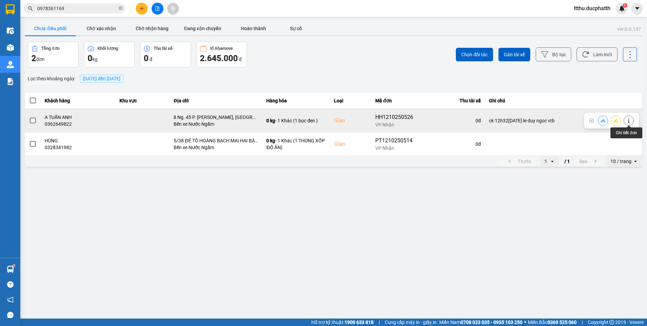
click at [631, 122] on icon at bounding box center [629, 120] width 5 height 5
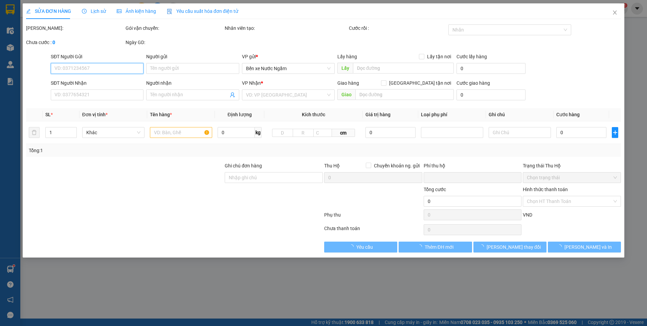
type input "0367603304"
type input "A DUY"
type input "0362649822"
type input "A TUẤN ANH"
checkbox input "true"
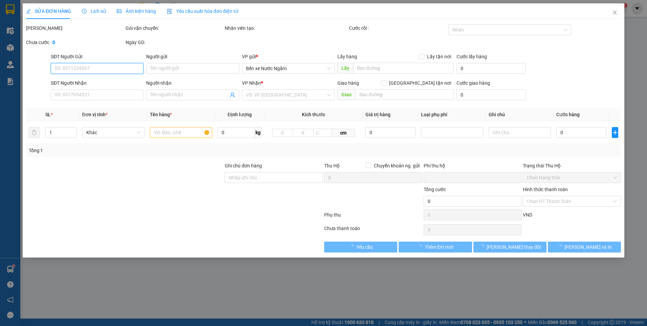
type input "8 Ng. 45 P. Võng Thị, Bưởi, Tây Hồ, Hà Nội, Việt Nam"
type input "ck 12h32-12/10 le duy ngoc vtb"
type input "0"
type input "130.000"
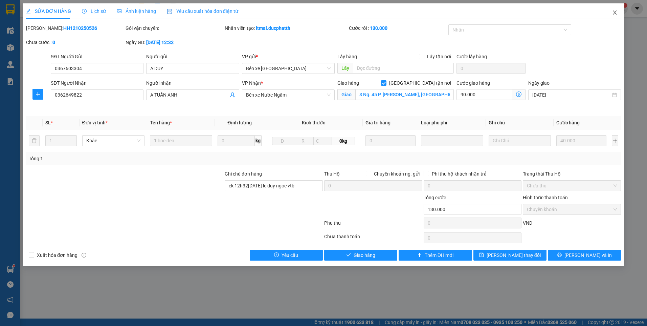
click at [613, 18] on span "Close" at bounding box center [615, 12] width 19 height 19
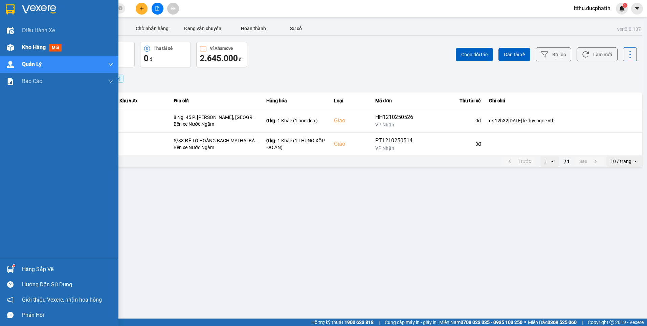
click at [27, 46] on span "Kho hàng" at bounding box center [34, 47] width 24 height 6
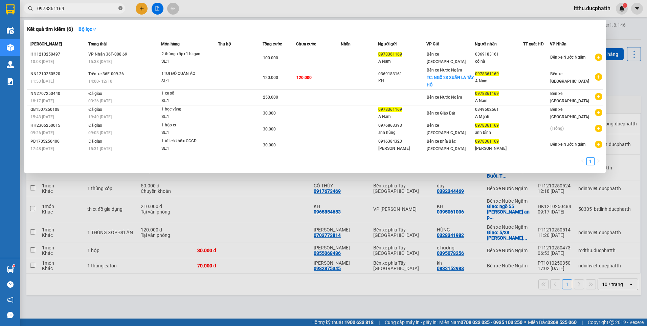
click at [122, 6] on span at bounding box center [120, 8] width 4 height 6
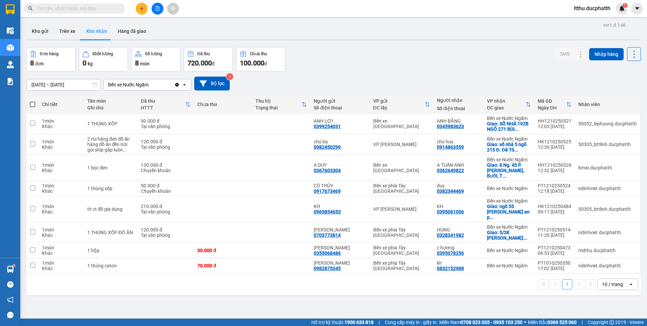
click at [143, 8] on icon "plus" at bounding box center [141, 8] width 5 height 5
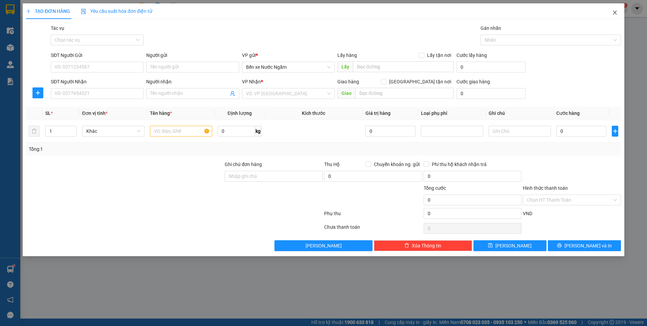
click at [615, 16] on span "Close" at bounding box center [615, 12] width 19 height 19
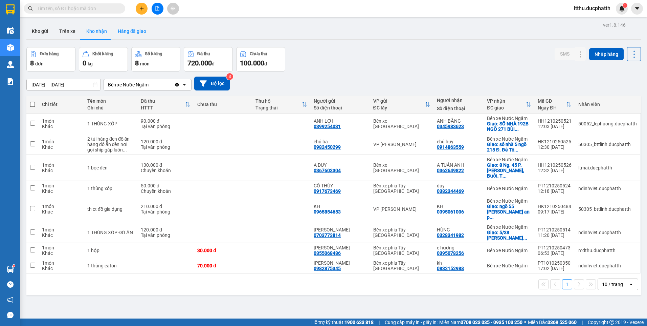
click at [127, 26] on button "Hàng đã giao" at bounding box center [131, 31] width 39 height 16
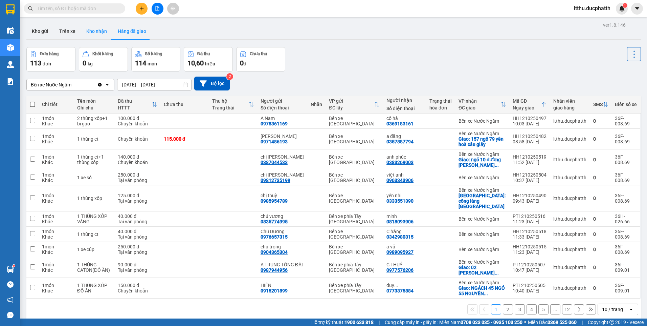
click at [91, 30] on button "Kho nhận" at bounding box center [96, 31] width 31 height 16
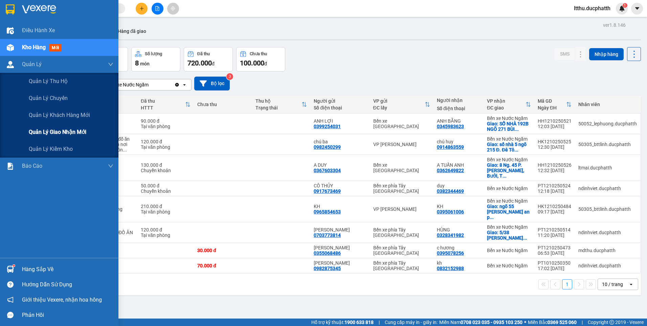
click at [58, 131] on span "Quản lý giao nhận mới" at bounding box center [58, 132] width 58 height 8
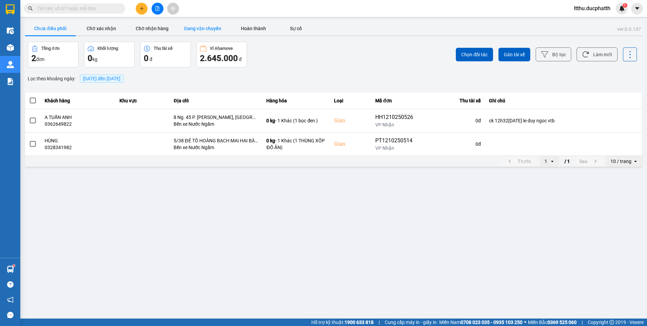
click at [201, 30] on button "Đang vận chuyển" at bounding box center [202, 29] width 51 height 14
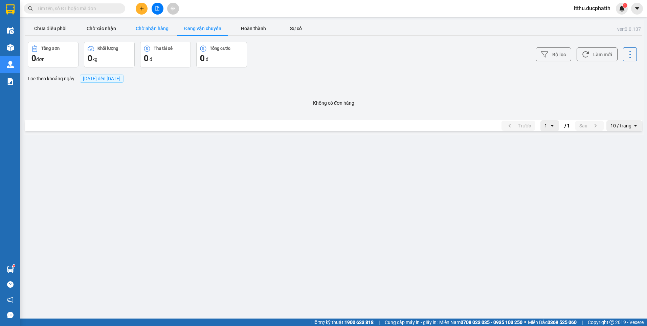
click at [165, 31] on button "Chờ nhận hàng" at bounding box center [152, 29] width 51 height 14
click at [107, 29] on button "Chờ xác nhận" at bounding box center [101, 29] width 51 height 14
click at [60, 27] on button "Chưa điều phối" at bounding box center [50, 29] width 51 height 14
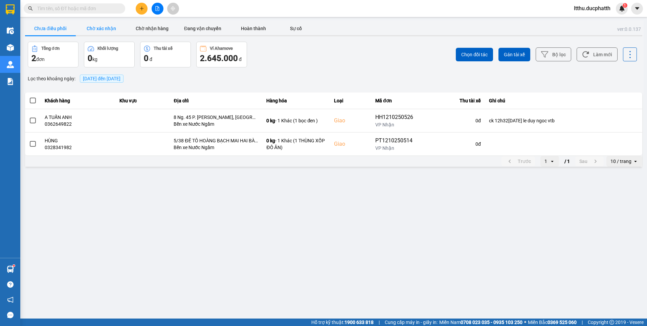
click at [98, 27] on button "Chờ xác nhận" at bounding box center [101, 29] width 51 height 14
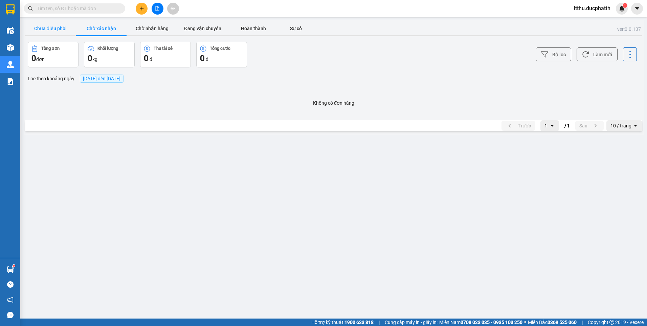
click at [48, 26] on button "Chưa điều phối" at bounding box center [50, 29] width 51 height 14
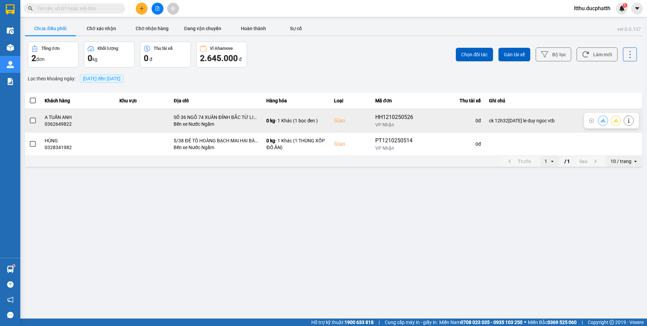
click at [625, 122] on button at bounding box center [628, 120] width 9 height 12
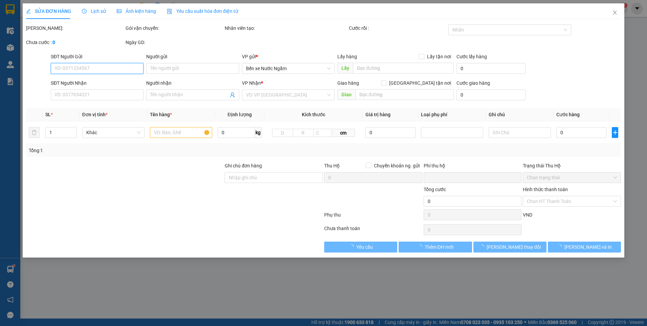
type input "0367603304"
type input "A DUY"
type input "0362649822"
type input "A TUẤN ANH"
checkbox input "true"
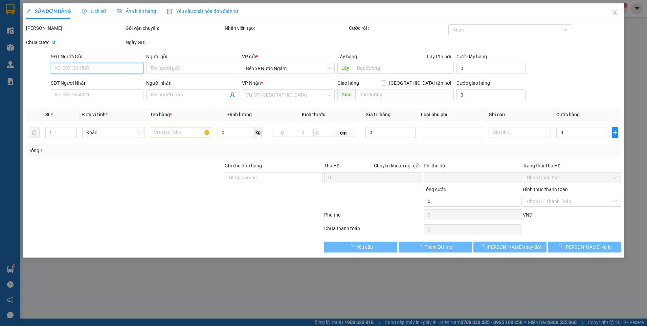
type input "SỐ 36 NGÕ 74 XUÂN ĐỈNH BẮC TỪ LIÊM"
type input "ck 12h32-12/10 le duy ngoc vtb"
type input "0"
type input "130.000"
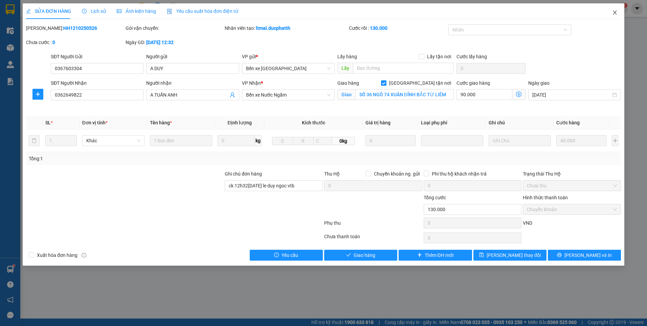
click at [611, 13] on span "Close" at bounding box center [615, 12] width 19 height 19
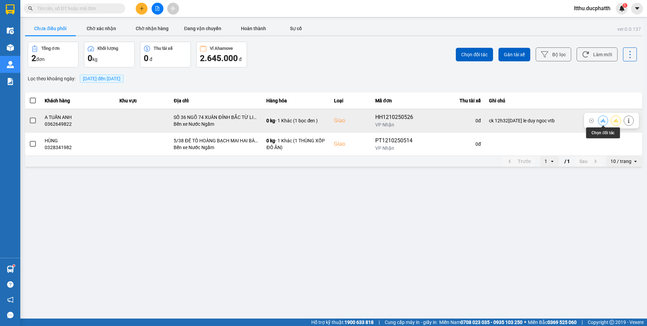
click at [606, 120] on button at bounding box center [603, 120] width 9 height 12
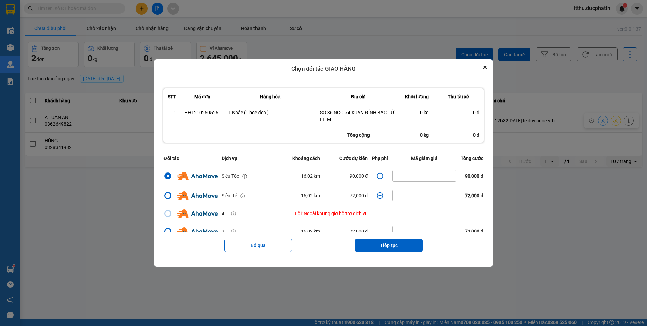
click at [377, 176] on icon "dialog" at bounding box center [380, 175] width 7 height 7
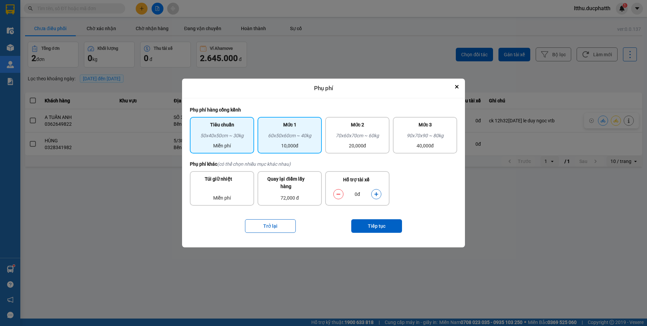
click at [292, 144] on div "10,000đ" at bounding box center [290, 145] width 56 height 7
click at [376, 194] on icon "dialog" at bounding box center [376, 194] width 4 height 4
click at [227, 142] on div "Miễn phí" at bounding box center [222, 145] width 56 height 7
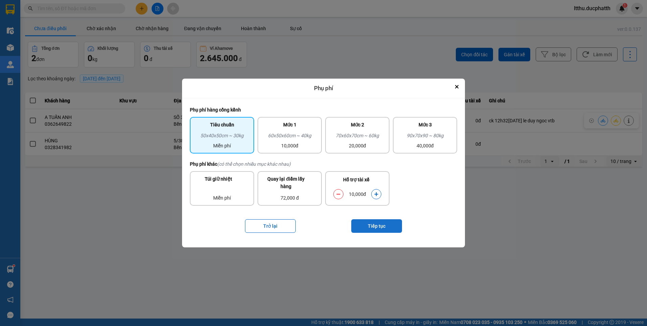
click at [370, 225] on button "Tiếp tục" at bounding box center [376, 226] width 51 height 14
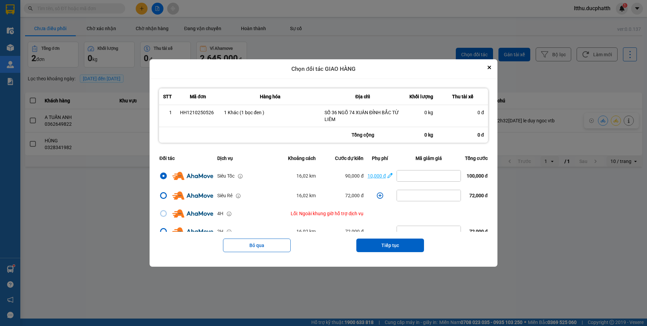
click at [377, 174] on div "10,000 đ" at bounding box center [377, 175] width 18 height 7
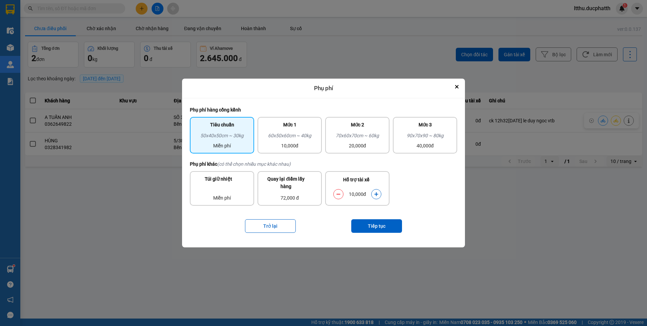
click at [342, 195] on button "dialog" at bounding box center [338, 194] width 9 height 12
click at [386, 225] on button "Tiếp tục" at bounding box center [376, 226] width 51 height 14
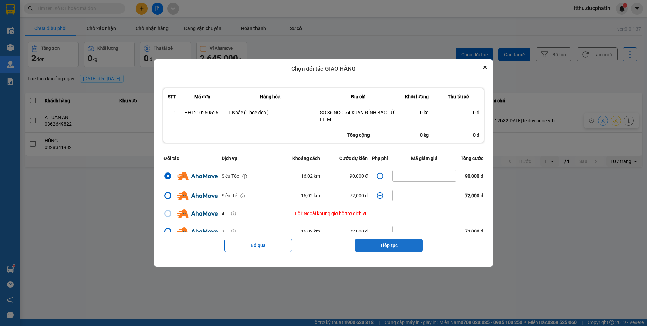
click at [383, 245] on button "Tiếp tục" at bounding box center [389, 245] width 68 height 14
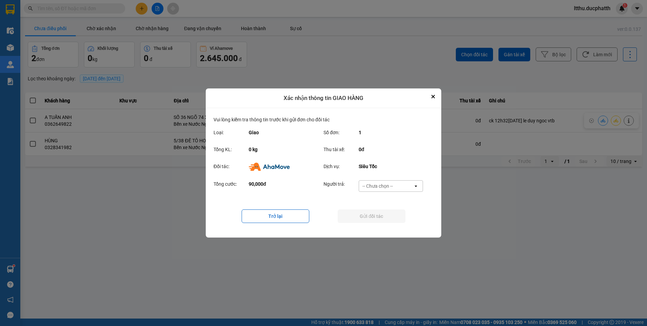
click at [385, 187] on div "-- Chưa chọn --" at bounding box center [378, 185] width 30 height 7
click at [380, 225] on span "Ví Ahamove" at bounding box center [377, 224] width 27 height 7
click at [382, 217] on button "Gửi đối tác" at bounding box center [372, 216] width 68 height 14
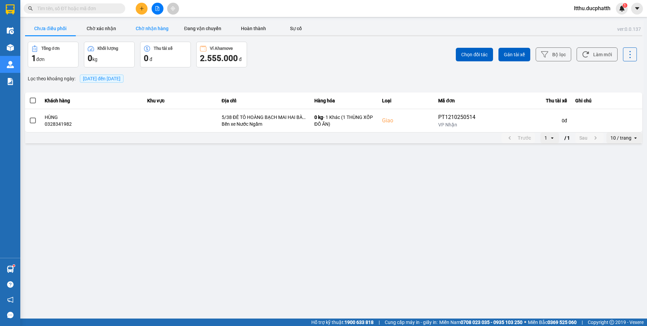
click at [148, 28] on button "Chờ nhận hàng" at bounding box center [152, 29] width 51 height 14
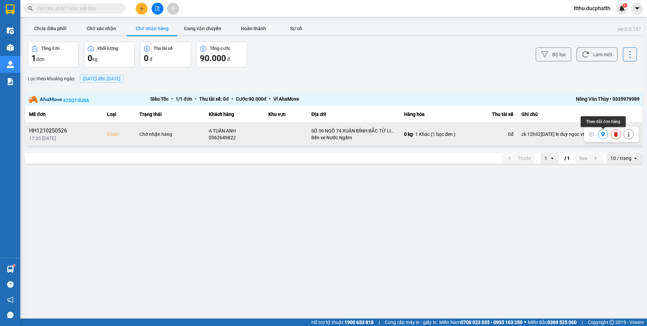
click at [600, 135] on button at bounding box center [603, 134] width 9 height 12
